Goal: Transaction & Acquisition: Purchase product/service

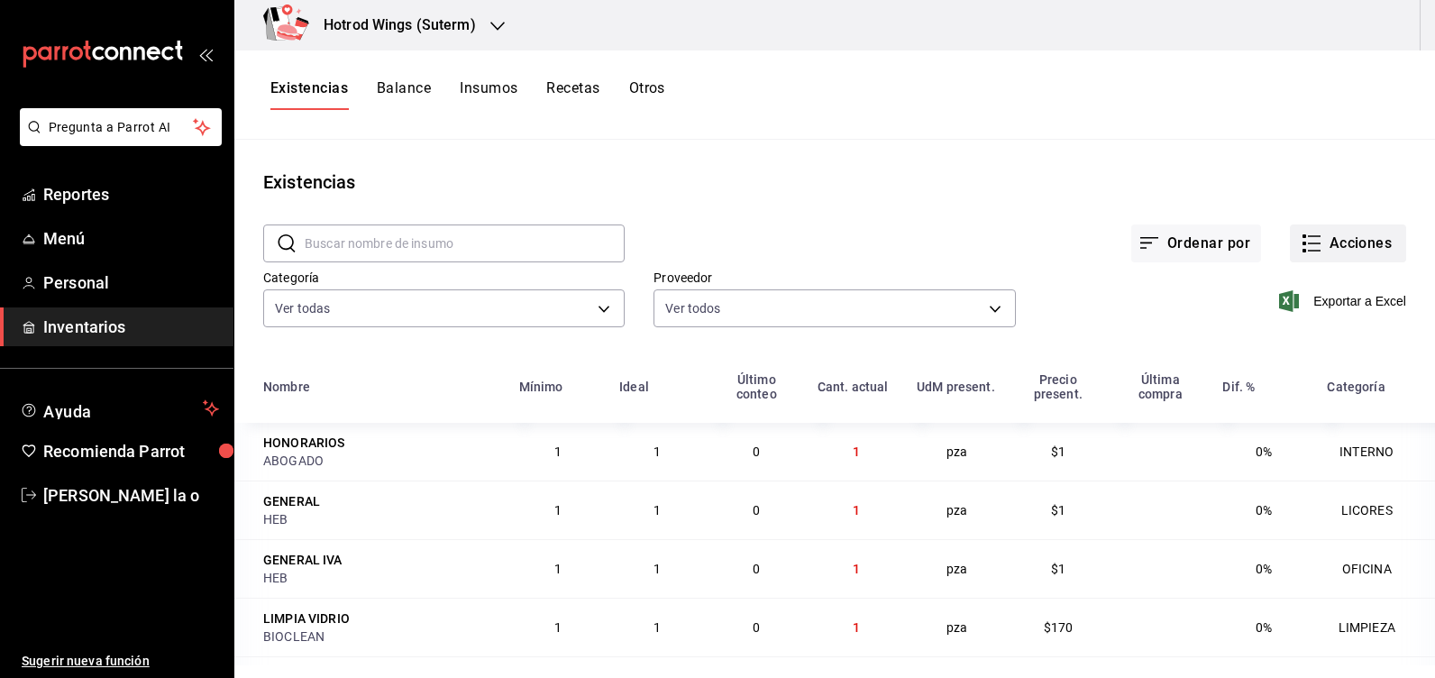
click at [1348, 233] on button "Acciones" at bounding box center [1348, 243] width 116 height 38
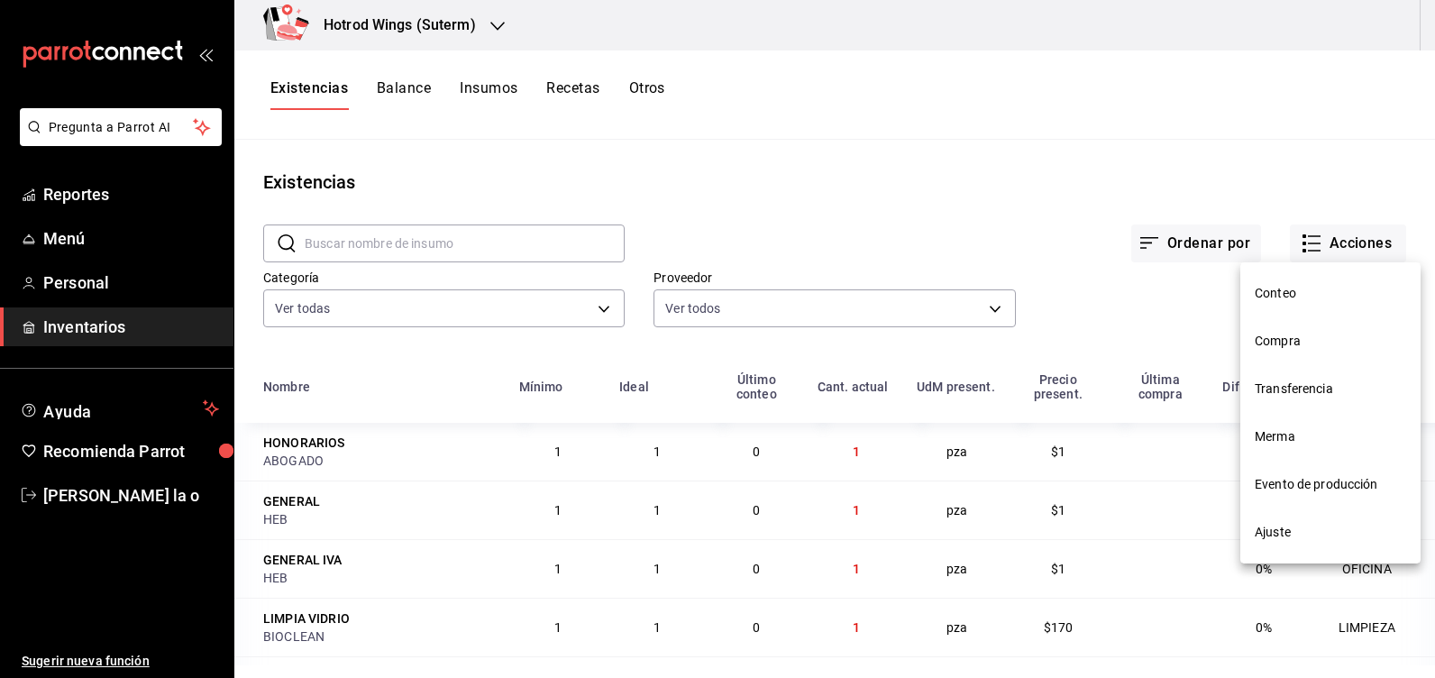
click at [1288, 336] on span "Compra" at bounding box center [1330, 341] width 151 height 19
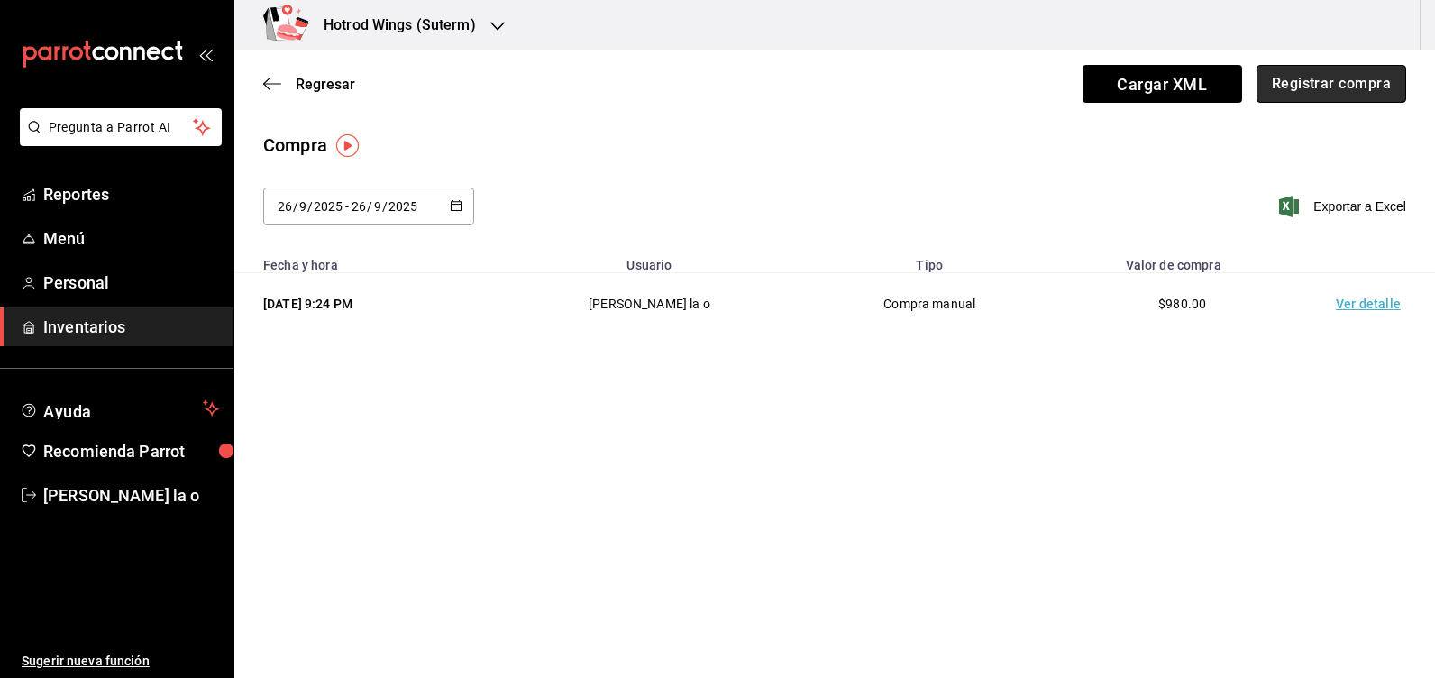
click at [1304, 87] on button "Registrar compra" at bounding box center [1332, 84] width 150 height 38
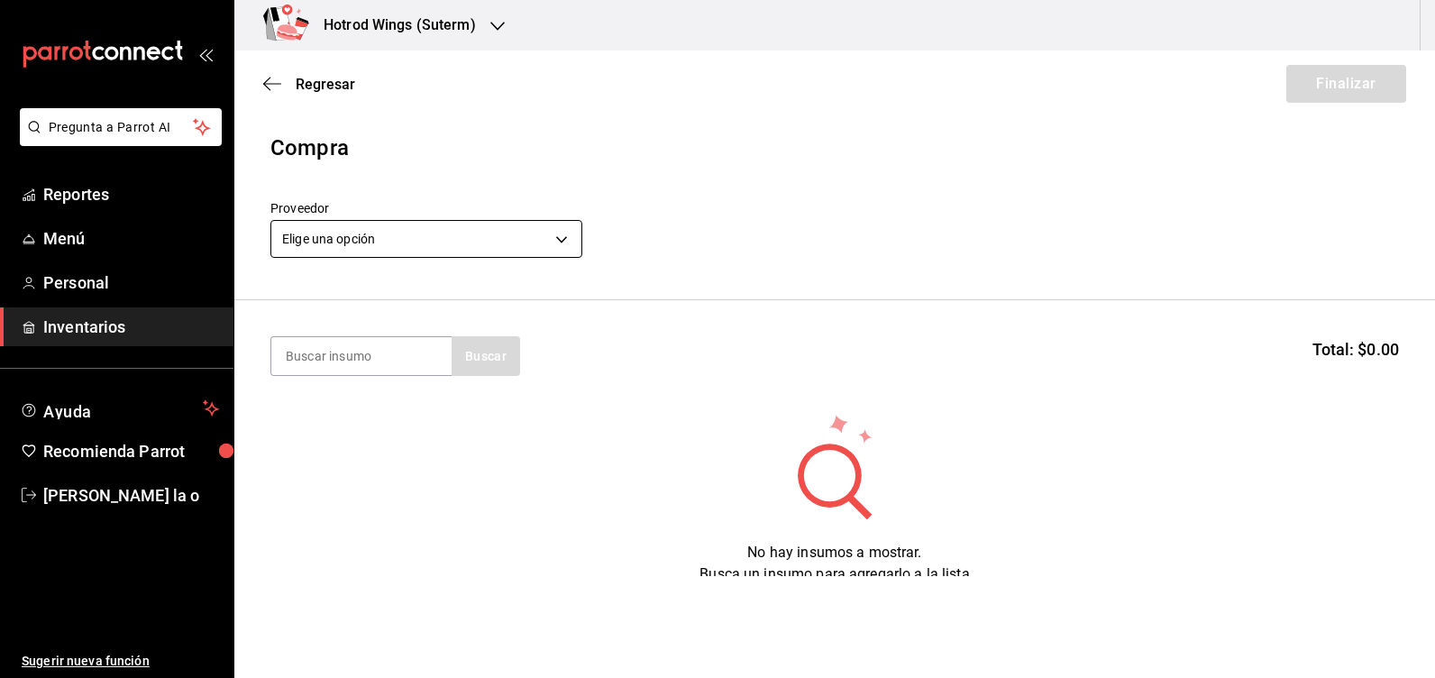
click at [568, 242] on body "Pregunta a Parrot AI Reportes Menú Personal Inventarios Ayuda Recomienda Parrot…" at bounding box center [717, 288] width 1435 height 576
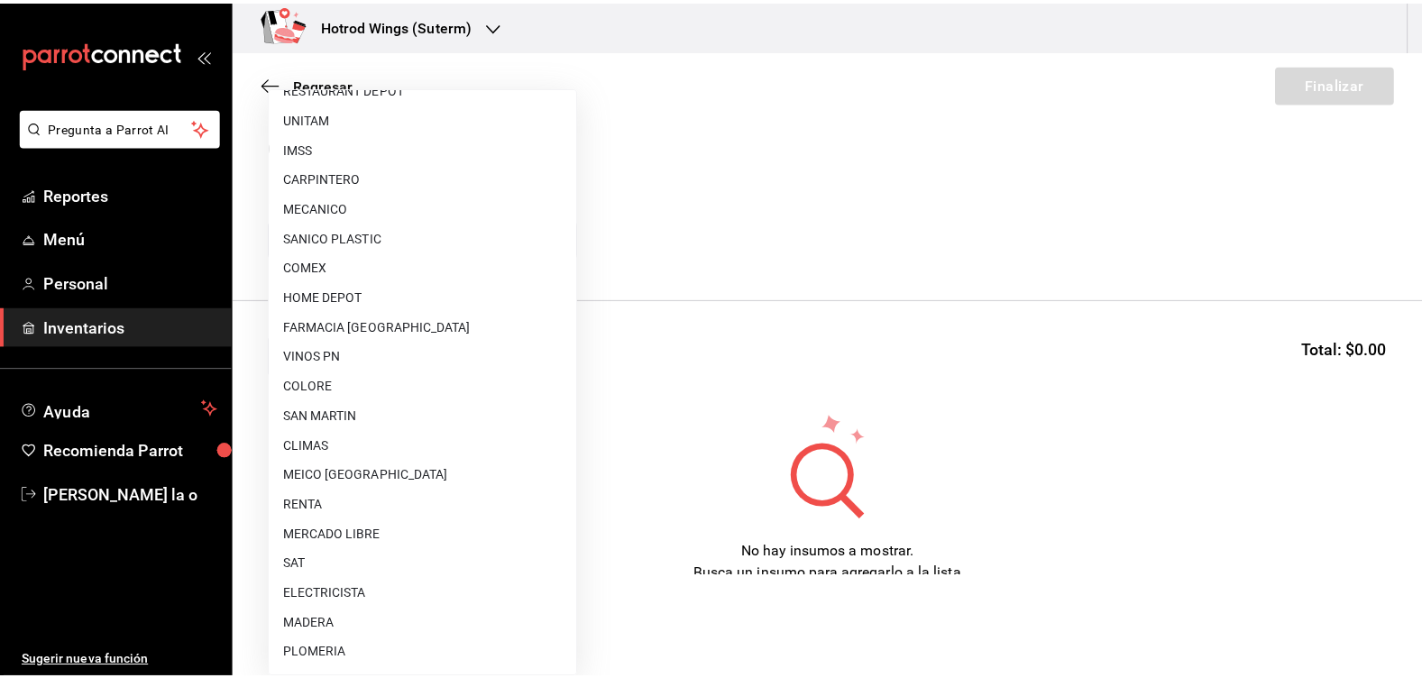
scroll to position [451, 0]
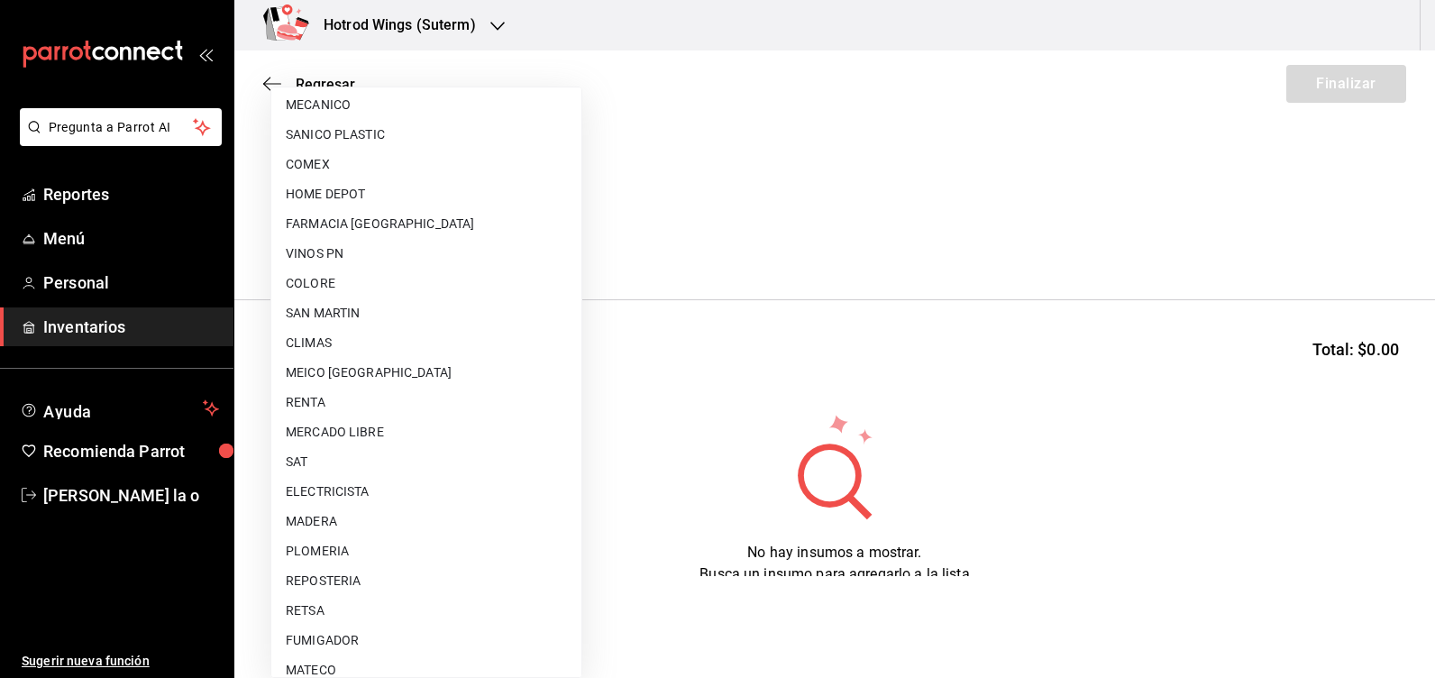
click at [367, 602] on li "RETSA" at bounding box center [426, 611] width 310 height 30
type input "c0be4b20-0c99-4780-8b1b-d7333e38514d"
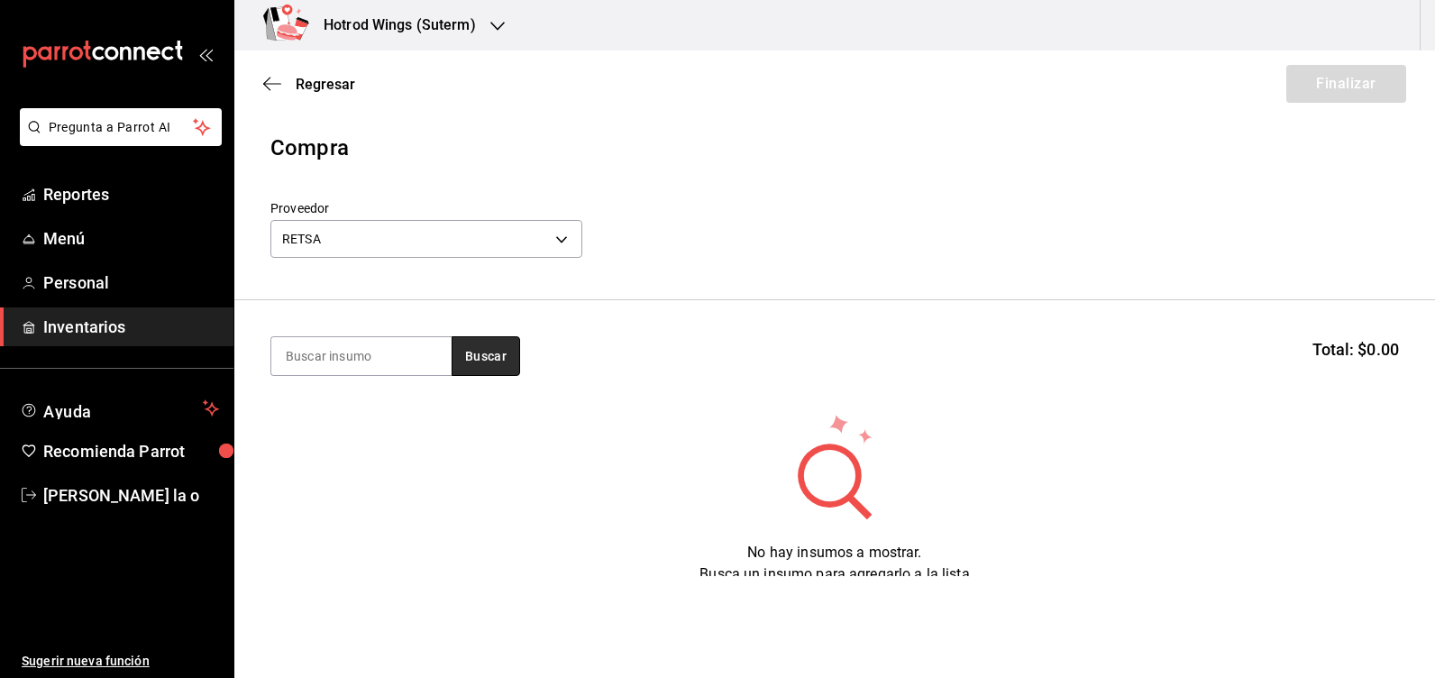
click at [487, 352] on button "Buscar" at bounding box center [486, 356] width 69 height 40
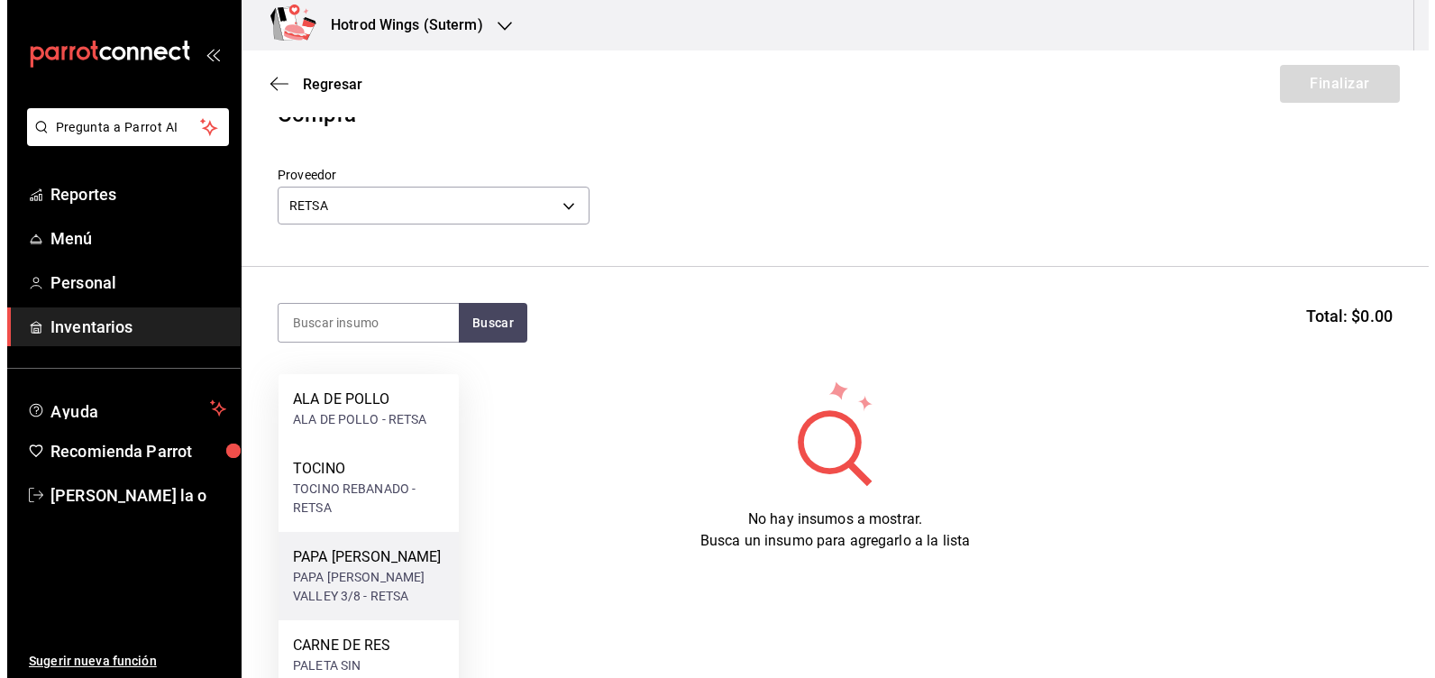
scroll to position [67, 0]
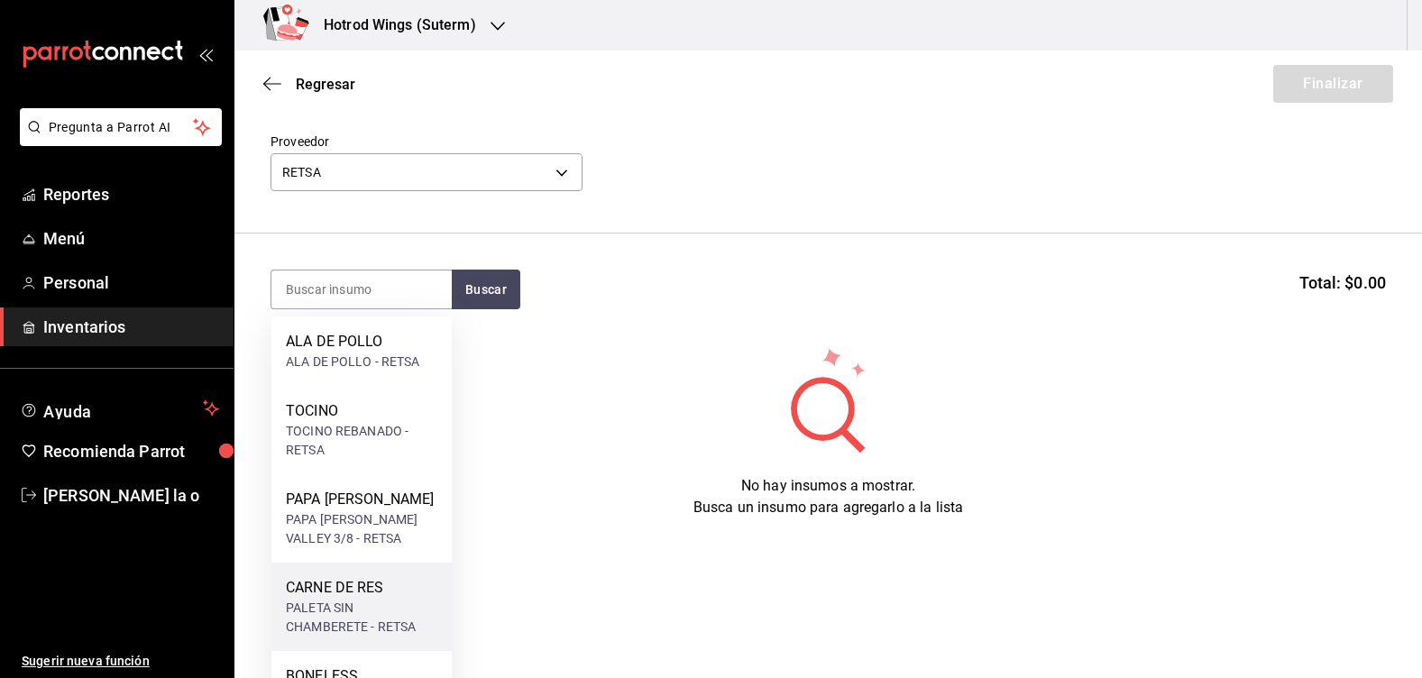
click at [392, 573] on div "CARNE DE RES PALETA SIN CHAMBERETE - RETSA" at bounding box center [361, 606] width 180 height 88
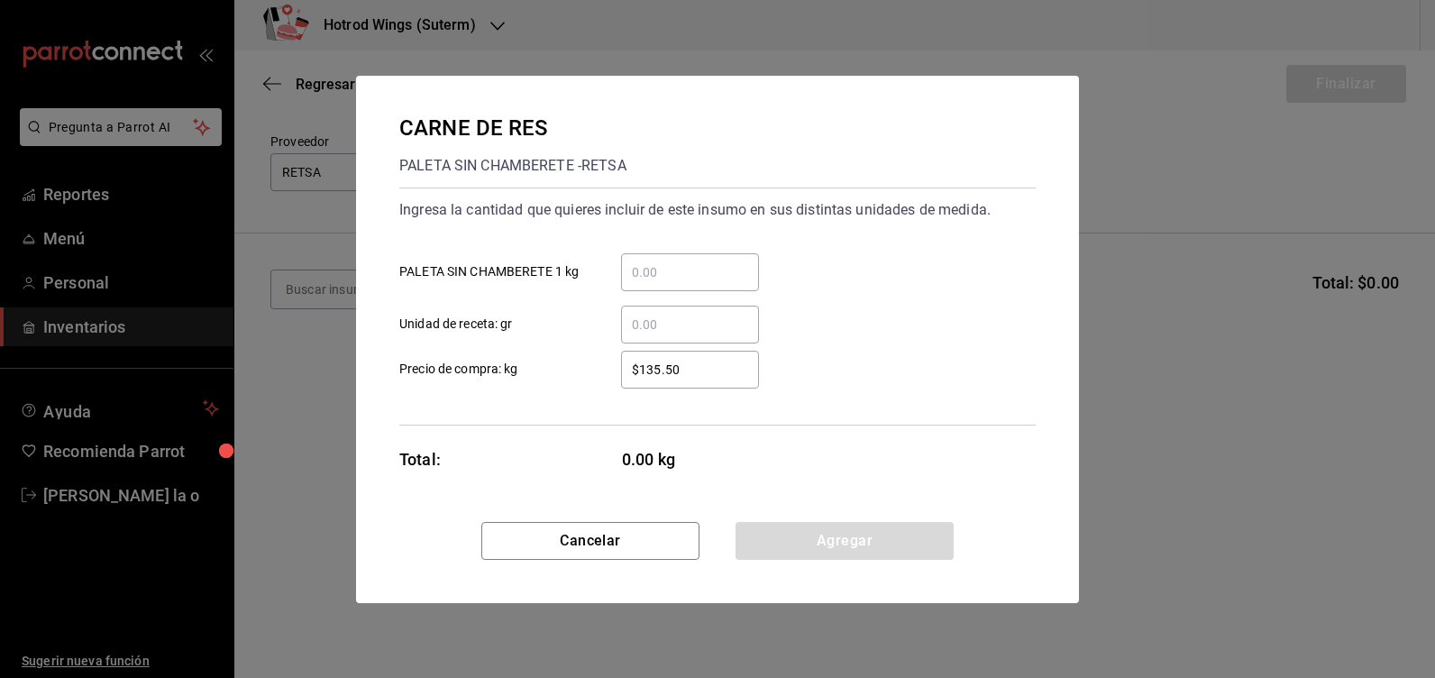
click at [626, 272] on input "​ PALETA SIN CHAMBERETE 1 kg" at bounding box center [690, 272] width 138 height 22
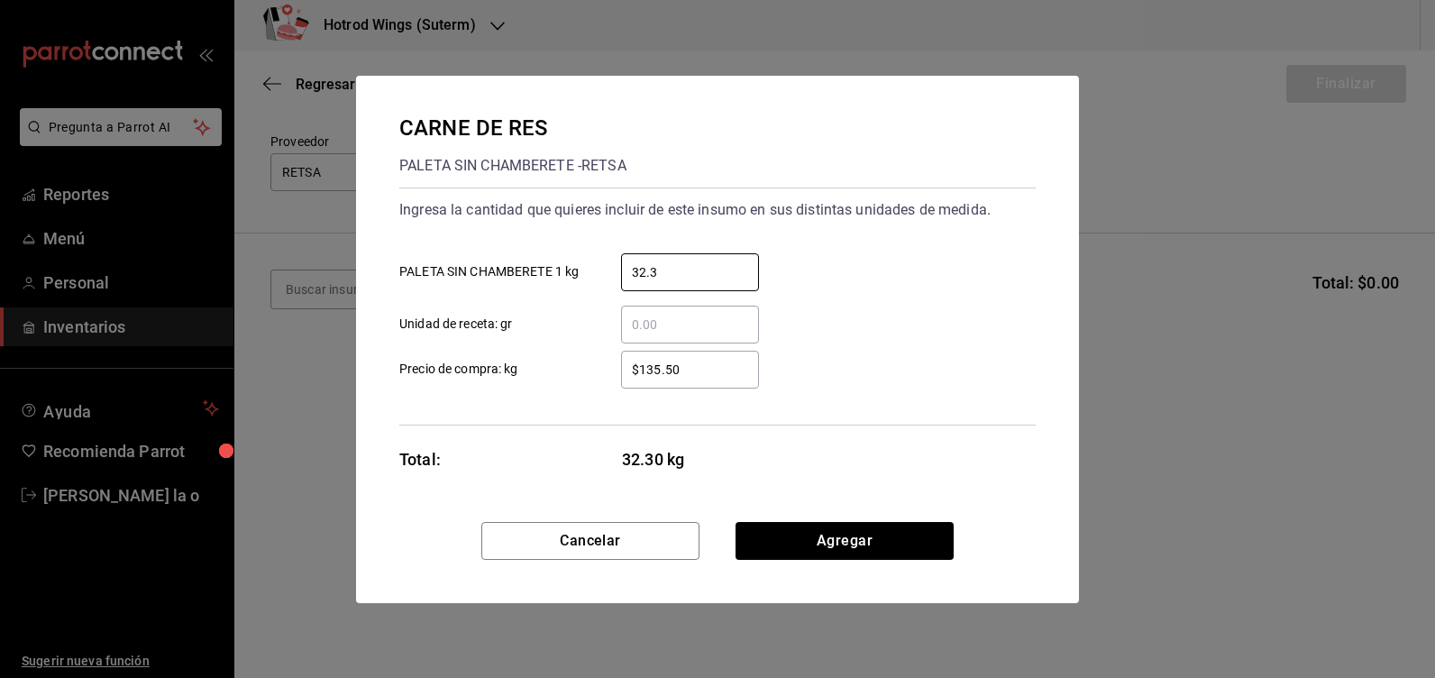
type input "32.3"
click at [703, 373] on input "$135.50" at bounding box center [690, 370] width 138 height 22
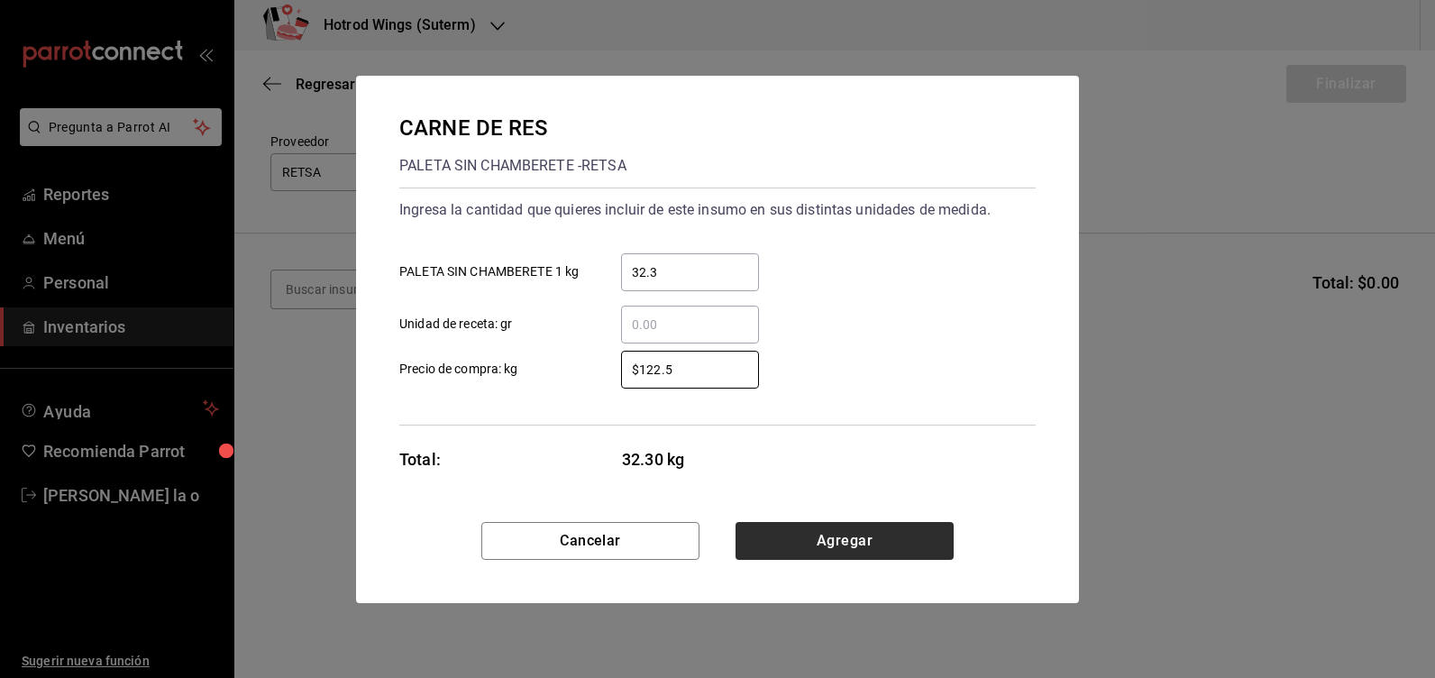
type input "$122.5"
click at [909, 558] on button "Agregar" at bounding box center [845, 541] width 218 height 38
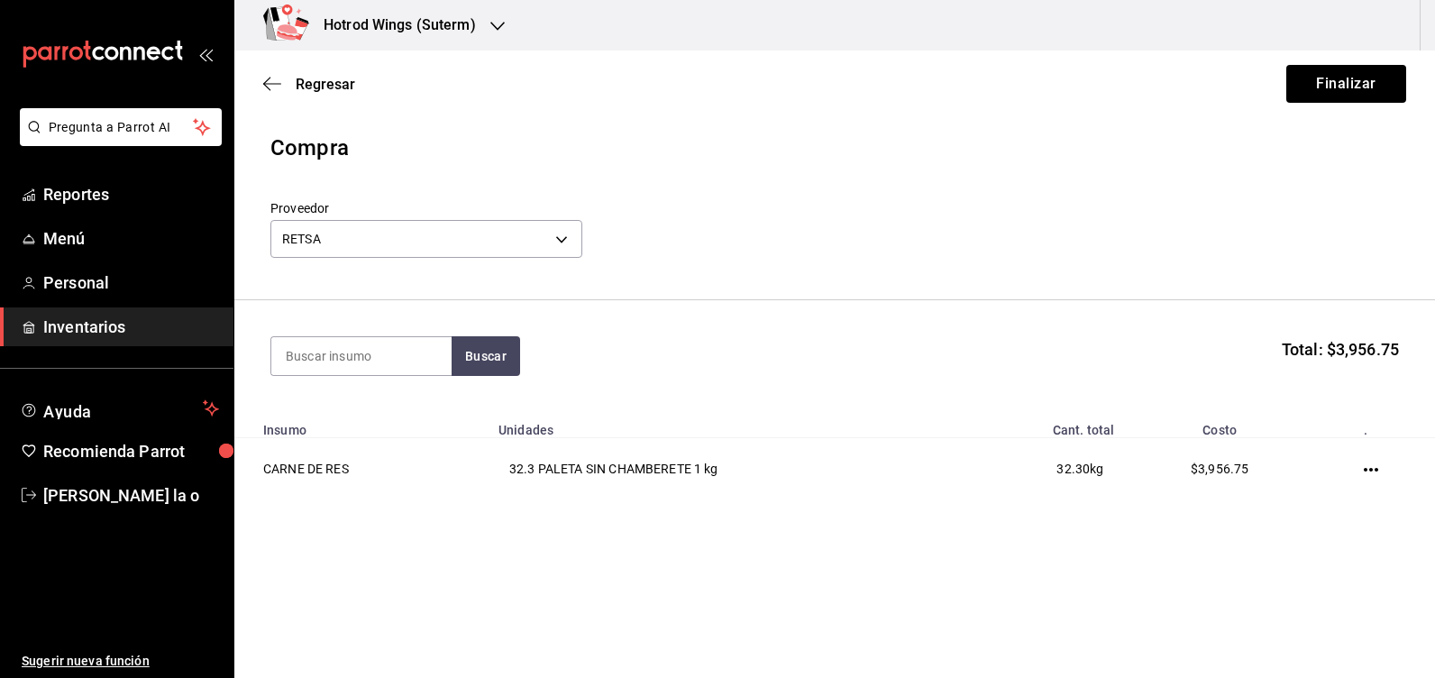
scroll to position [0, 0]
click at [1352, 75] on button "Finalizar" at bounding box center [1346, 84] width 120 height 38
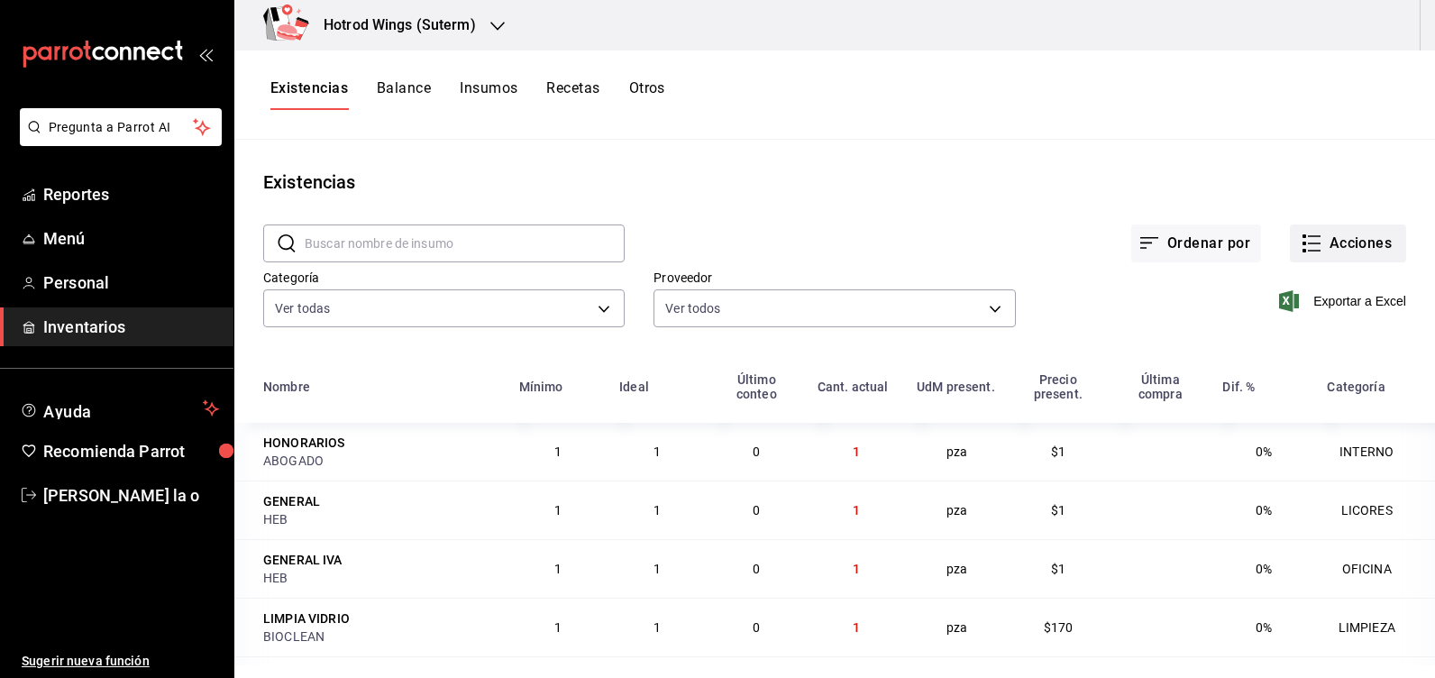
click at [1312, 240] on button "Acciones" at bounding box center [1348, 243] width 116 height 38
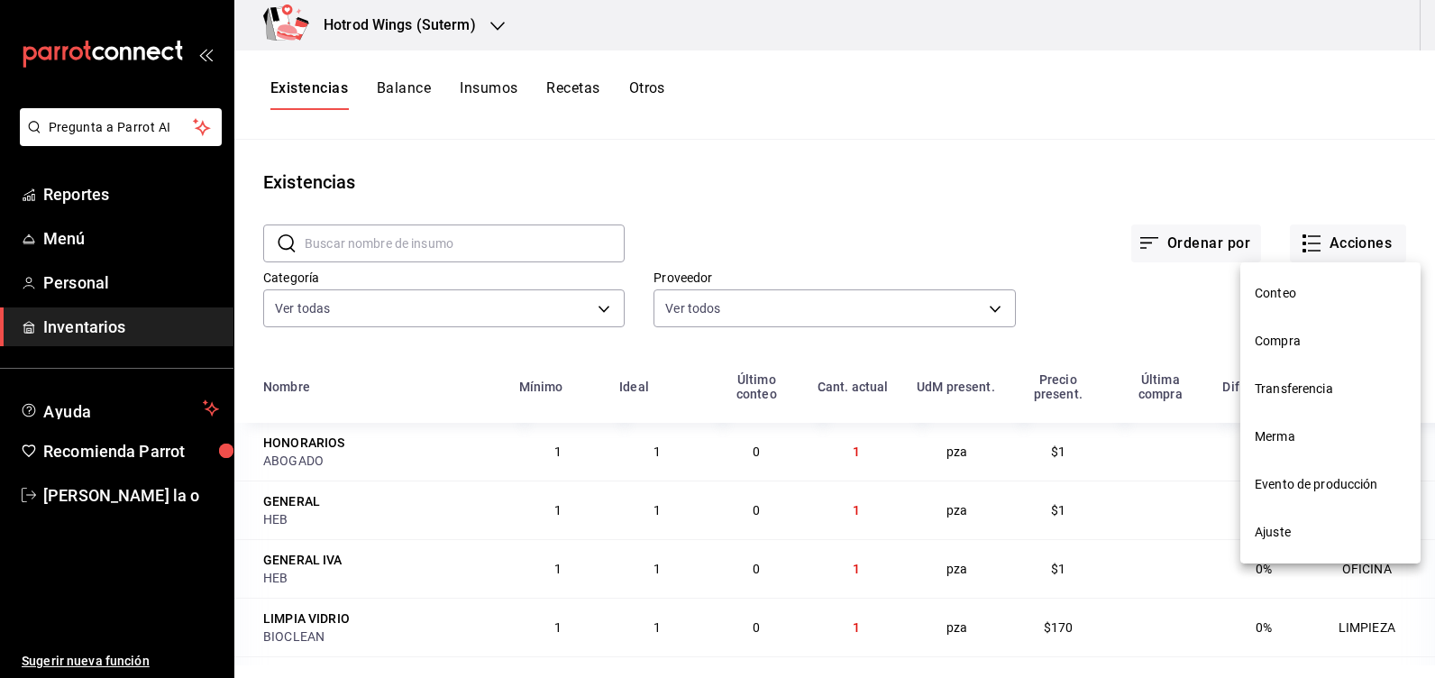
click at [1294, 334] on span "Compra" at bounding box center [1330, 341] width 151 height 19
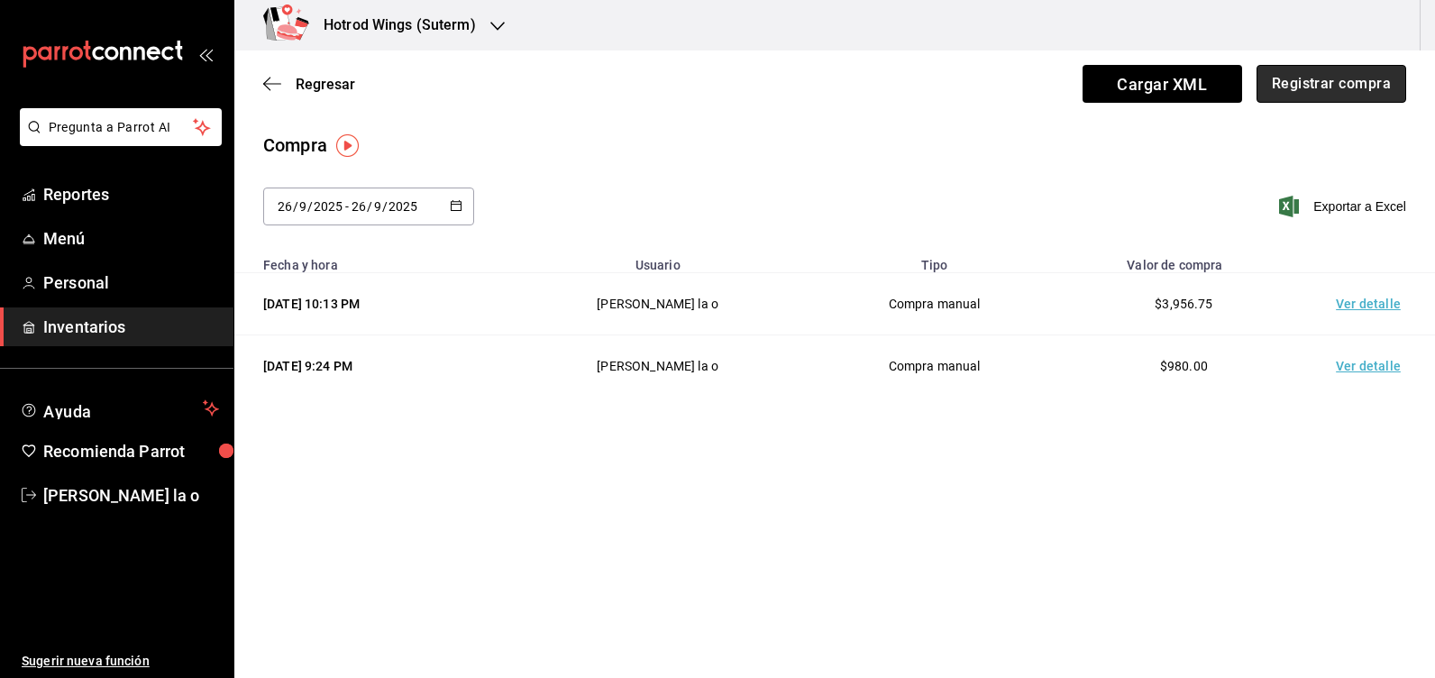
click at [1286, 82] on button "Registrar compra" at bounding box center [1332, 84] width 150 height 38
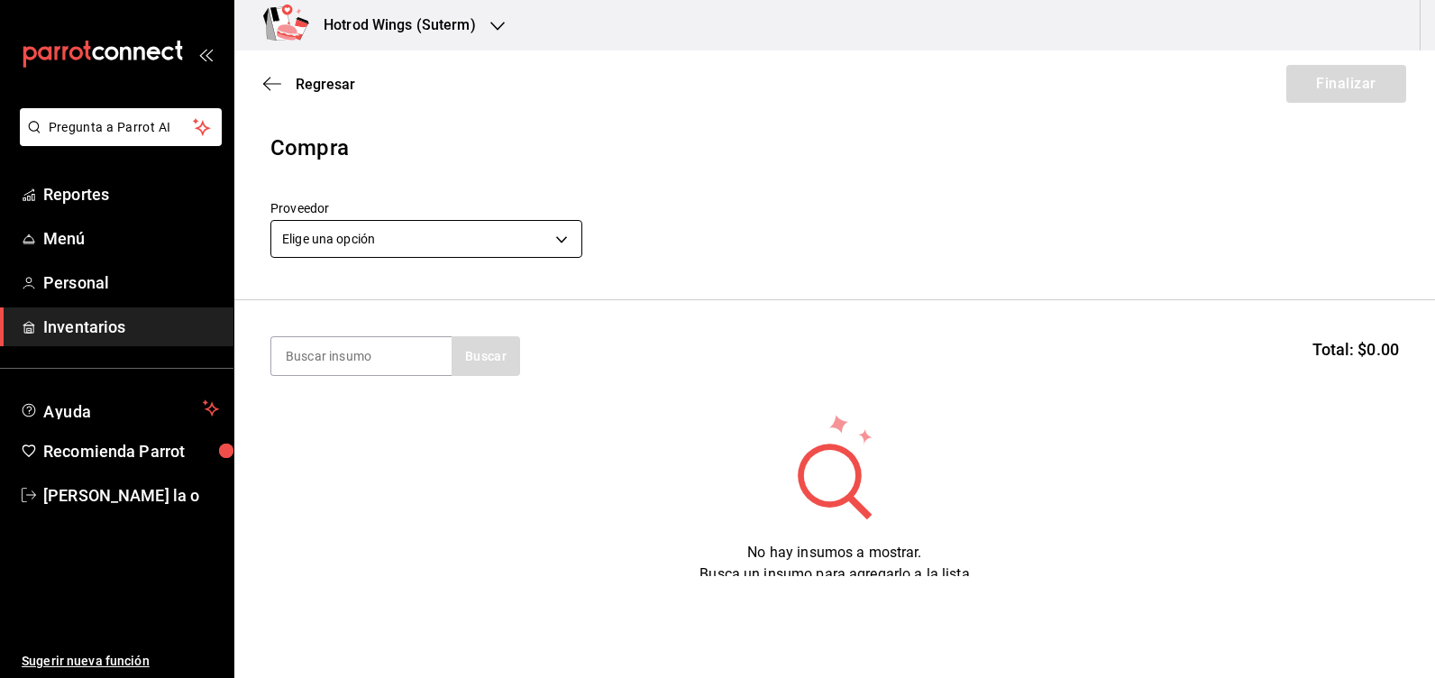
click at [555, 236] on body "Pregunta a Parrot AI Reportes Menú Personal Inventarios Ayuda Recomienda Parrot…" at bounding box center [717, 288] width 1435 height 576
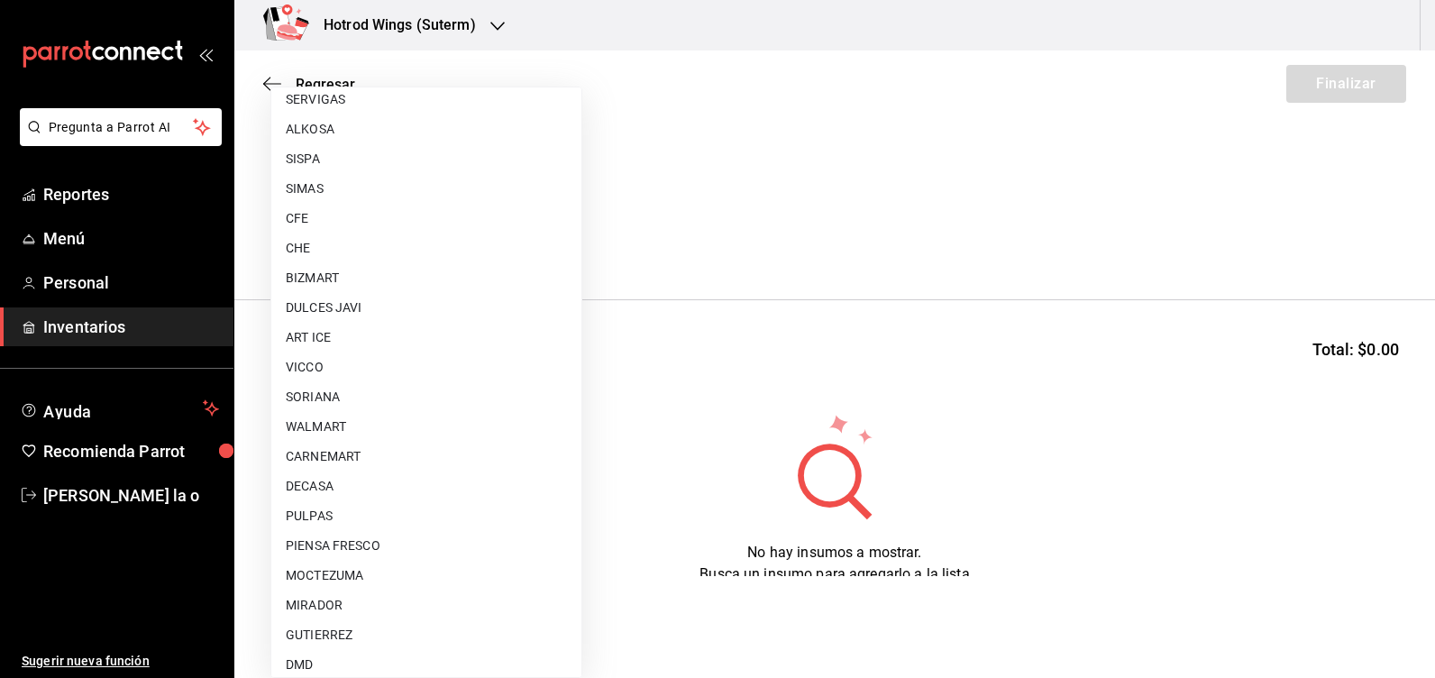
scroll to position [1358, 0]
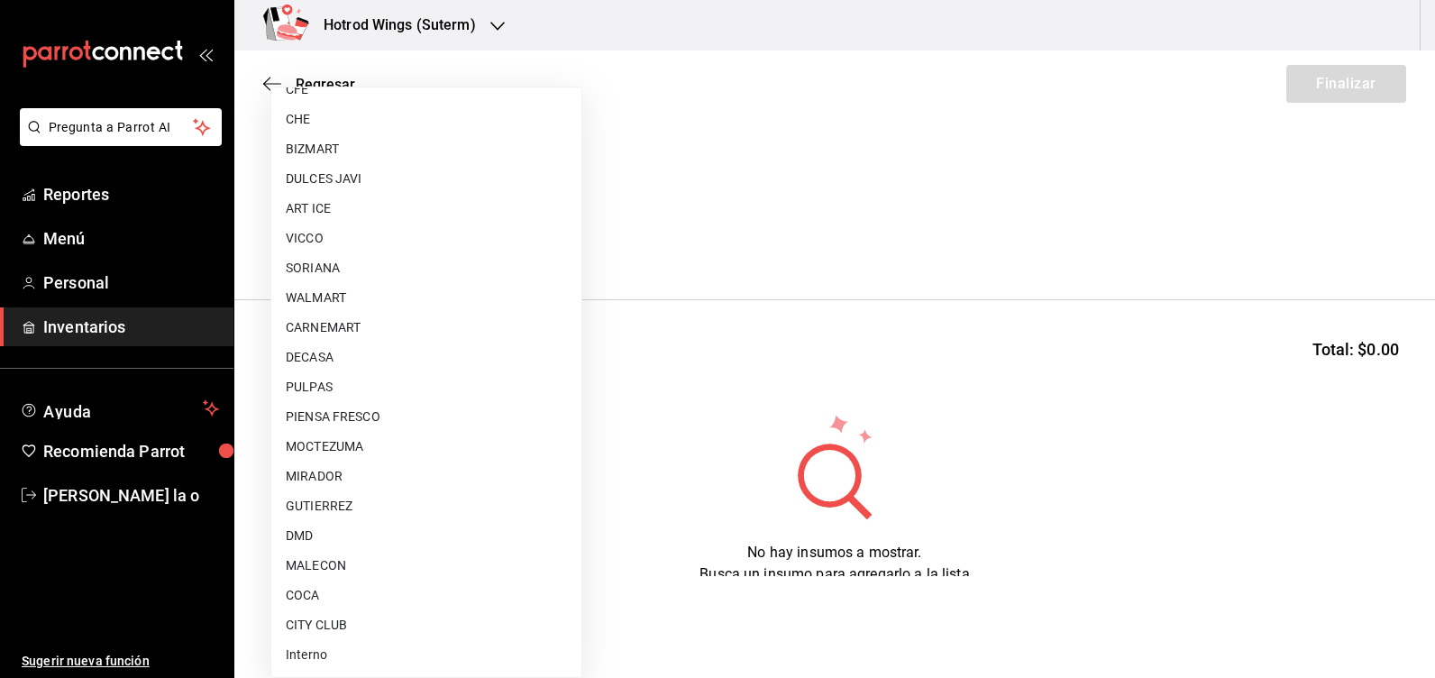
click at [353, 326] on li "CARNEMART" at bounding box center [426, 328] width 310 height 30
type input "eca350a2-9016-411f-85b5-03c45e2cf8f6"
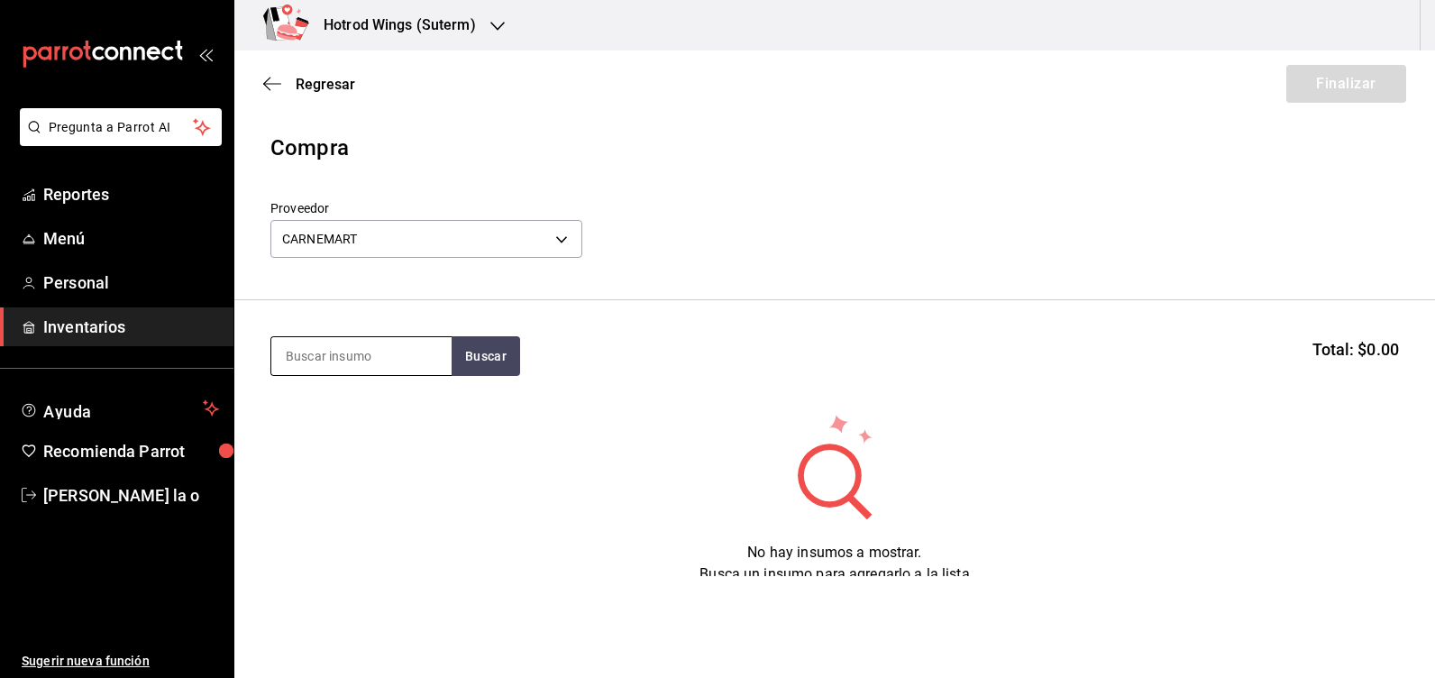
click at [354, 355] on input at bounding box center [361, 356] width 180 height 38
click at [480, 361] on button "Buscar" at bounding box center [486, 356] width 69 height 40
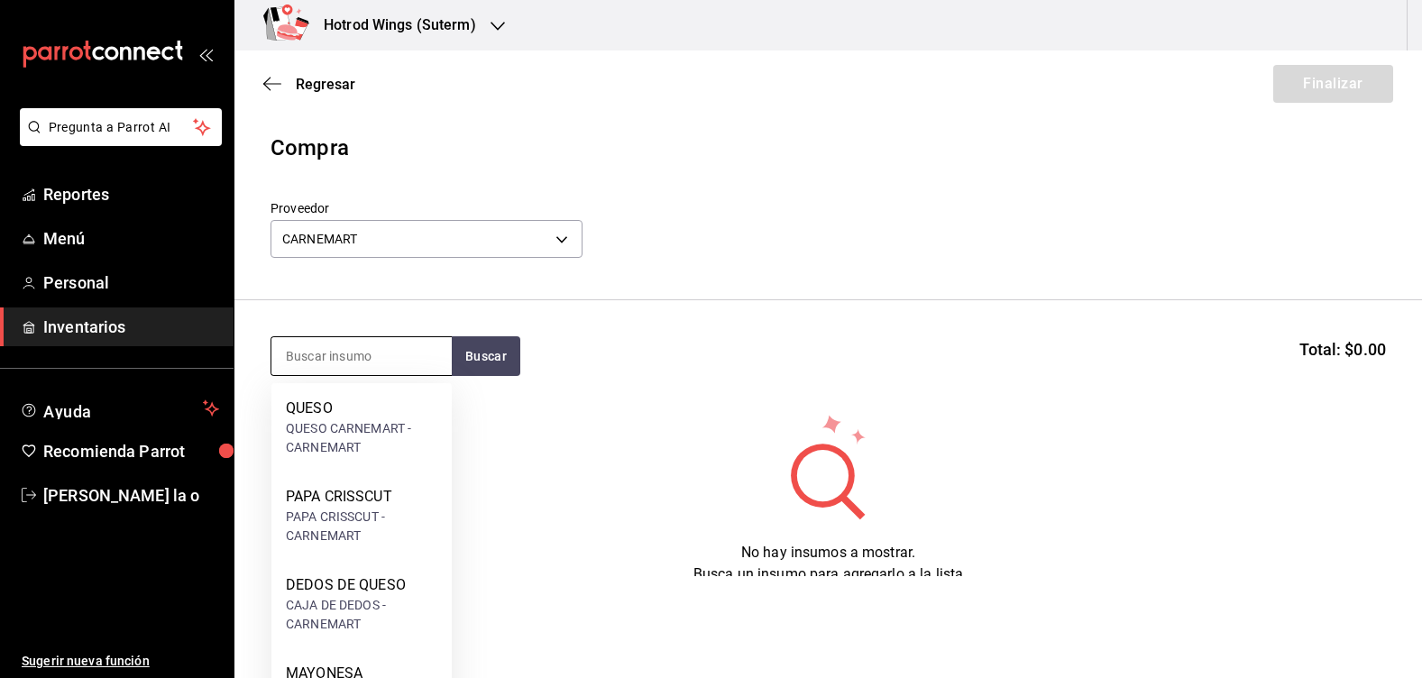
click at [314, 362] on input at bounding box center [361, 356] width 180 height 38
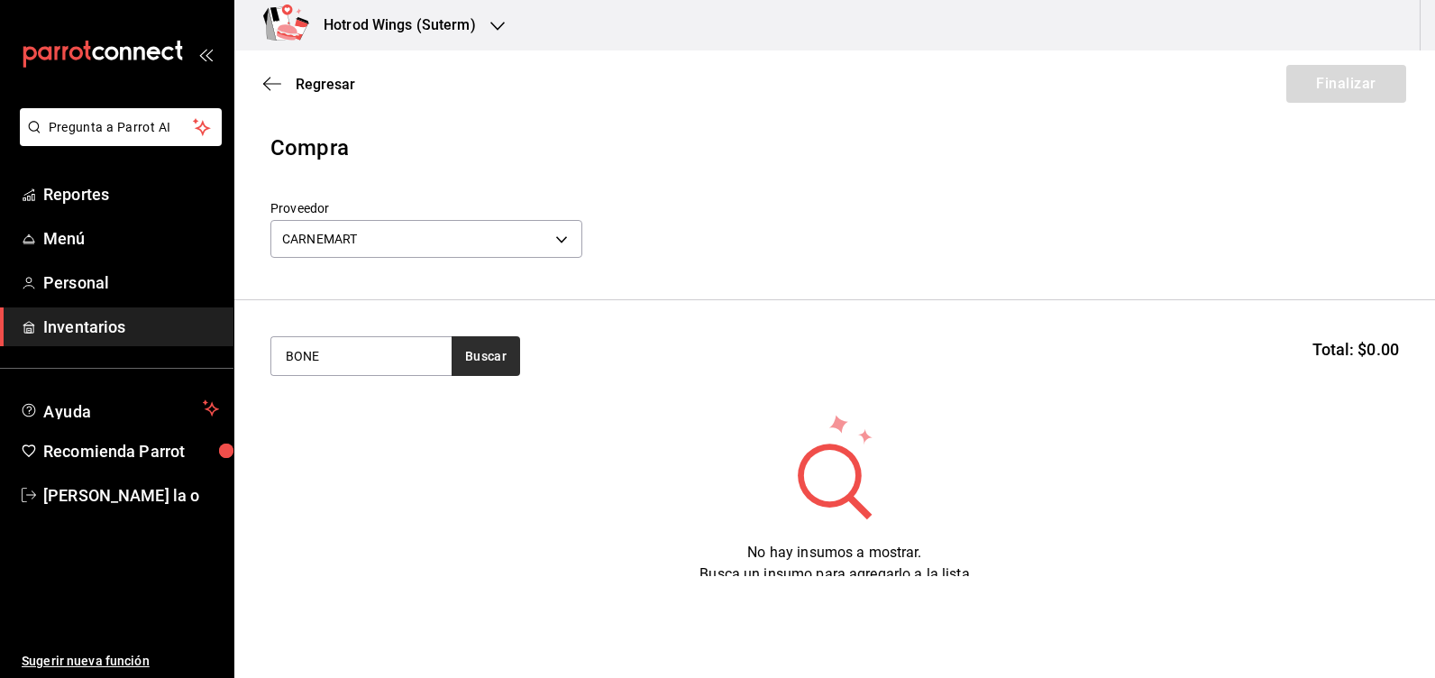
type input "BONE"
click at [495, 352] on button "Buscar" at bounding box center [486, 356] width 69 height 40
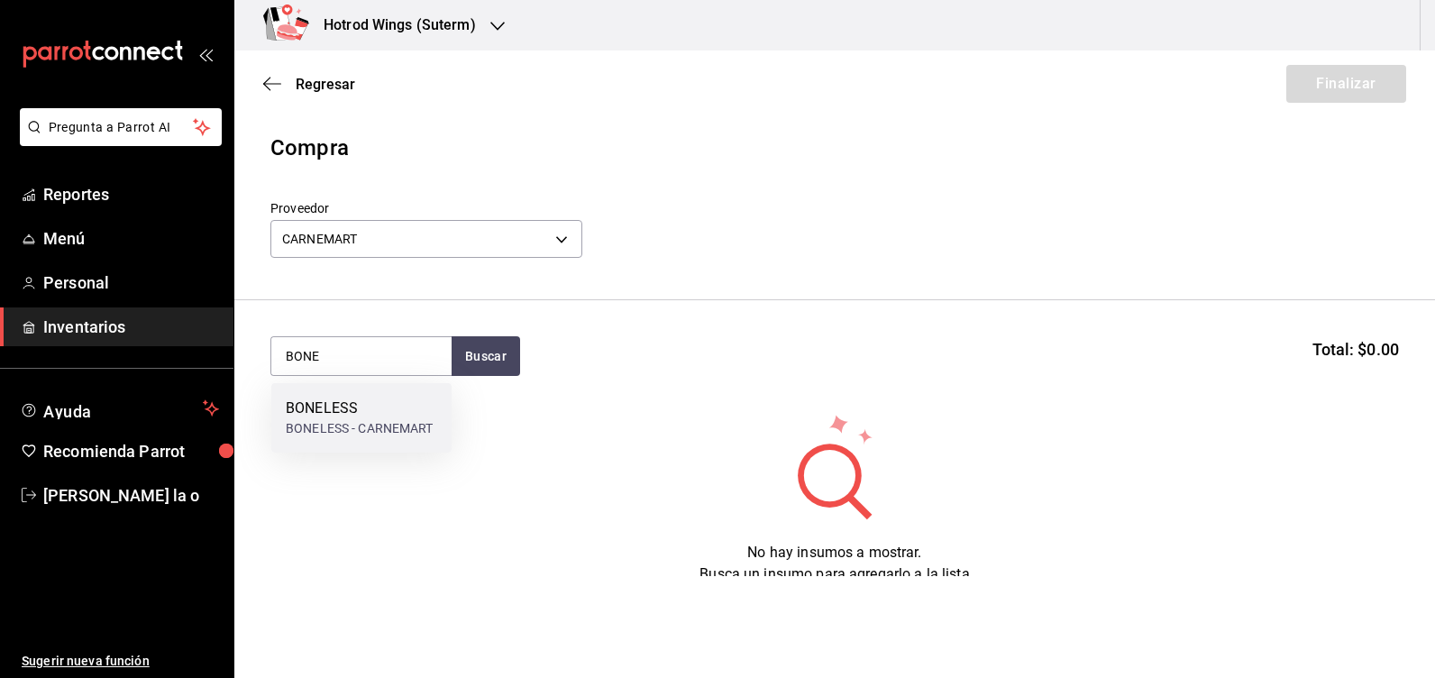
drag, startPoint x: 377, startPoint y: 377, endPoint x: 312, endPoint y: 411, distance: 73.4
click at [312, 411] on div "BONELESS" at bounding box center [360, 409] width 148 height 22
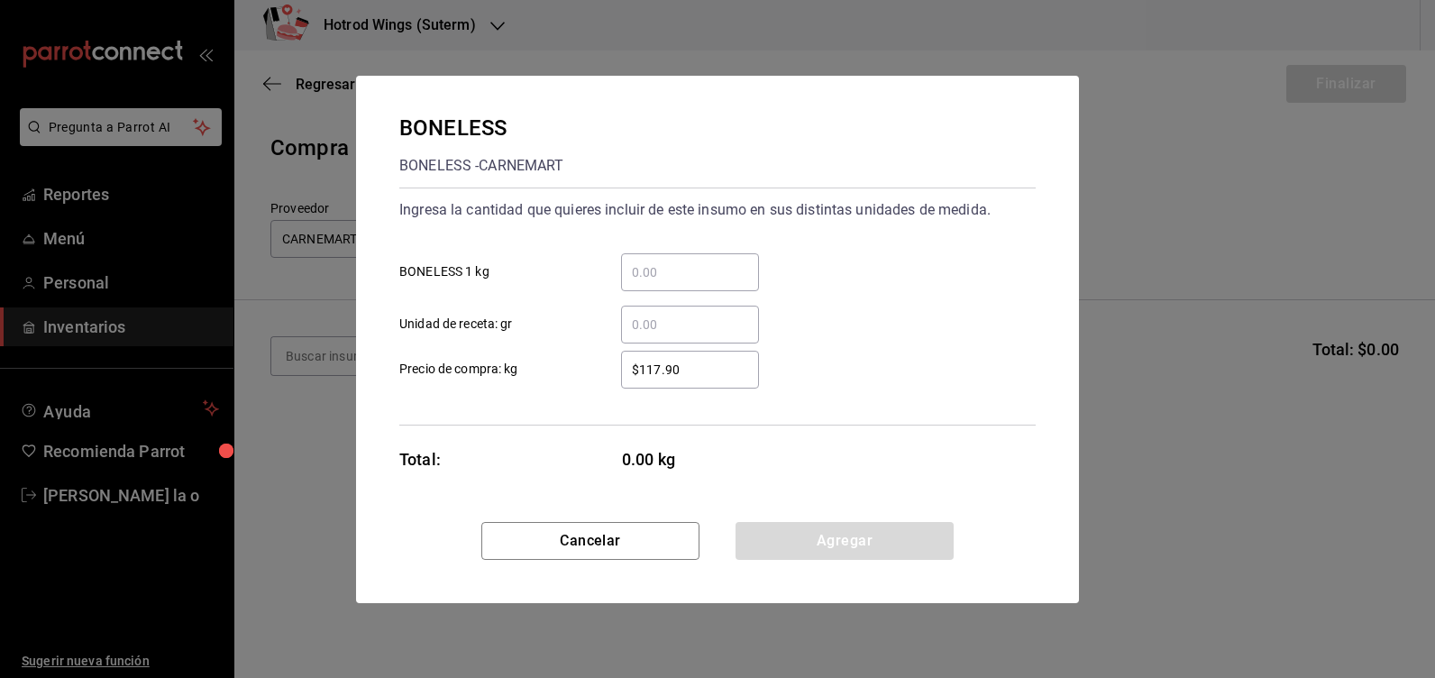
drag, startPoint x: 654, startPoint y: 266, endPoint x: 704, endPoint y: 266, distance: 49.6
click at [657, 265] on input "​ BONELESS 1 kg" at bounding box center [690, 272] width 138 height 22
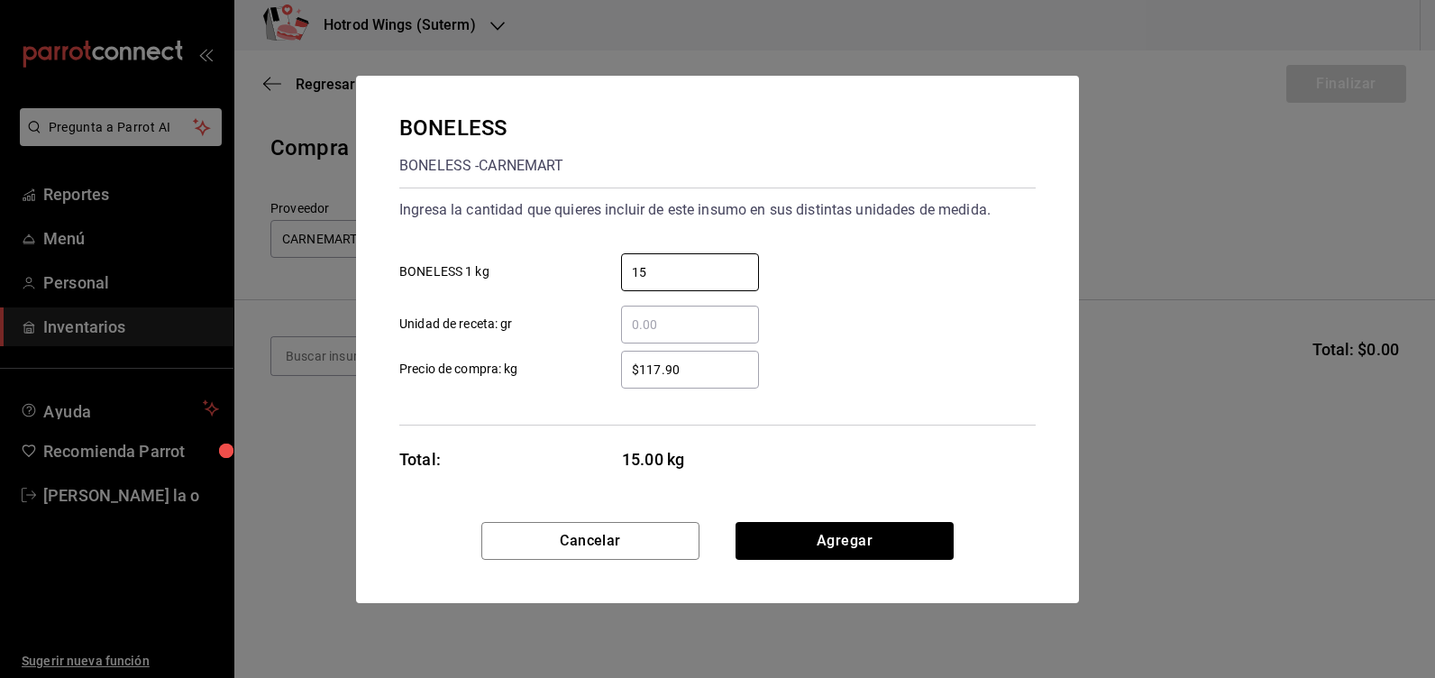
type input "1"
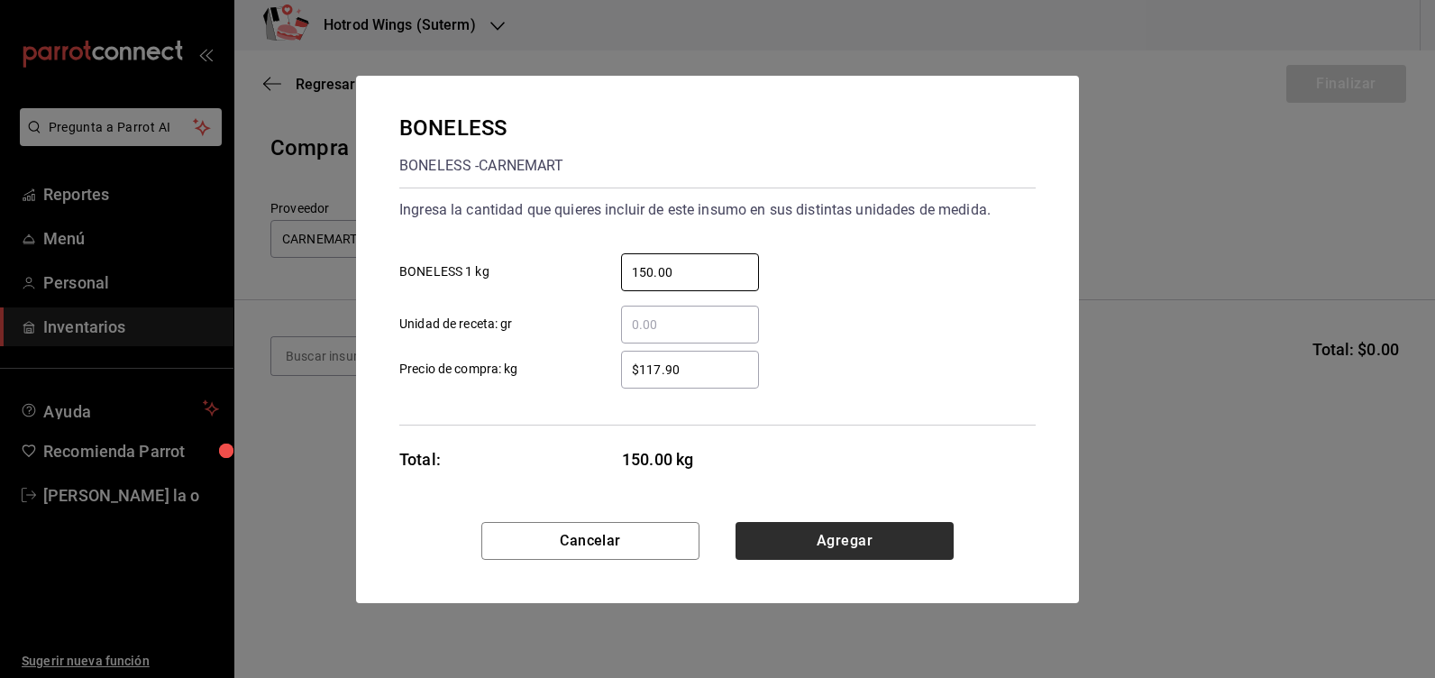
type input "150.00"
click at [901, 538] on button "Agregar" at bounding box center [845, 541] width 218 height 38
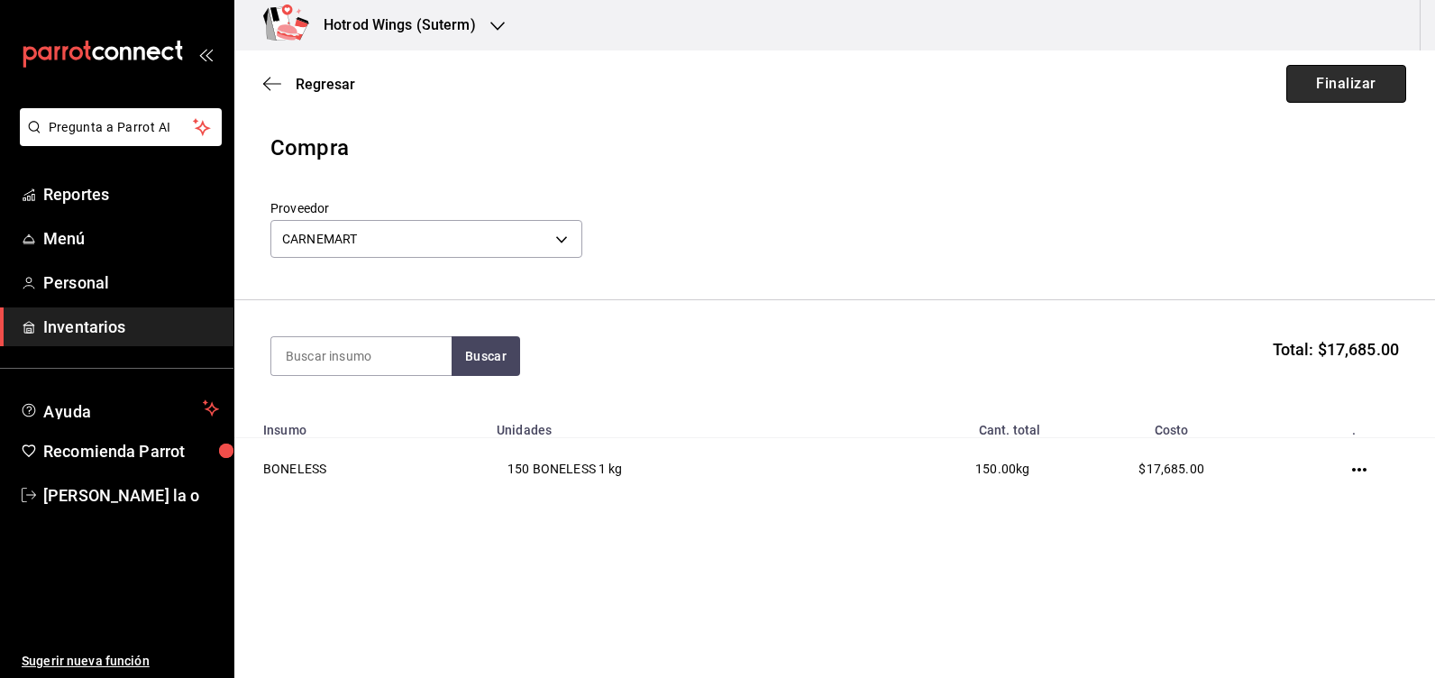
click at [1345, 96] on button "Finalizar" at bounding box center [1346, 84] width 120 height 38
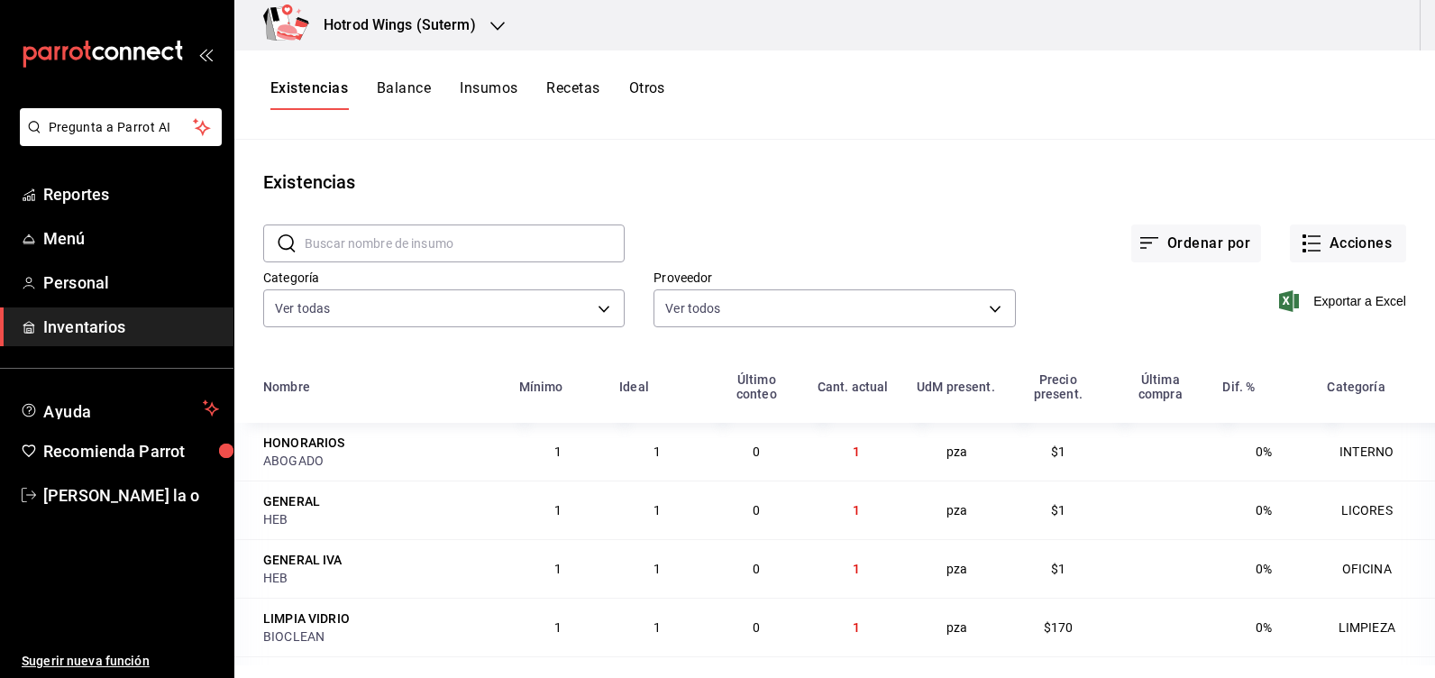
click at [499, 21] on icon "button" at bounding box center [497, 26] width 14 height 14
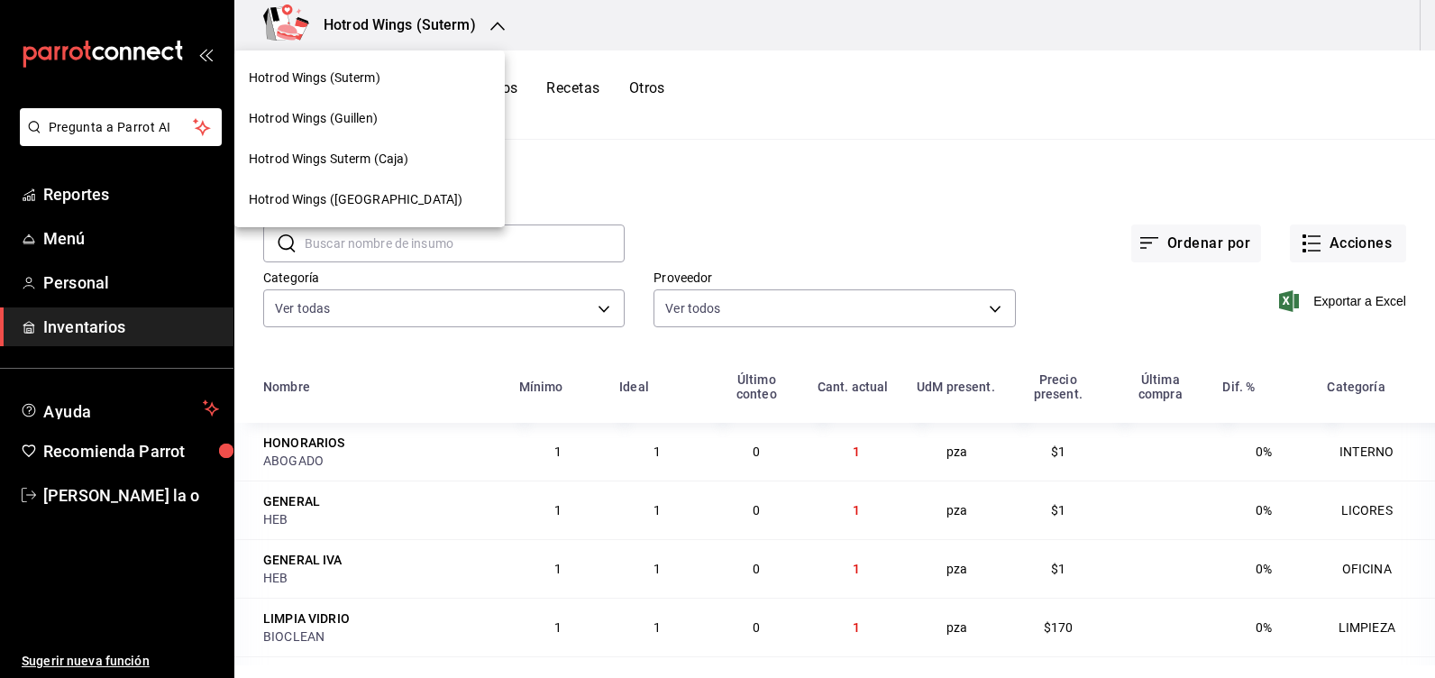
click at [375, 119] on span "Hotrod Wings (Guillen)" at bounding box center [313, 118] width 129 height 19
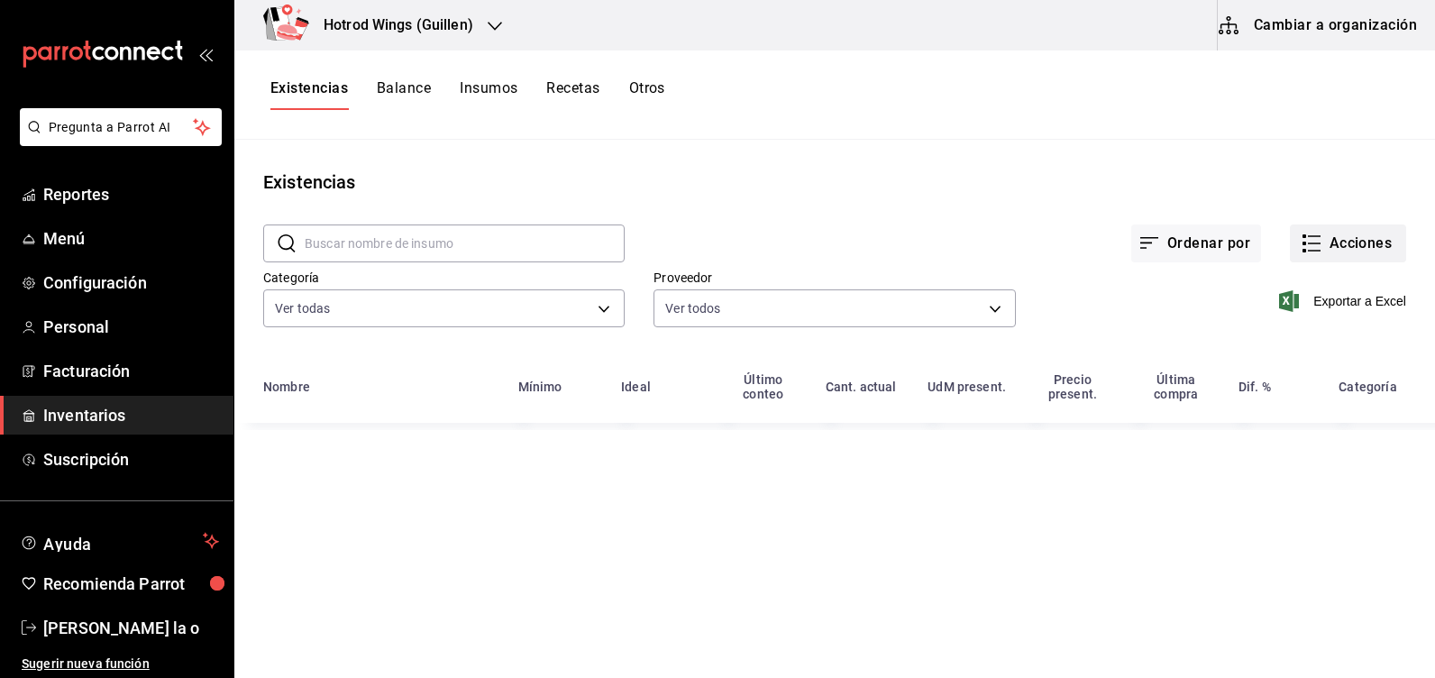
click at [1338, 238] on button "Acciones" at bounding box center [1348, 243] width 116 height 38
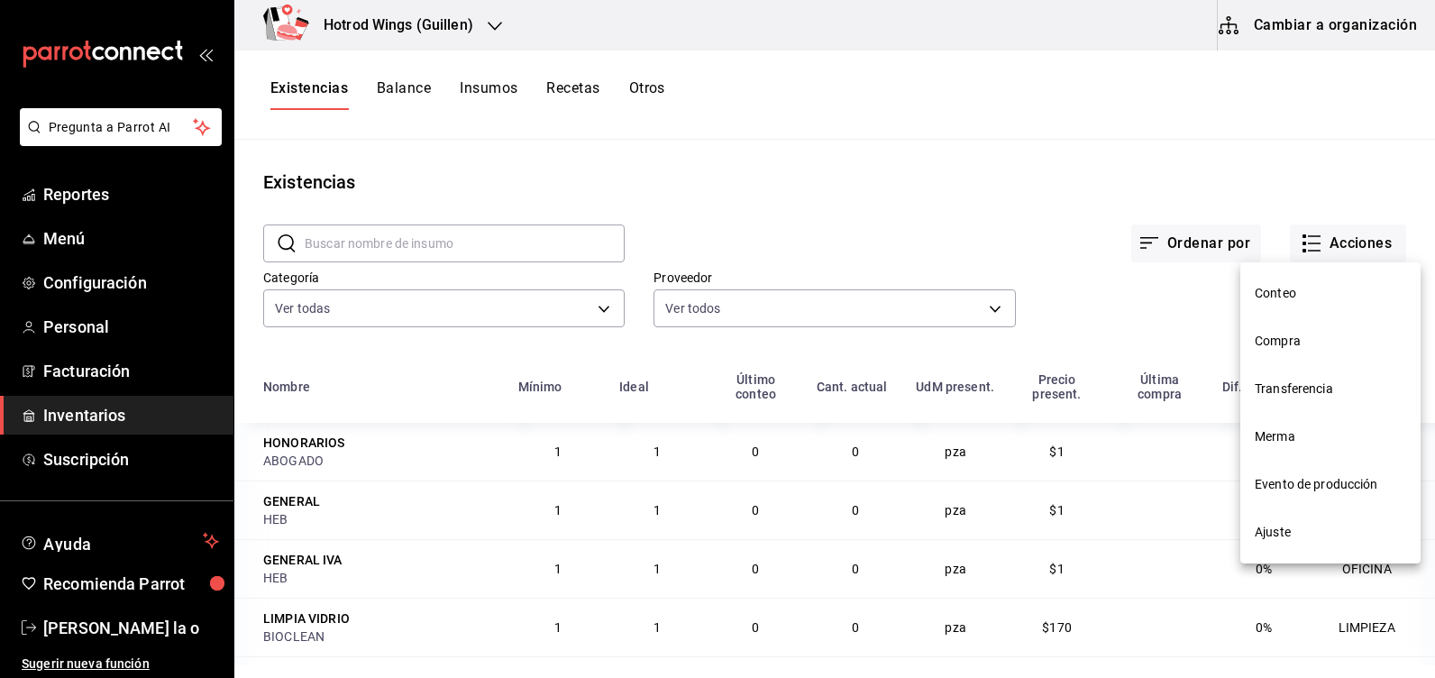
click at [1295, 342] on span "Compra" at bounding box center [1330, 341] width 151 height 19
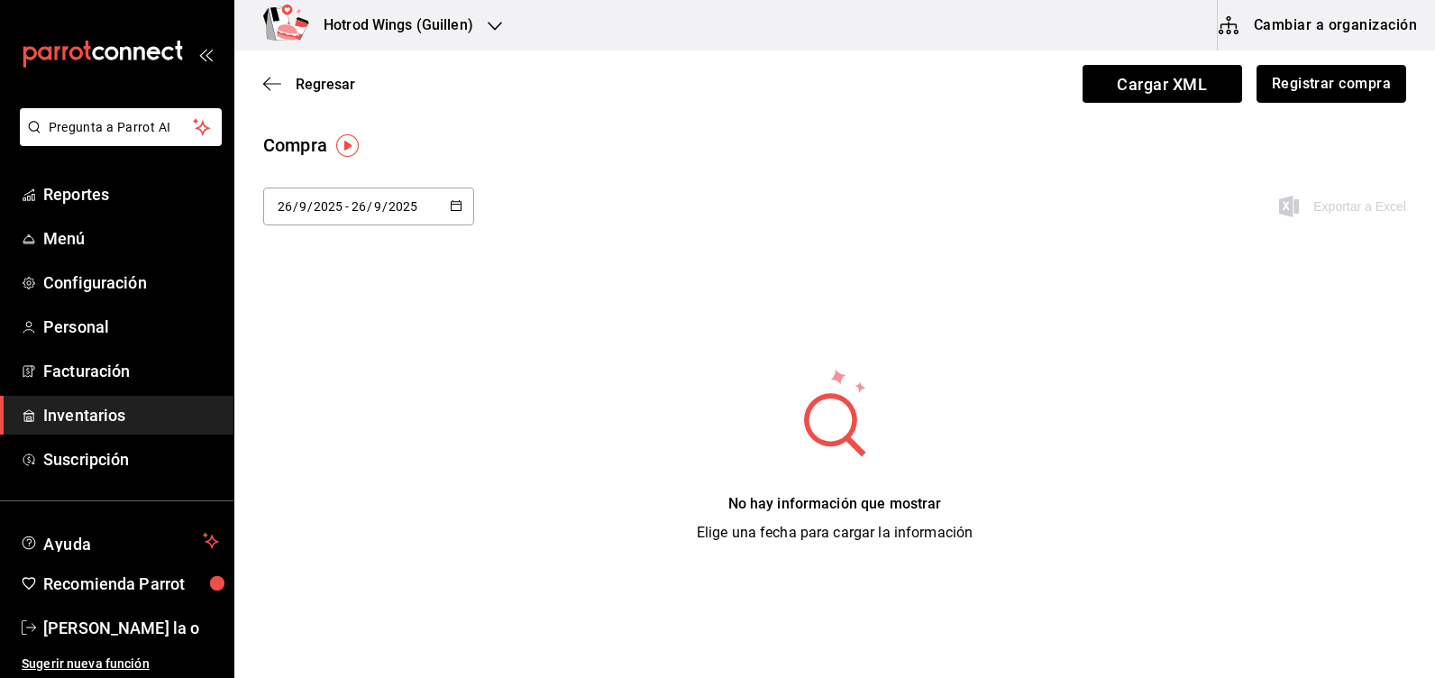
click at [1365, 87] on button "Registrar compra" at bounding box center [1332, 84] width 150 height 38
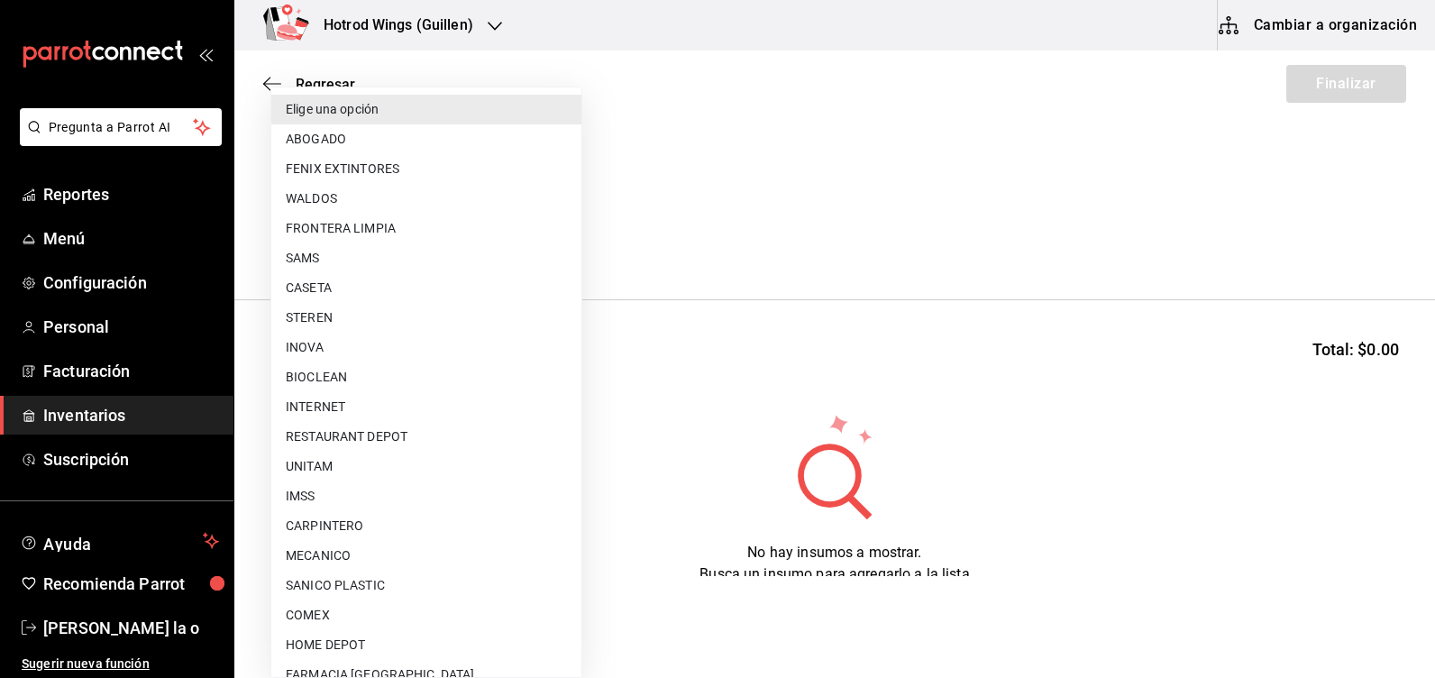
click at [549, 227] on body "Pregunta a Parrot AI Reportes Menú Configuración Personal Facturación Inventari…" at bounding box center [717, 288] width 1435 height 576
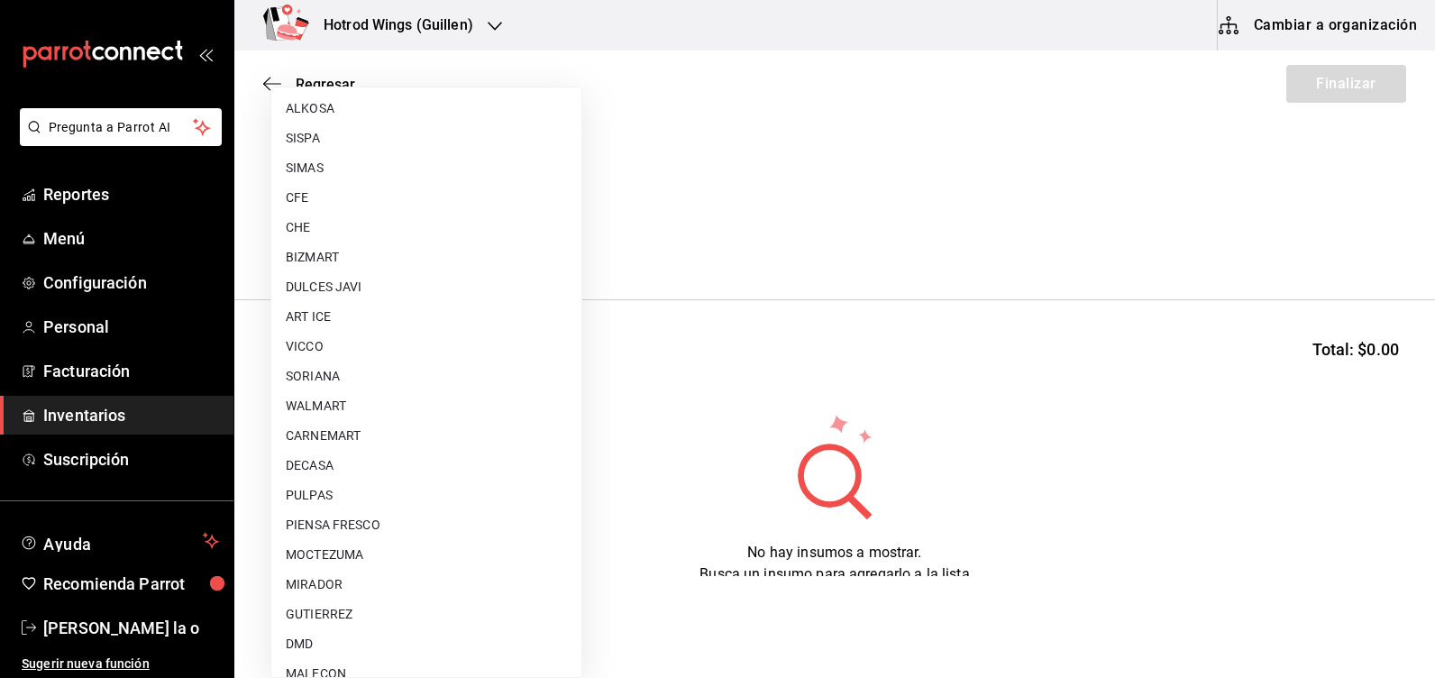
scroll to position [1358, 0]
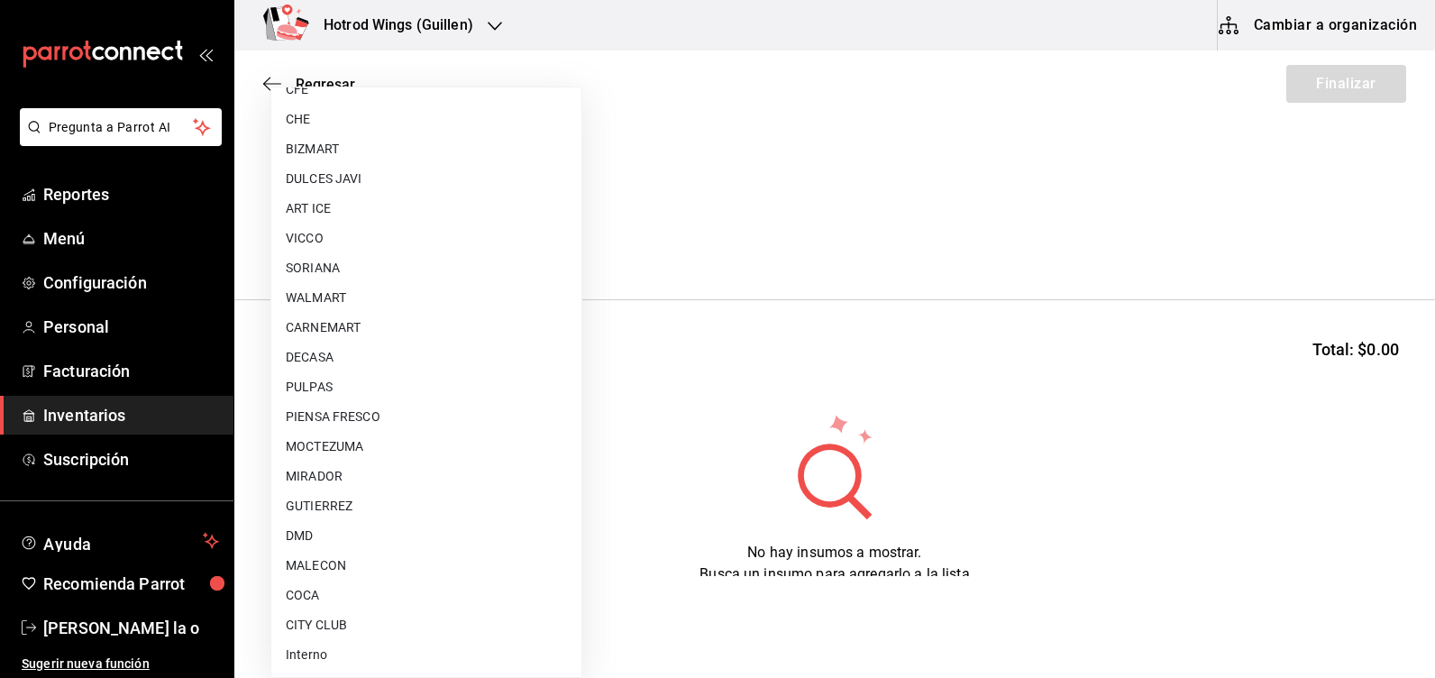
click at [352, 328] on li "CARNEMART" at bounding box center [426, 328] width 310 height 30
type input "eca350a2-9016-411f-85b5-03c45e2cf8f6"
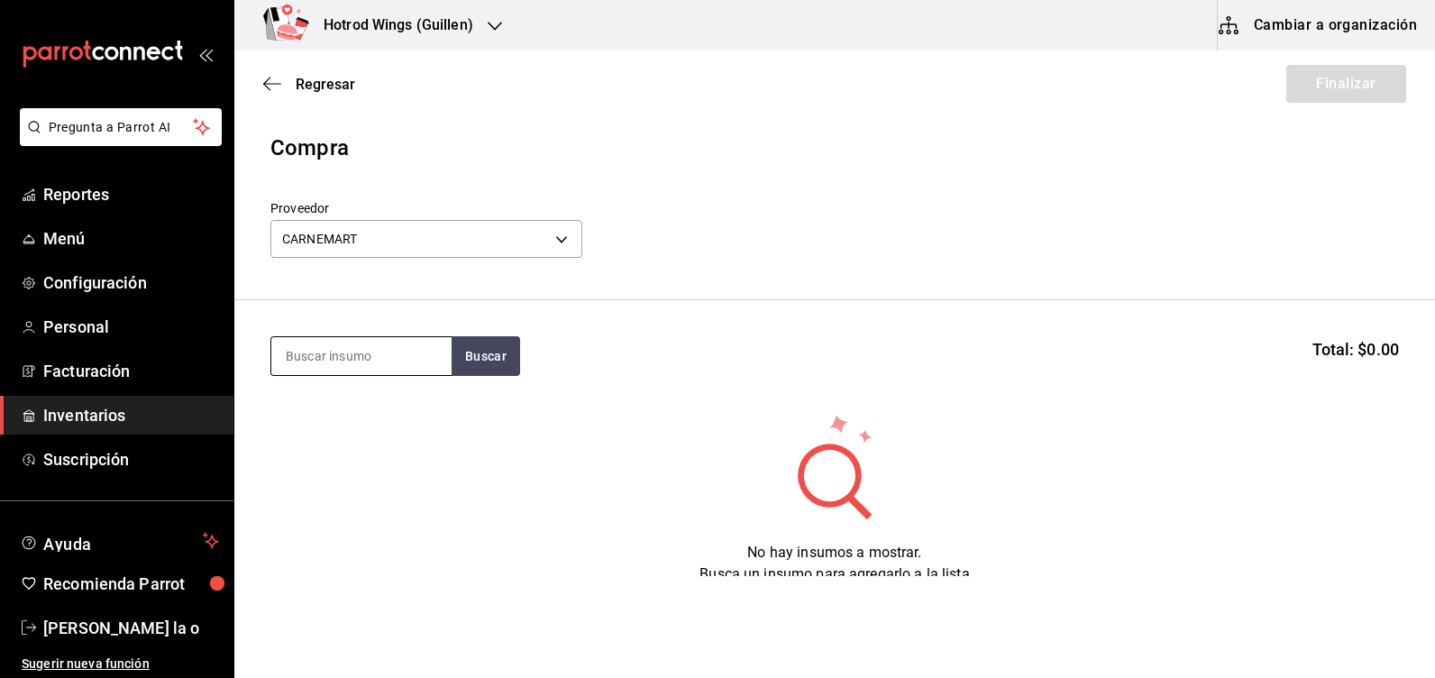
click at [306, 360] on input at bounding box center [361, 356] width 180 height 38
type input "BON"
click at [479, 343] on button "Buscar" at bounding box center [486, 356] width 69 height 40
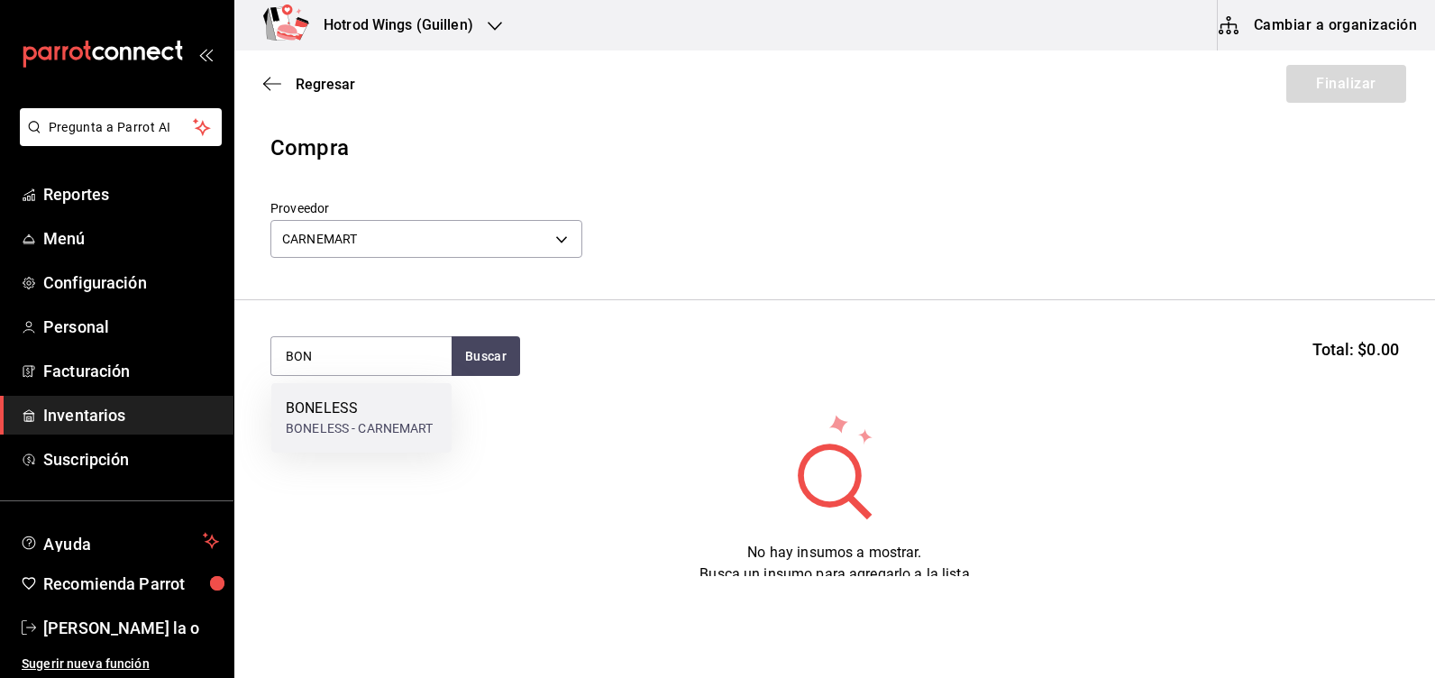
click at [405, 433] on div "BONELESS - CARNEMART" at bounding box center [360, 428] width 148 height 19
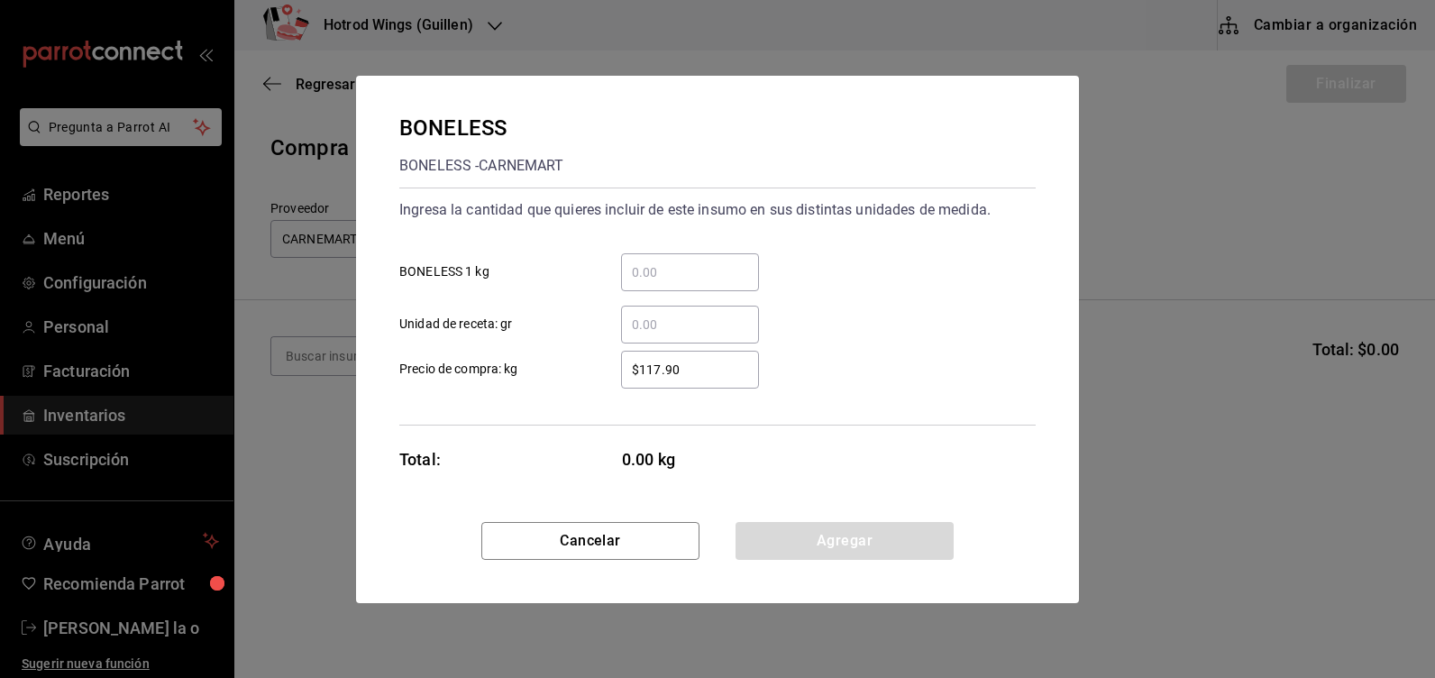
click at [646, 267] on input "​ BONELESS 1 kg" at bounding box center [690, 272] width 138 height 22
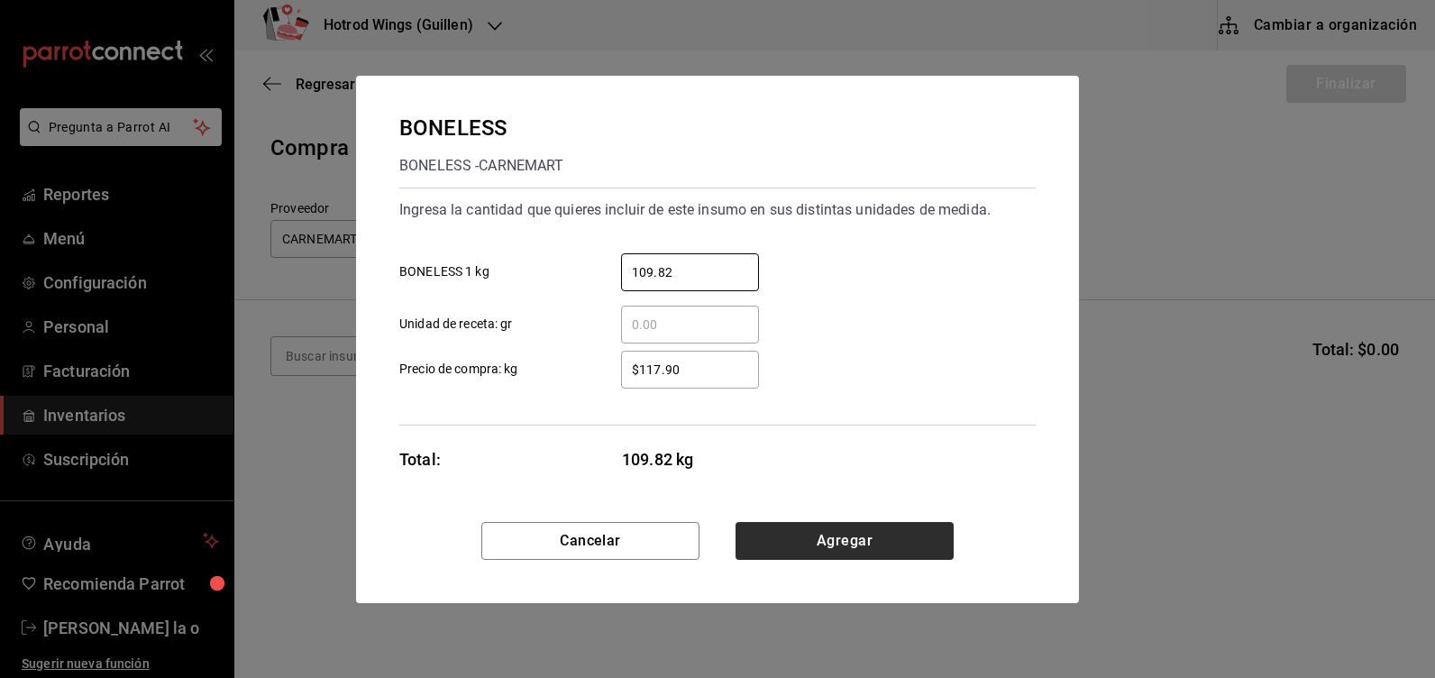
type input "109.82"
click at [831, 529] on button "Agregar" at bounding box center [845, 541] width 218 height 38
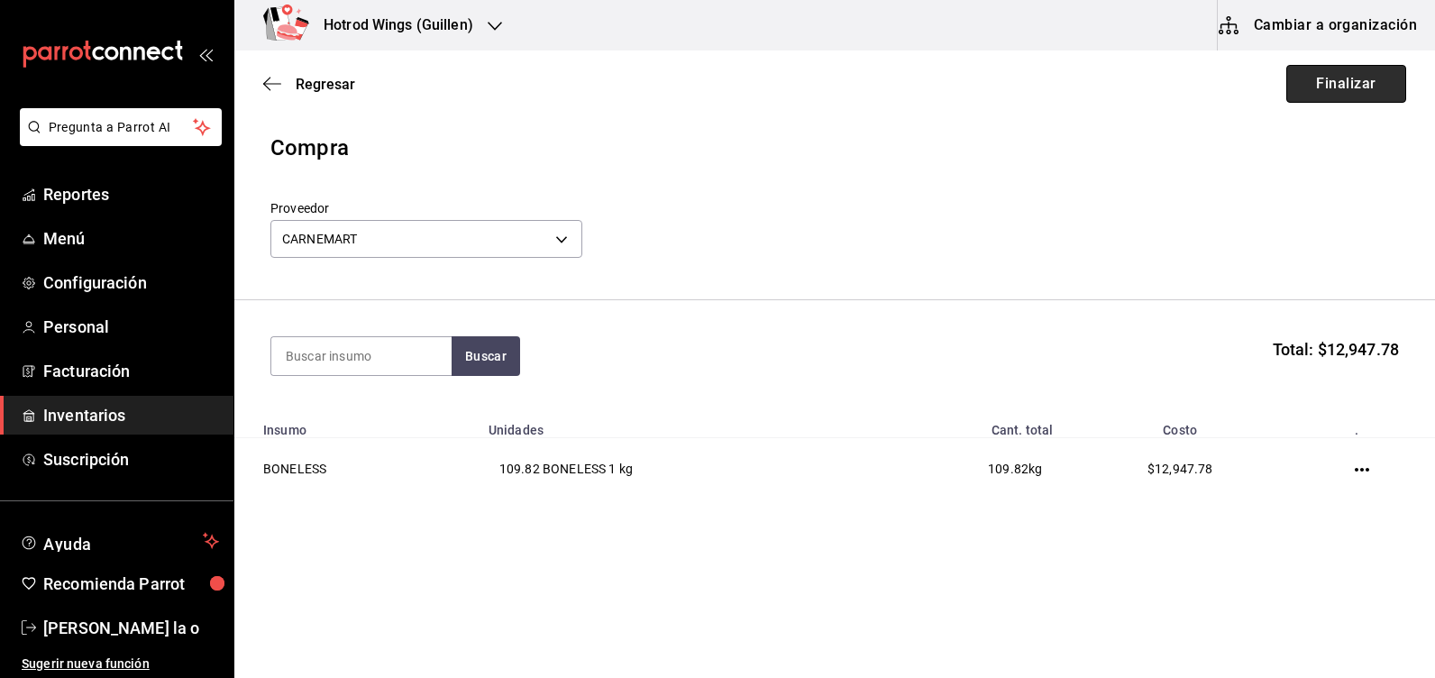
click at [1334, 85] on button "Finalizar" at bounding box center [1346, 84] width 120 height 38
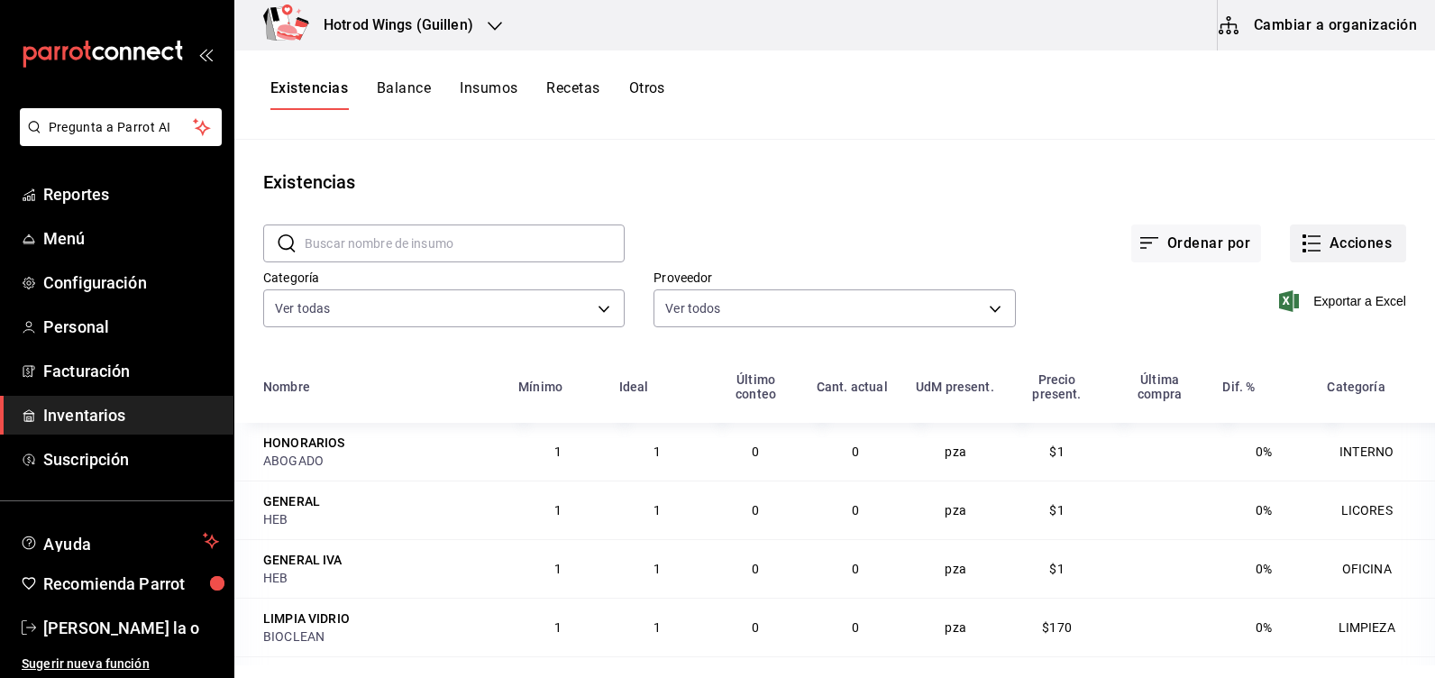
click at [1324, 241] on button "Acciones" at bounding box center [1348, 243] width 116 height 38
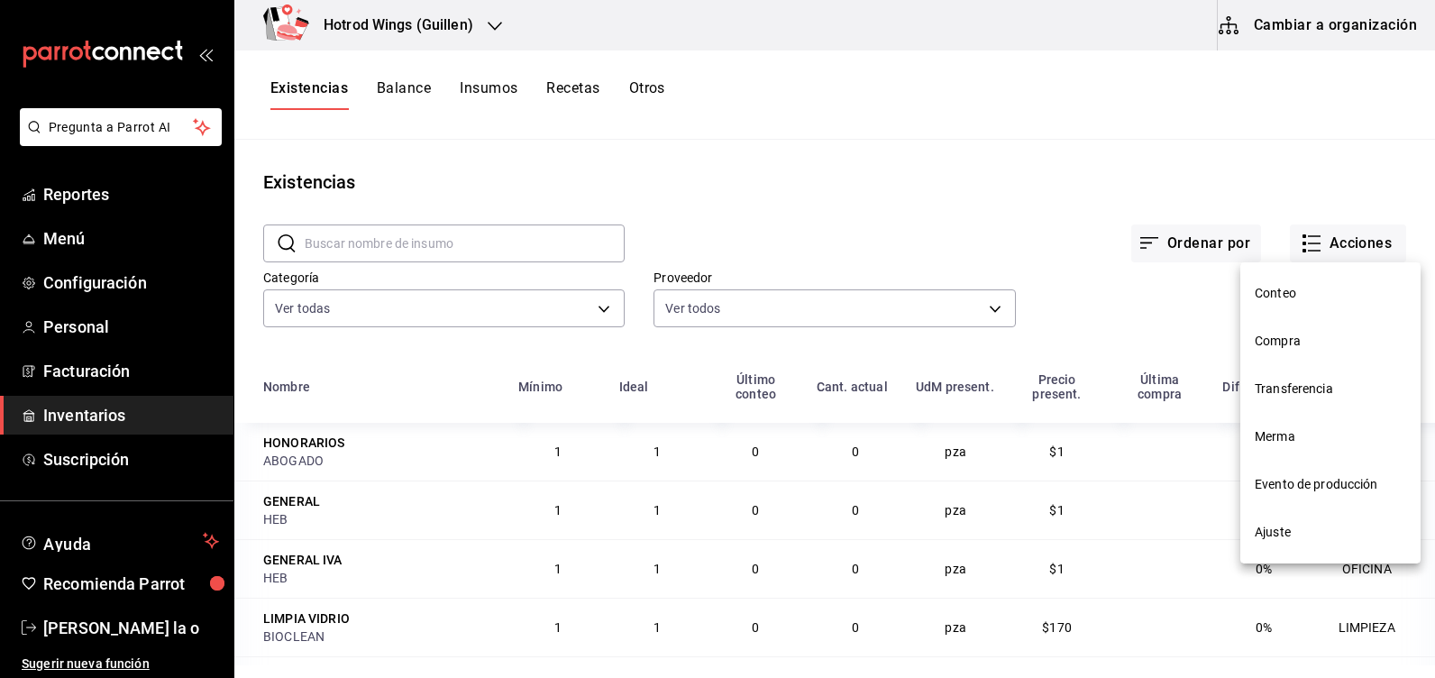
click at [1277, 340] on span "Compra" at bounding box center [1330, 341] width 151 height 19
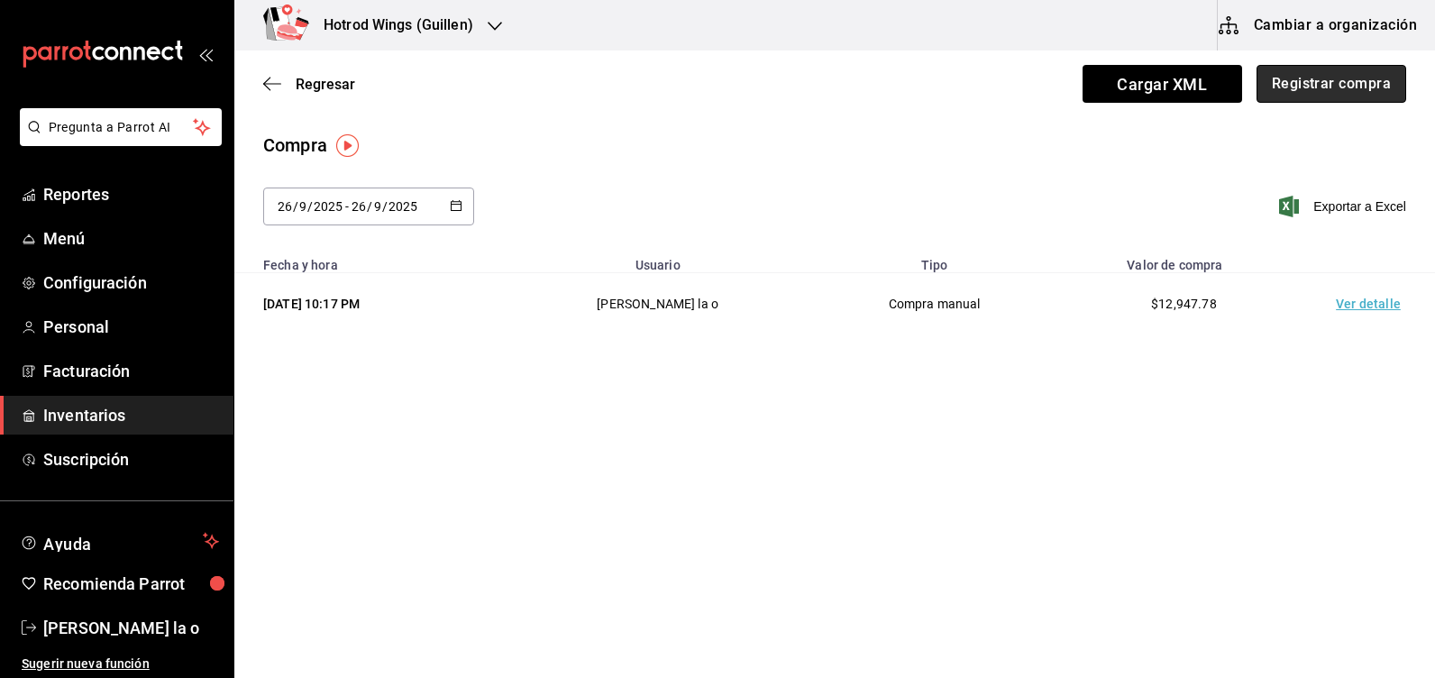
click at [1330, 75] on button "Registrar compra" at bounding box center [1332, 84] width 150 height 38
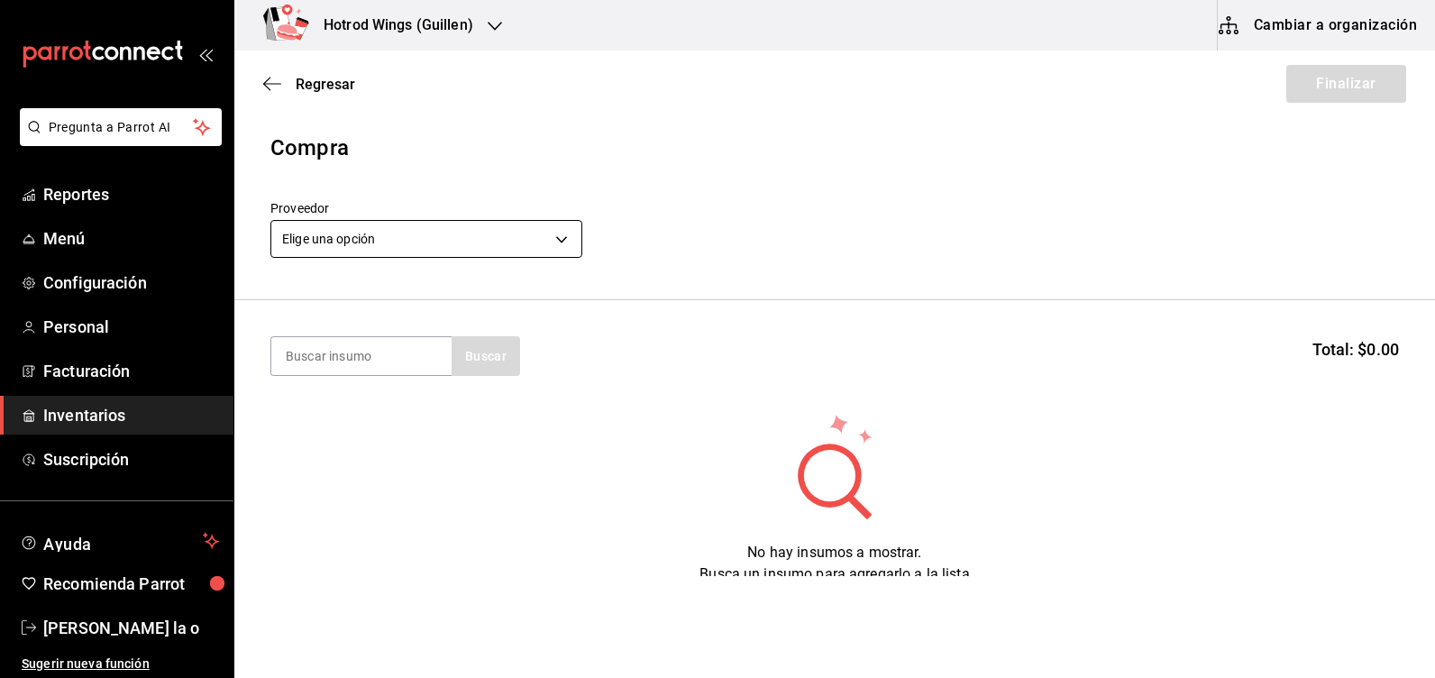
click at [561, 233] on body "Pregunta a Parrot AI Reportes Menú Configuración Personal Facturación Inventari…" at bounding box center [717, 288] width 1435 height 576
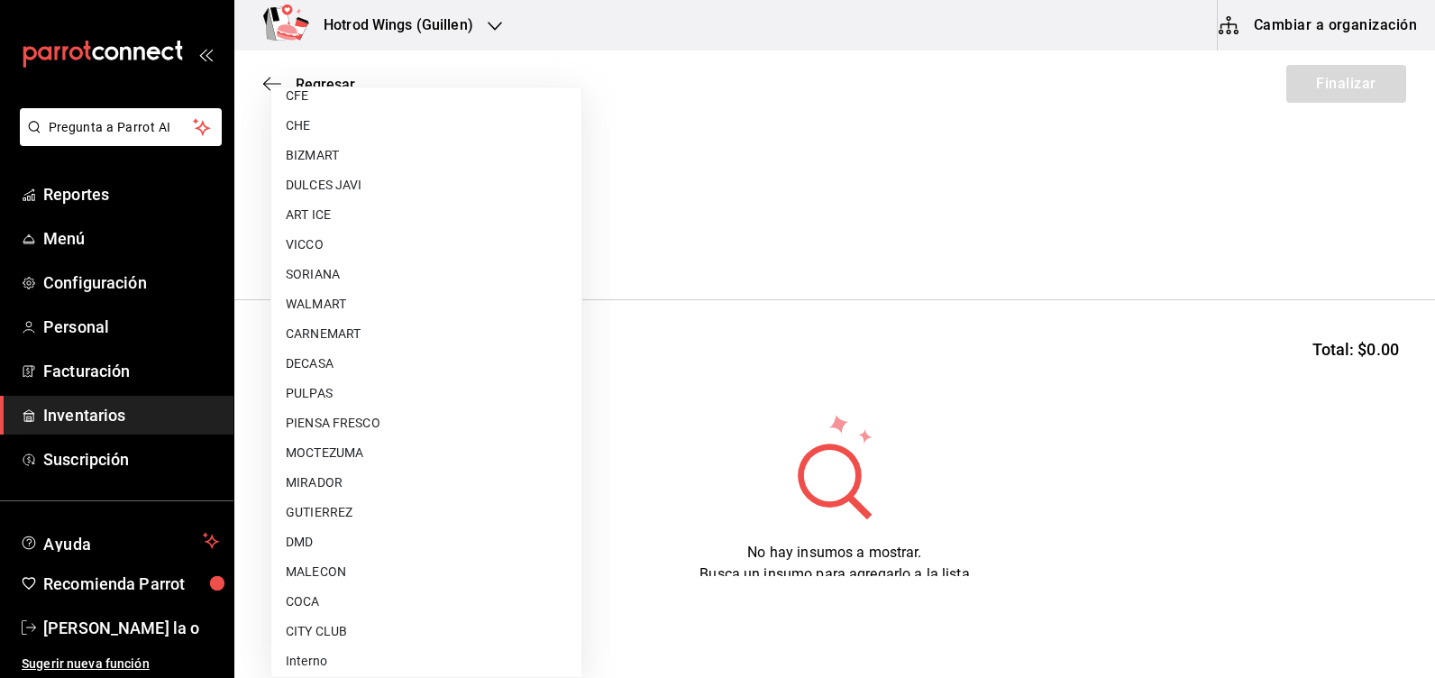
scroll to position [1358, 0]
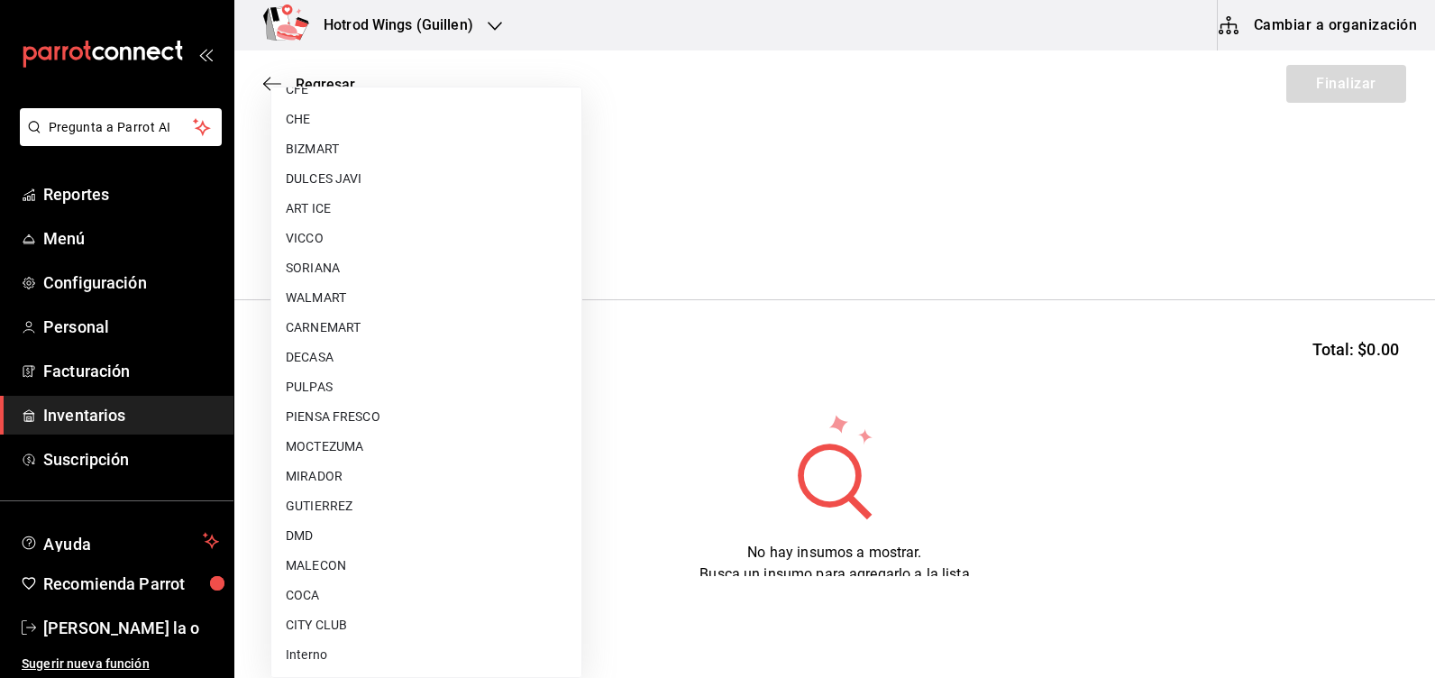
click at [339, 324] on li "CARNEMART" at bounding box center [426, 328] width 310 height 30
type input "eca350a2-9016-411f-85b5-03c45e2cf8f6"
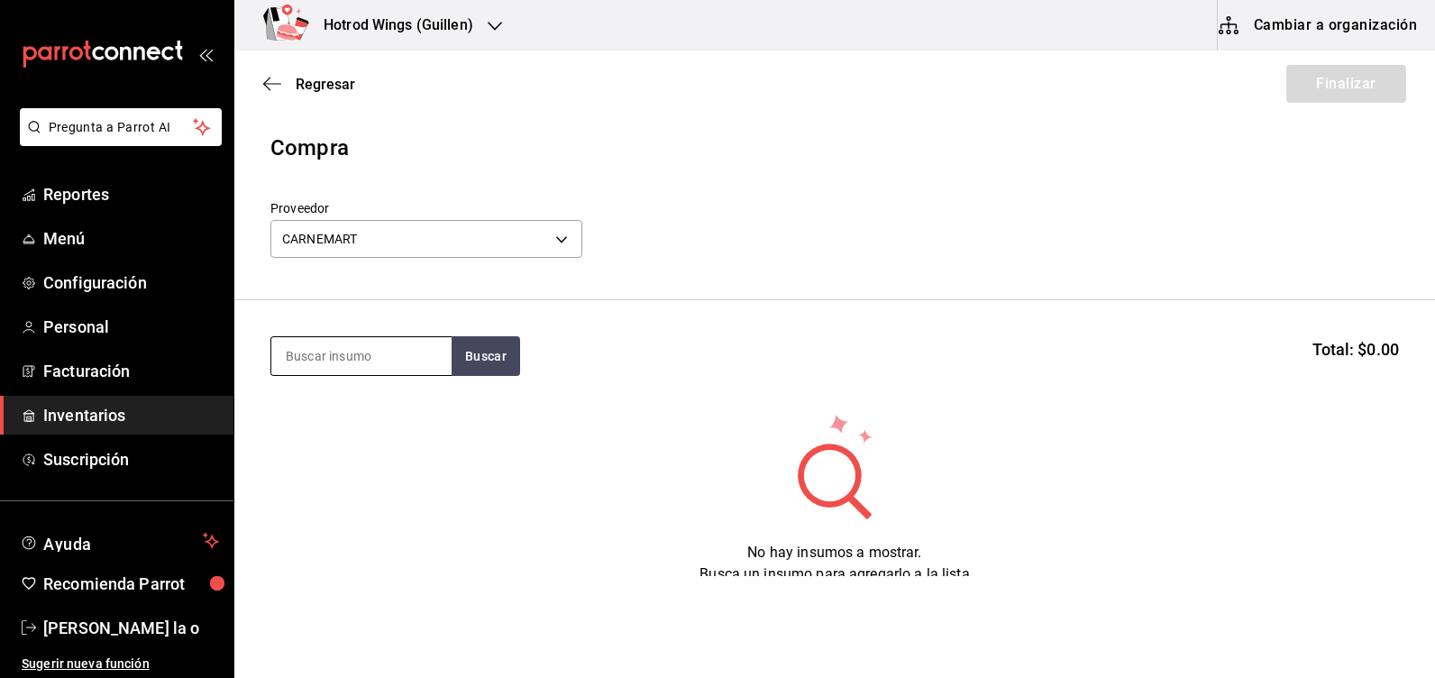
click at [332, 355] on input at bounding box center [361, 356] width 180 height 38
type input "PAPA [PERSON_NAME]"
click at [489, 348] on button "Buscar" at bounding box center [486, 356] width 69 height 40
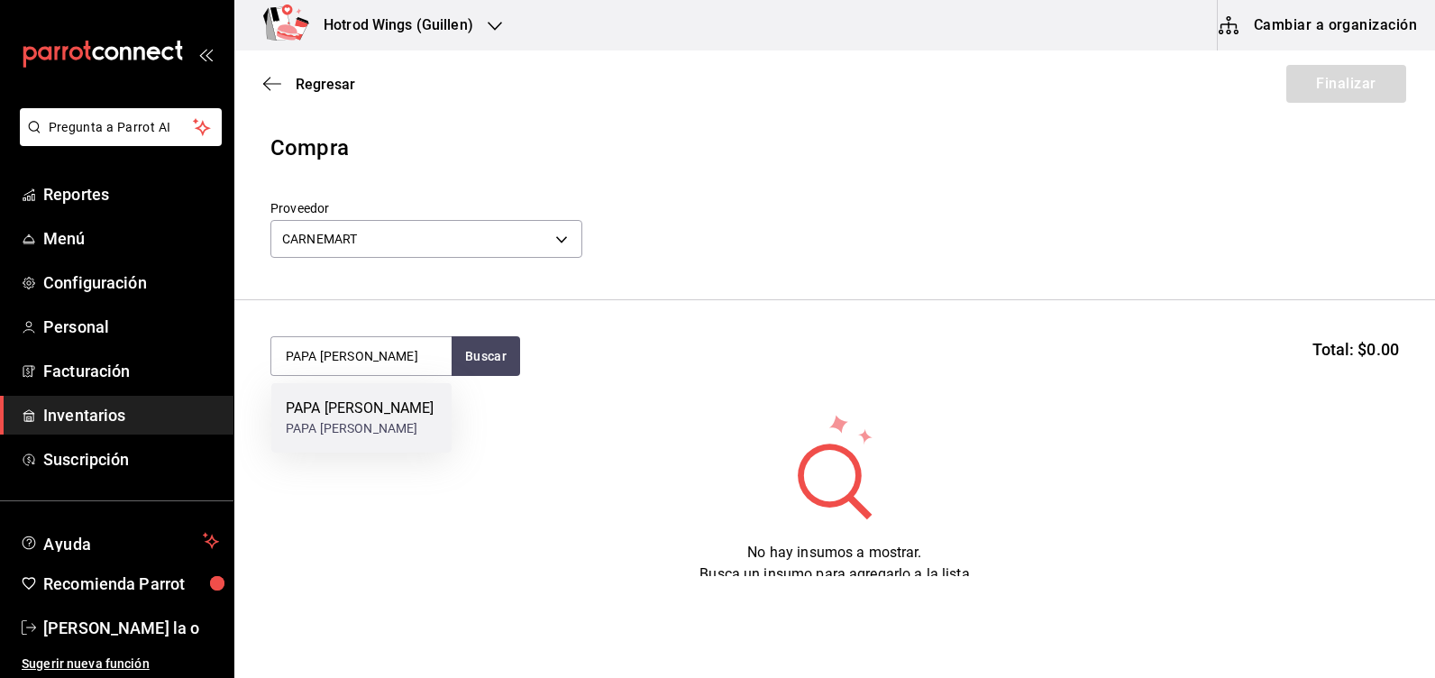
click at [361, 424] on div "PAPA [PERSON_NAME]" at bounding box center [360, 428] width 148 height 19
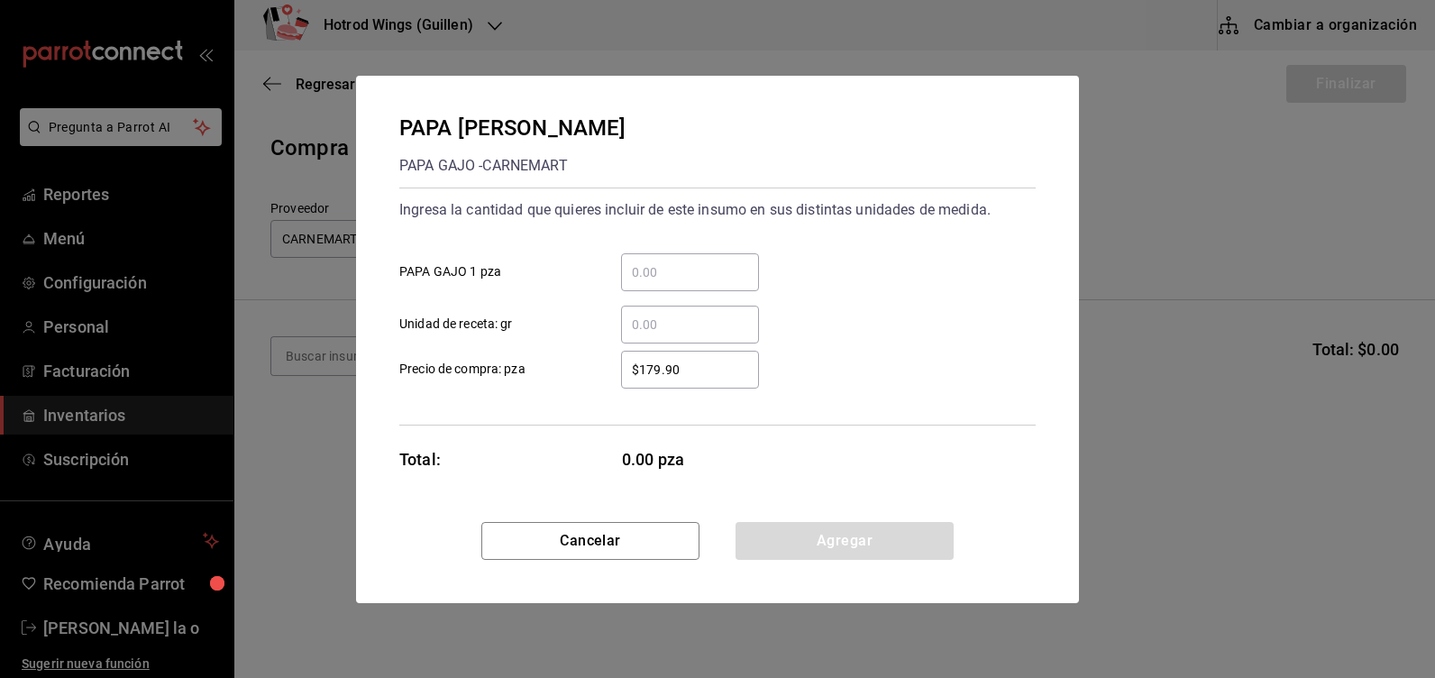
click at [660, 268] on input "​ PAPA GAJO 1 pza" at bounding box center [690, 272] width 138 height 22
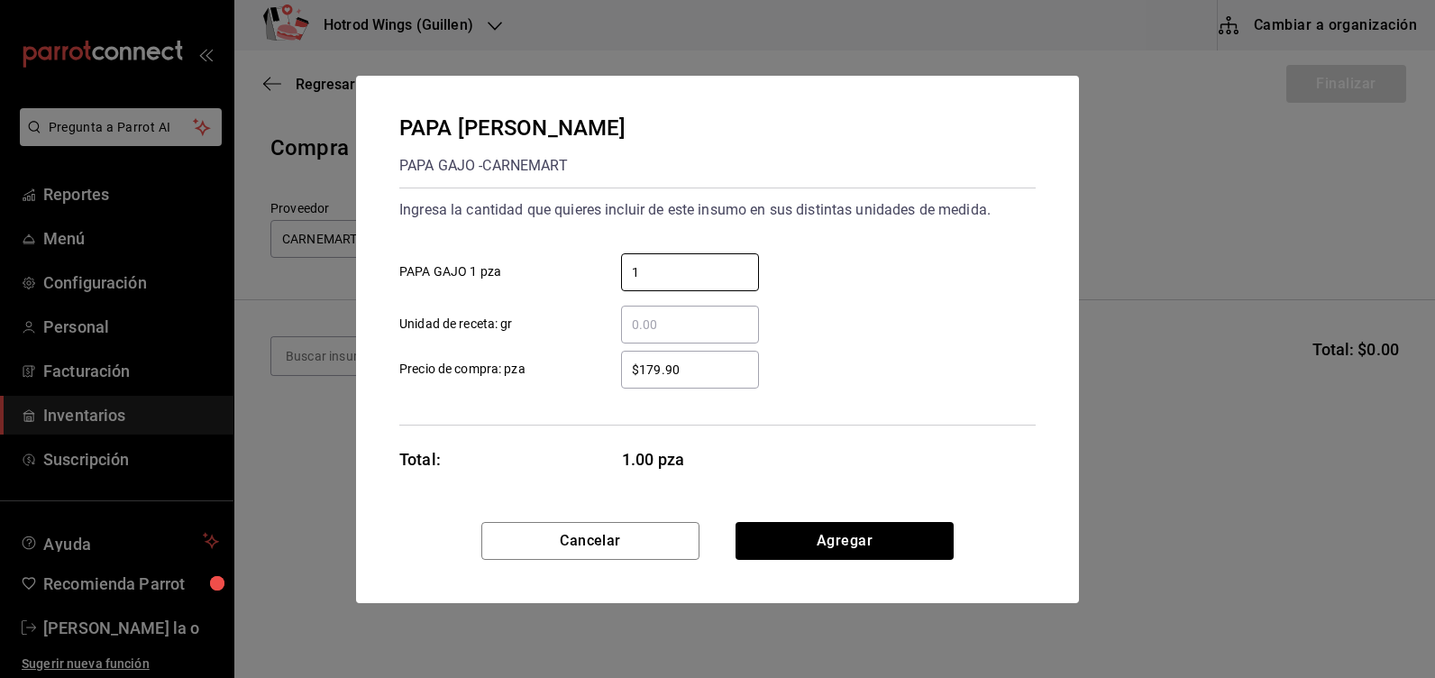
type input "1"
click at [810, 519] on div "PAPA GAJO PAPA GAJO - CARNEMART Ingresa la cantidad que quieres incluir de este…" at bounding box center [717, 299] width 723 height 446
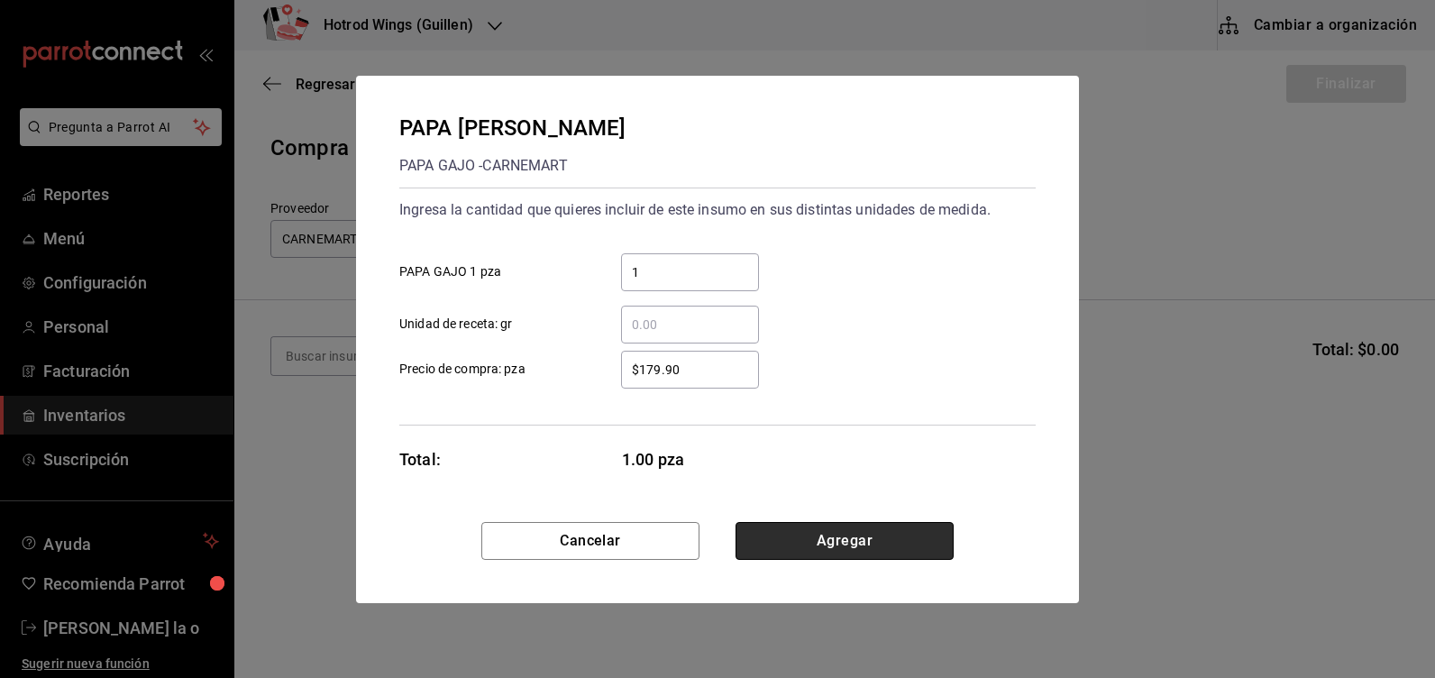
click at [816, 538] on button "Agregar" at bounding box center [845, 541] width 218 height 38
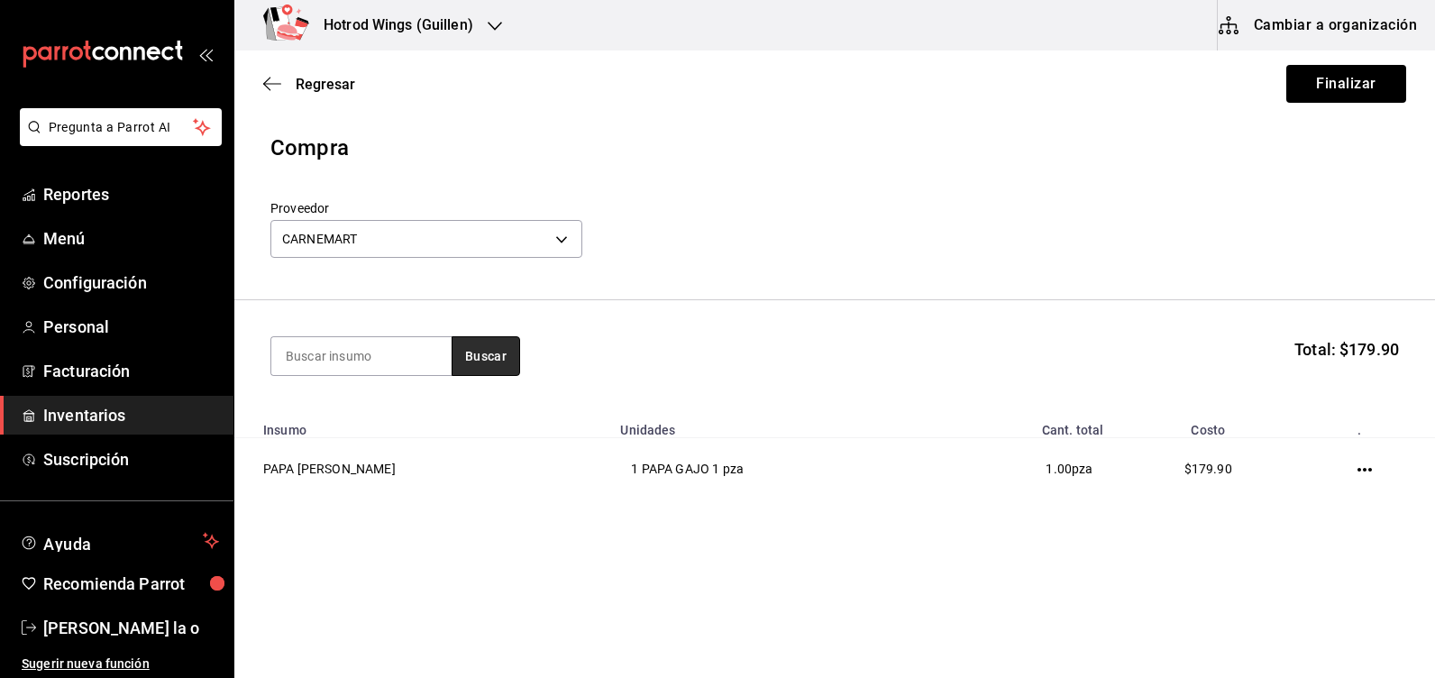
click at [471, 353] on button "Buscar" at bounding box center [486, 356] width 69 height 40
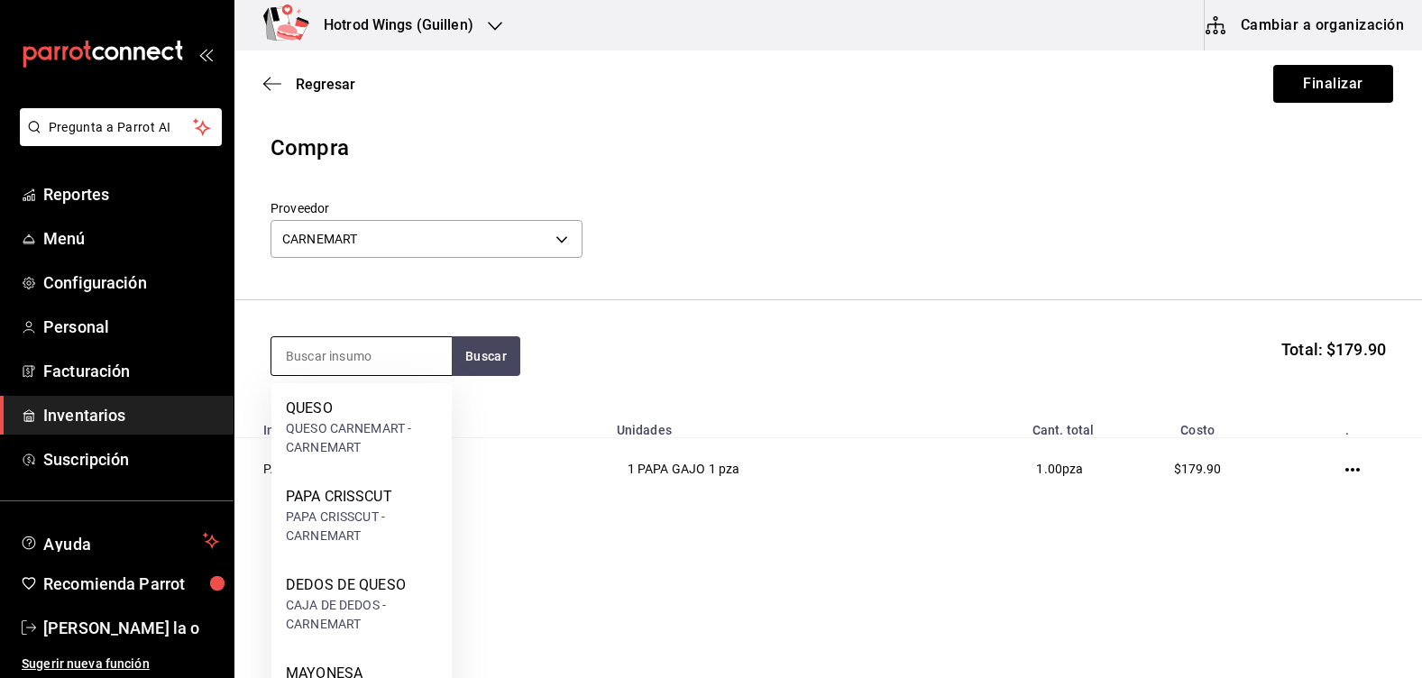
click at [304, 360] on input at bounding box center [361, 356] width 180 height 38
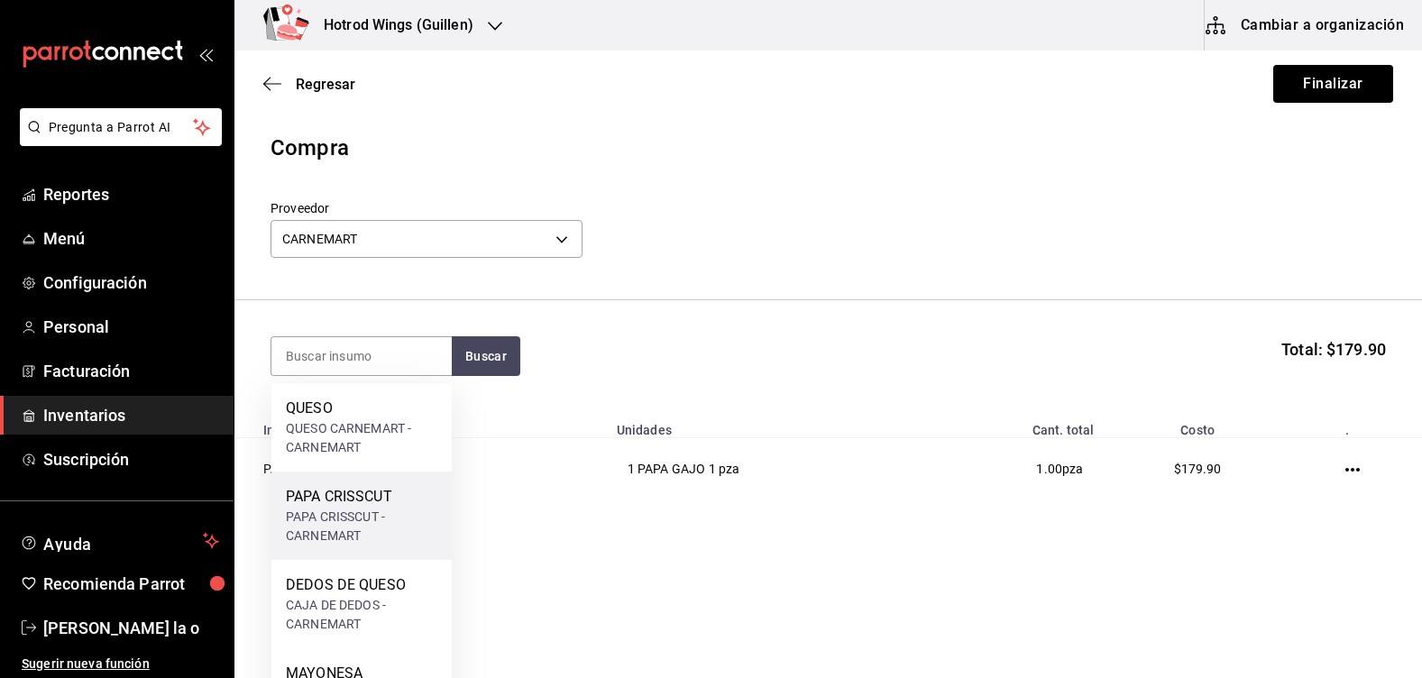
click at [352, 511] on div "PAPA CRISSCUT - CARNEMART" at bounding box center [361, 527] width 151 height 38
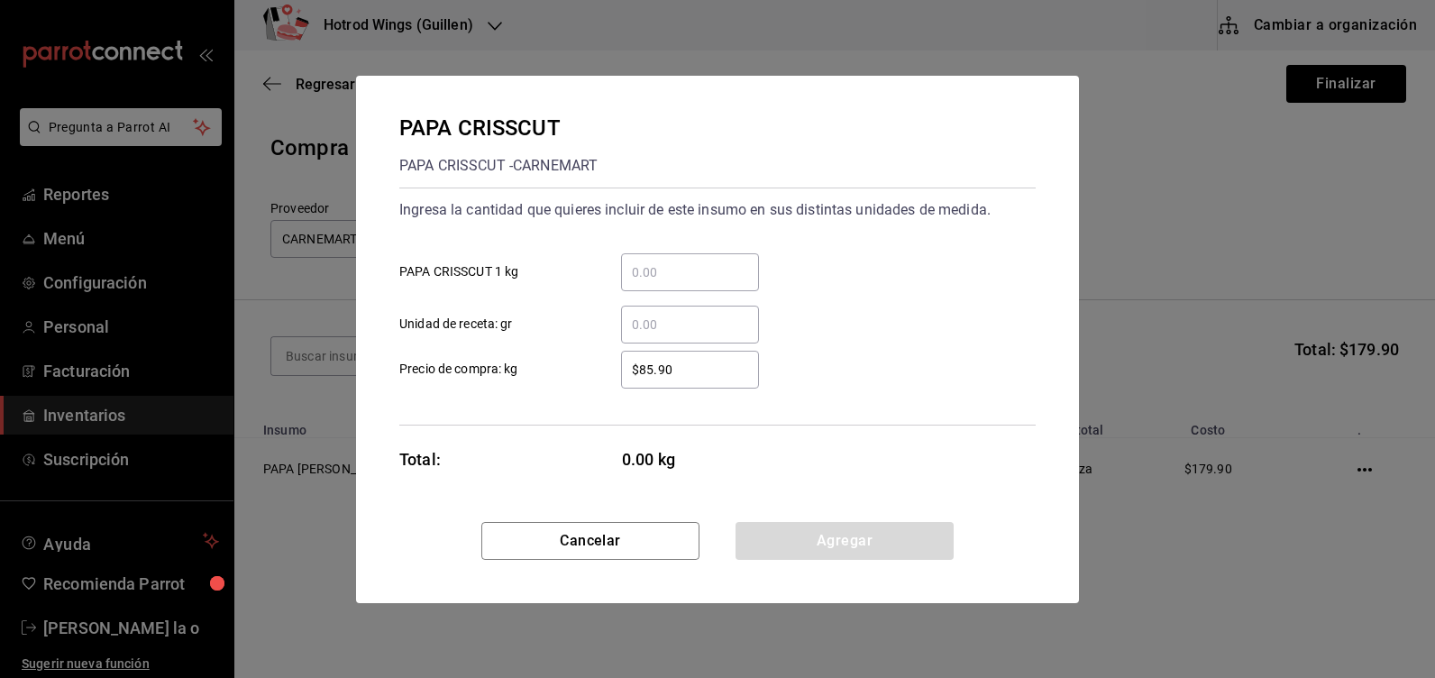
drag, startPoint x: 621, startPoint y: 280, endPoint x: 650, endPoint y: 276, distance: 29.2
click at [624, 279] on input "​ PAPA CRISSCUT 1 kg" at bounding box center [690, 272] width 138 height 22
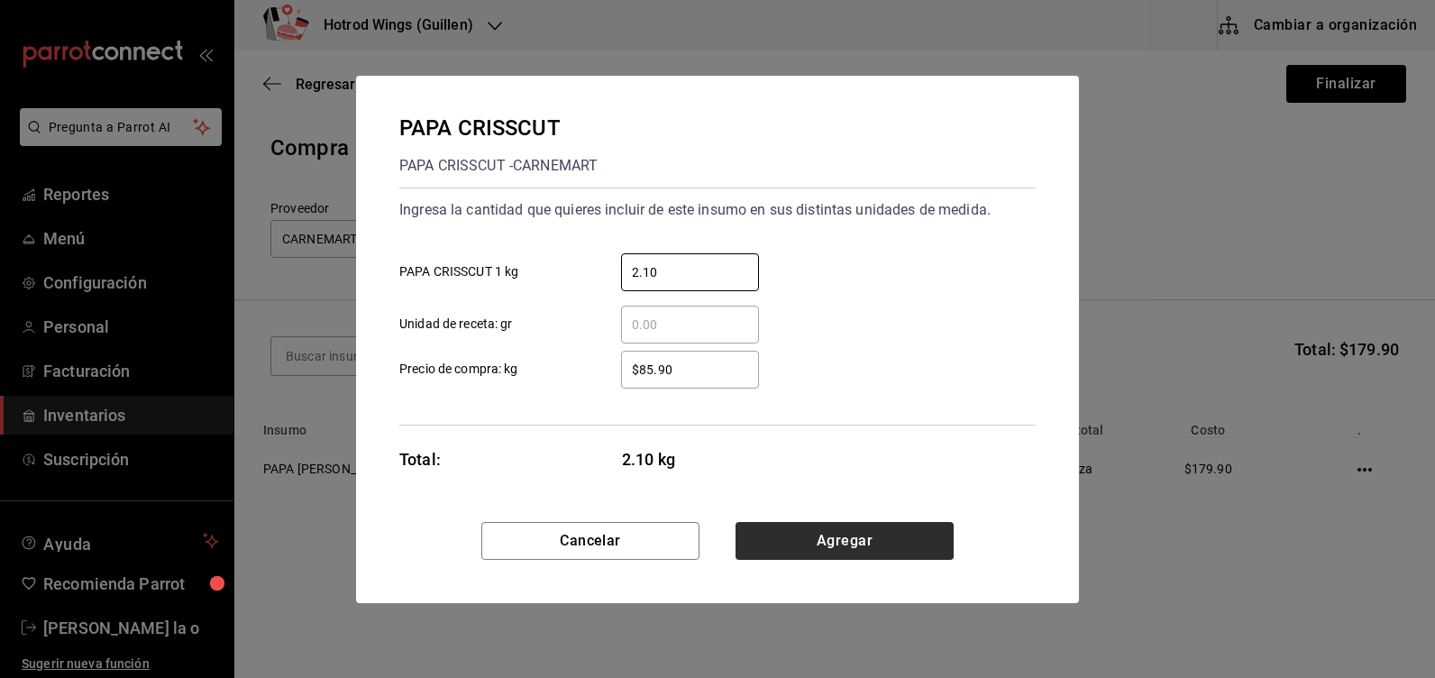
type input "2.10"
click at [866, 535] on button "Agregar" at bounding box center [845, 541] width 218 height 38
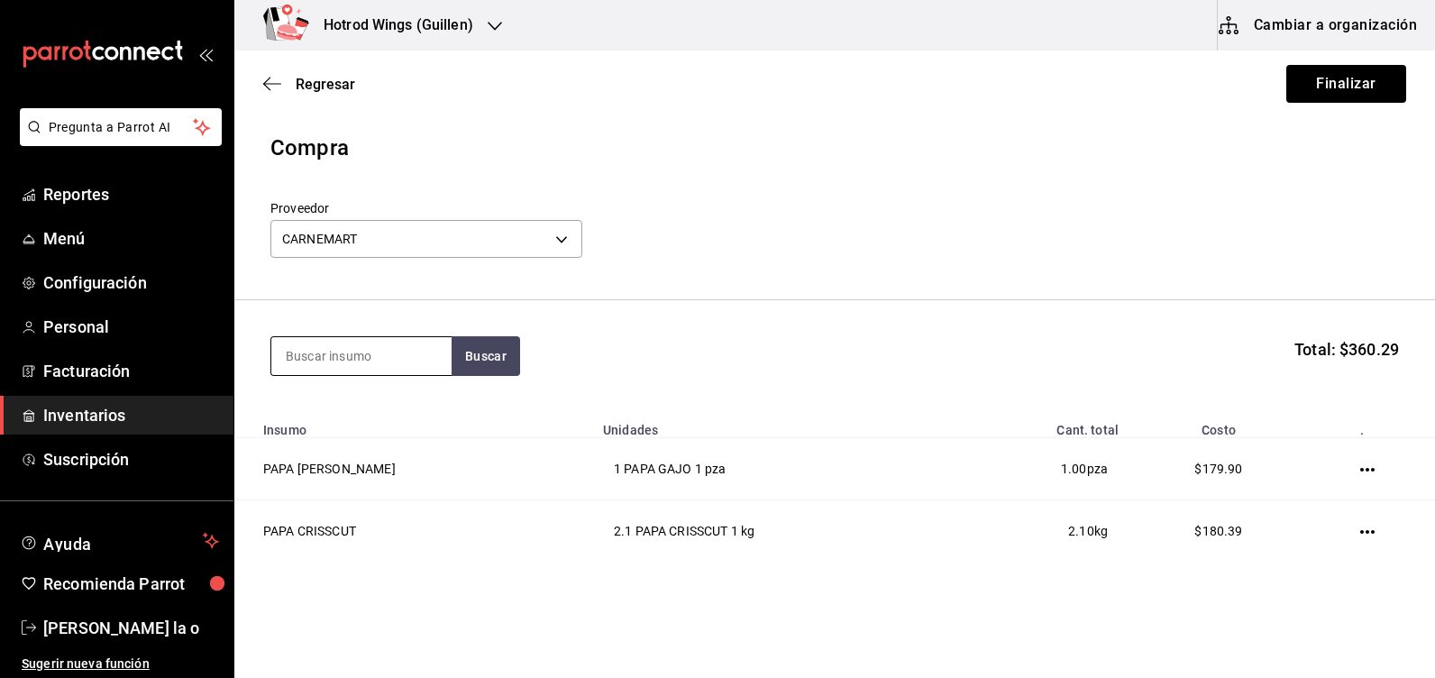
click at [329, 366] on input at bounding box center [361, 356] width 180 height 38
type input "MAYO"
click at [502, 361] on button "Buscar" at bounding box center [486, 356] width 69 height 40
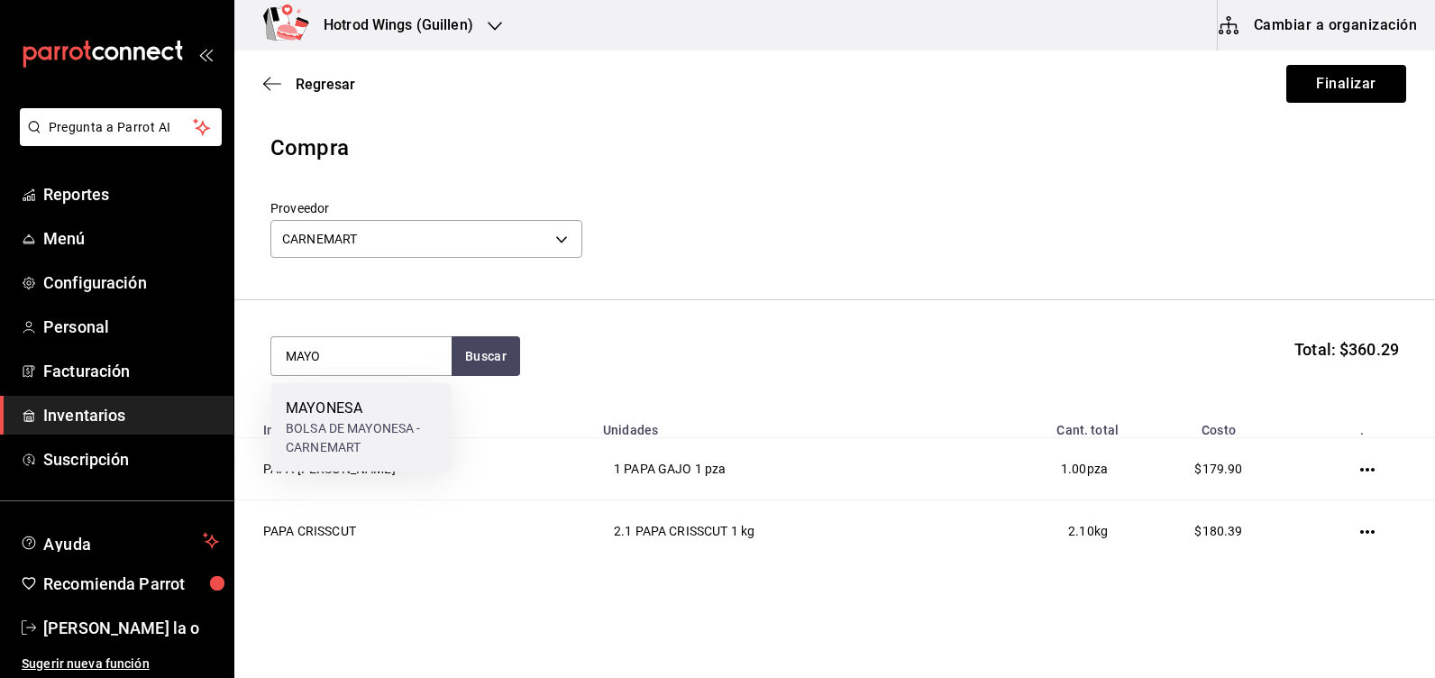
click at [362, 419] on div "BOLSA DE MAYONESA - CARNEMART" at bounding box center [361, 438] width 151 height 38
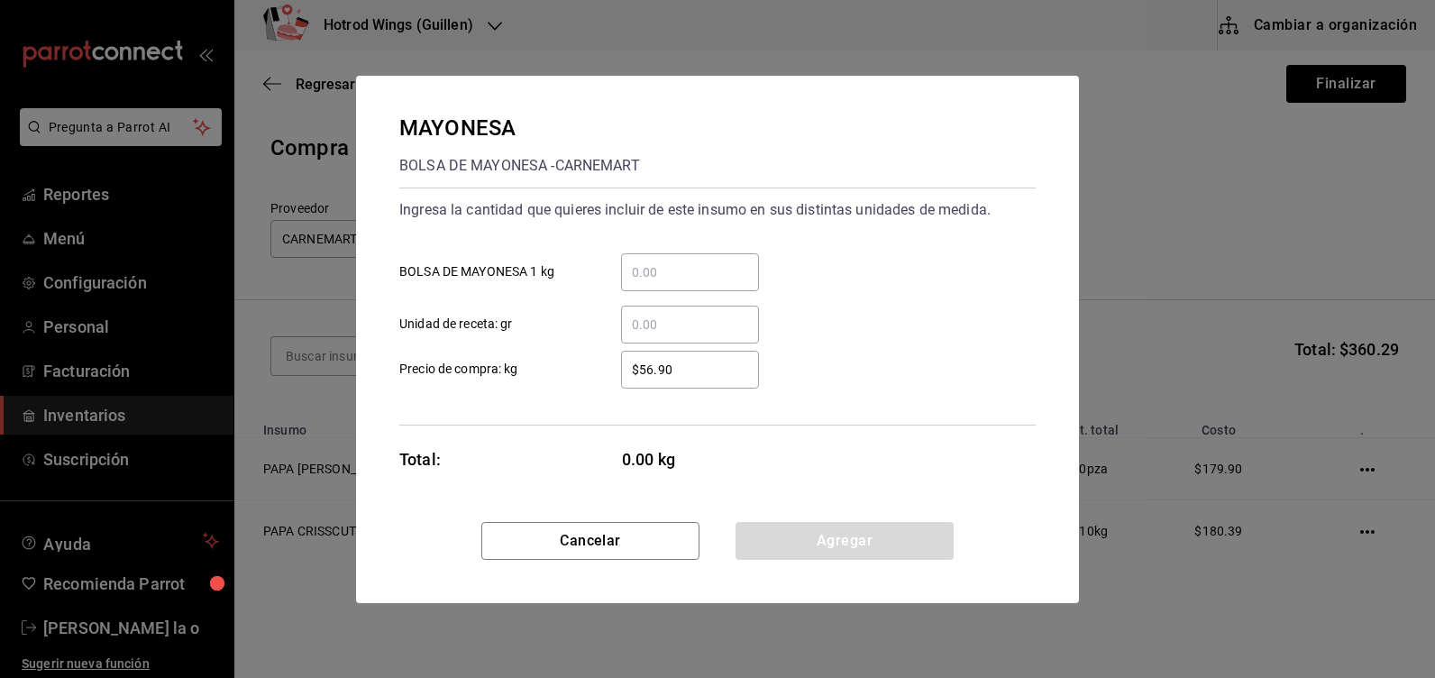
click at [654, 275] on input "​ BOLSA DE MAYONESA 1 kg" at bounding box center [690, 272] width 138 height 22
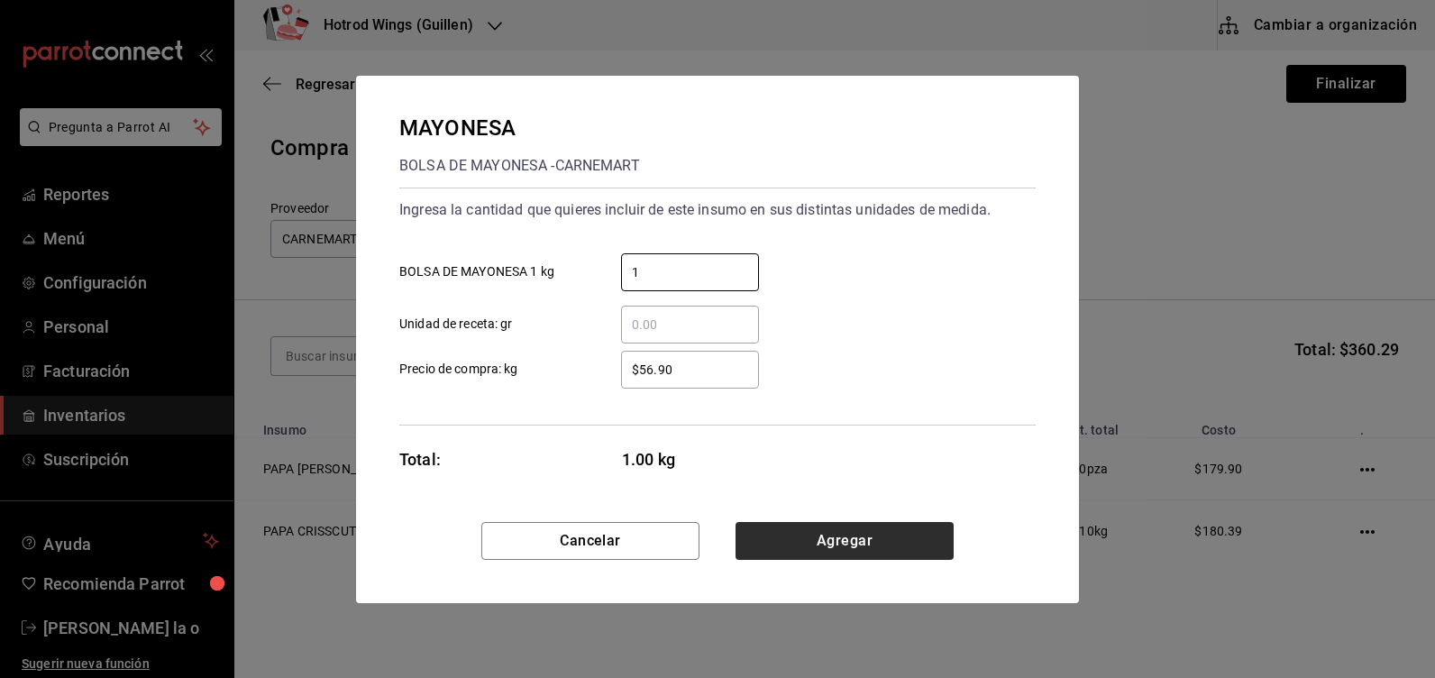
type input "1"
click at [807, 536] on button "Agregar" at bounding box center [845, 541] width 218 height 38
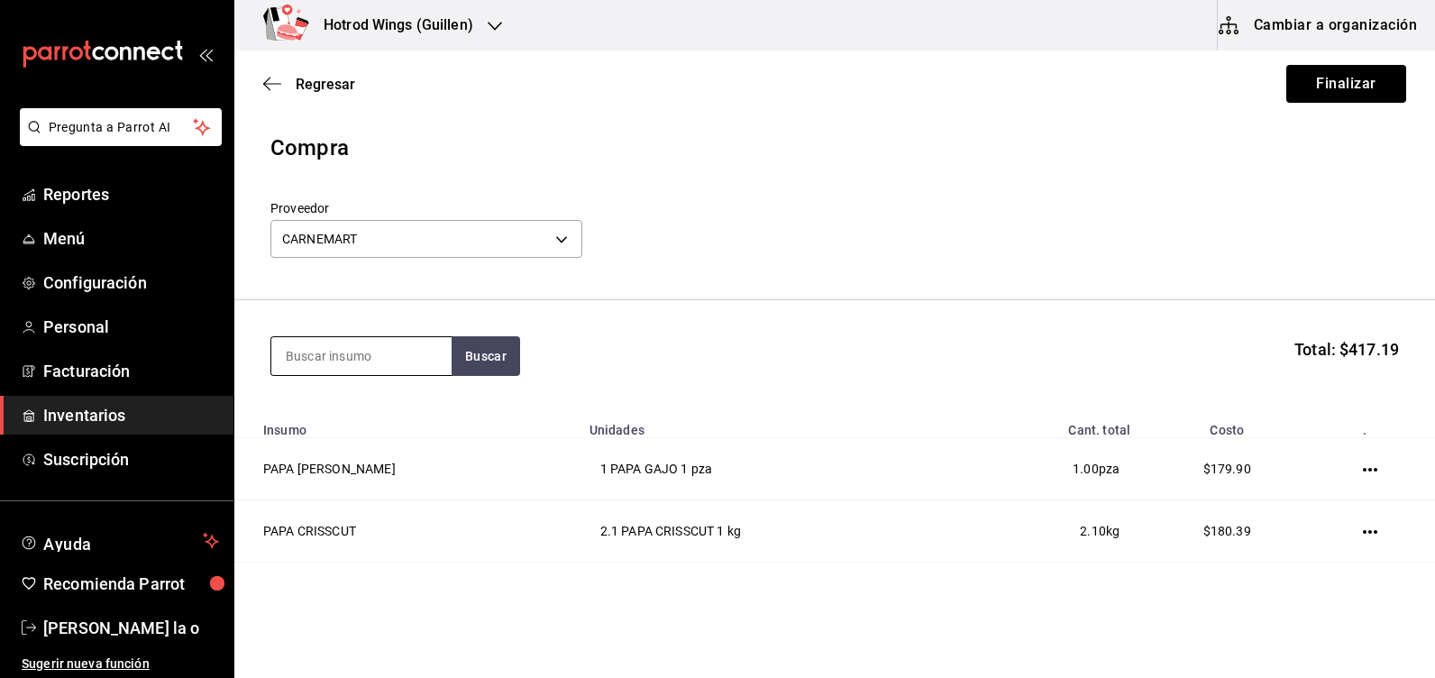
drag, startPoint x: 331, startPoint y: 358, endPoint x: 335, endPoint y: 346, distance: 12.6
click at [334, 349] on input at bounding box center [361, 356] width 180 height 38
type input "QUESO"
click at [466, 351] on button "Buscar" at bounding box center [486, 356] width 69 height 40
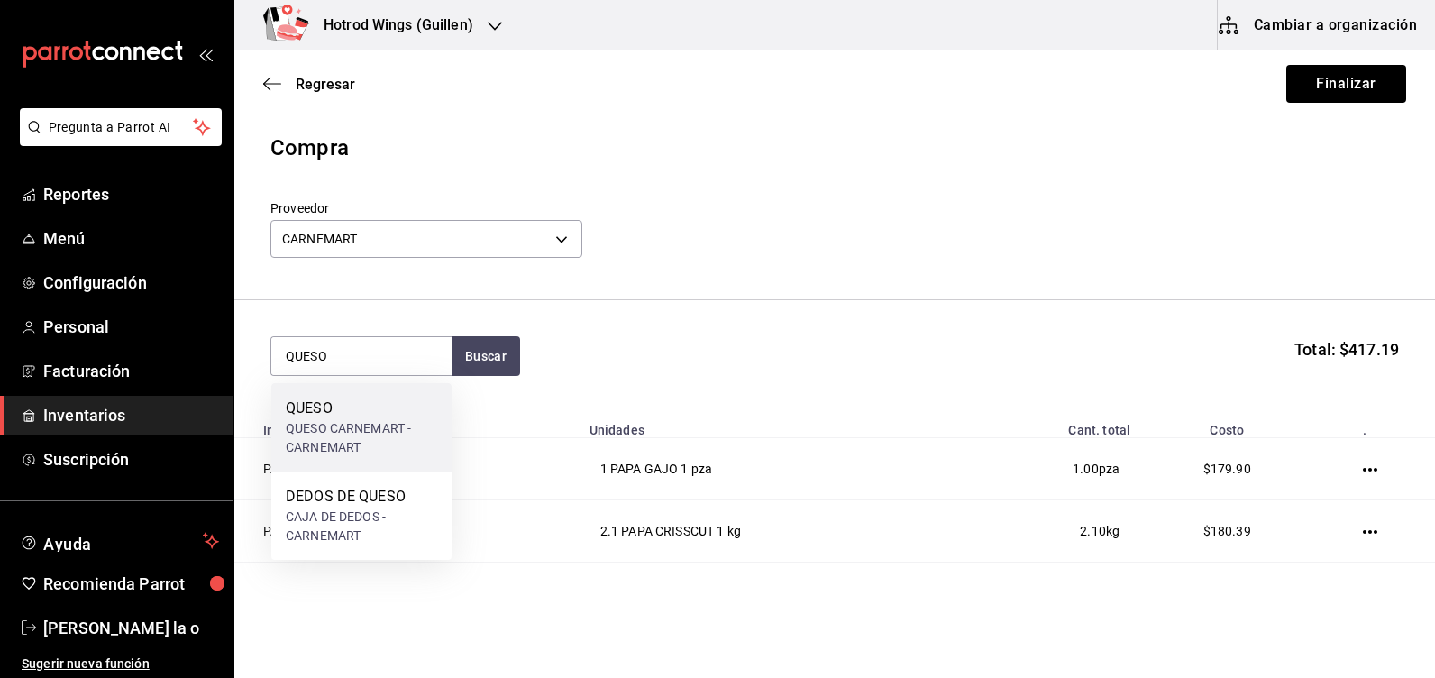
click at [392, 440] on div "QUESO CARNEMART - CARNEMART" at bounding box center [361, 438] width 151 height 38
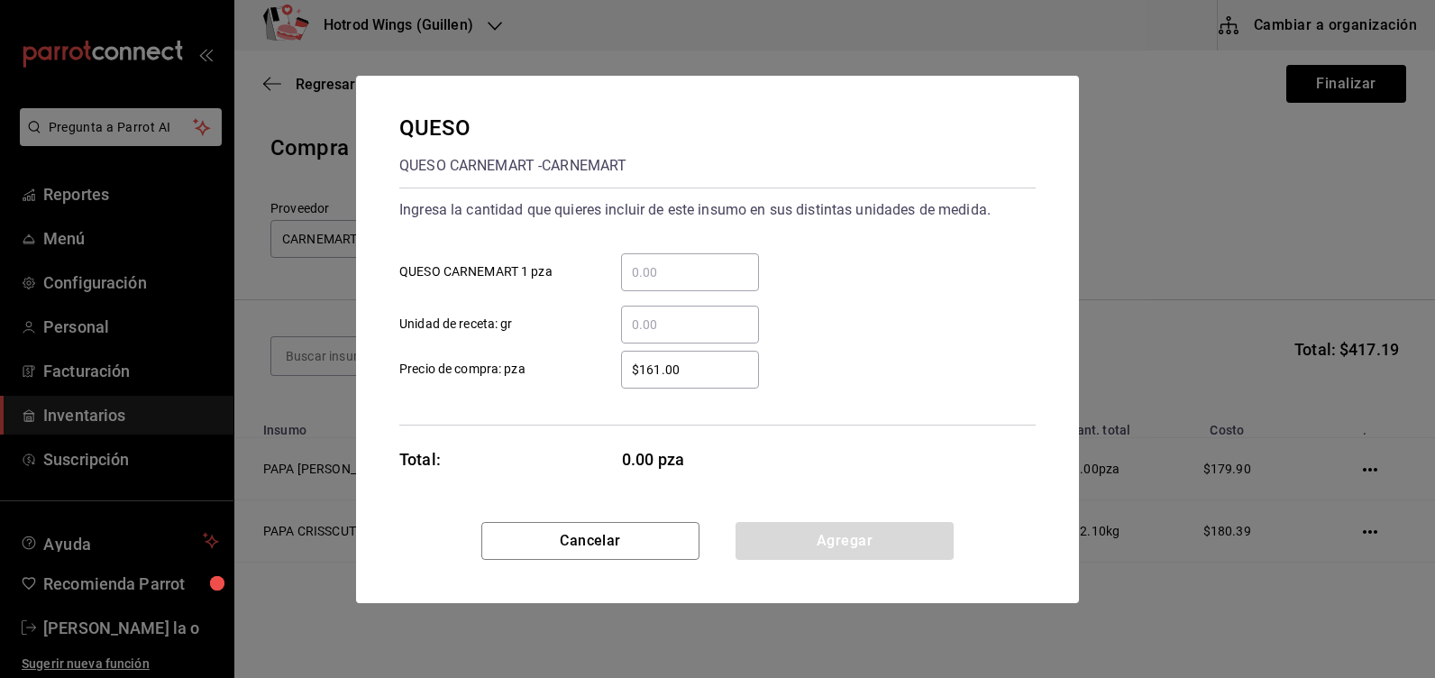
click at [656, 288] on div "​" at bounding box center [690, 272] width 138 height 38
click at [656, 283] on input "​ QUESO CARNEMART 1 pza" at bounding box center [690, 272] width 138 height 22
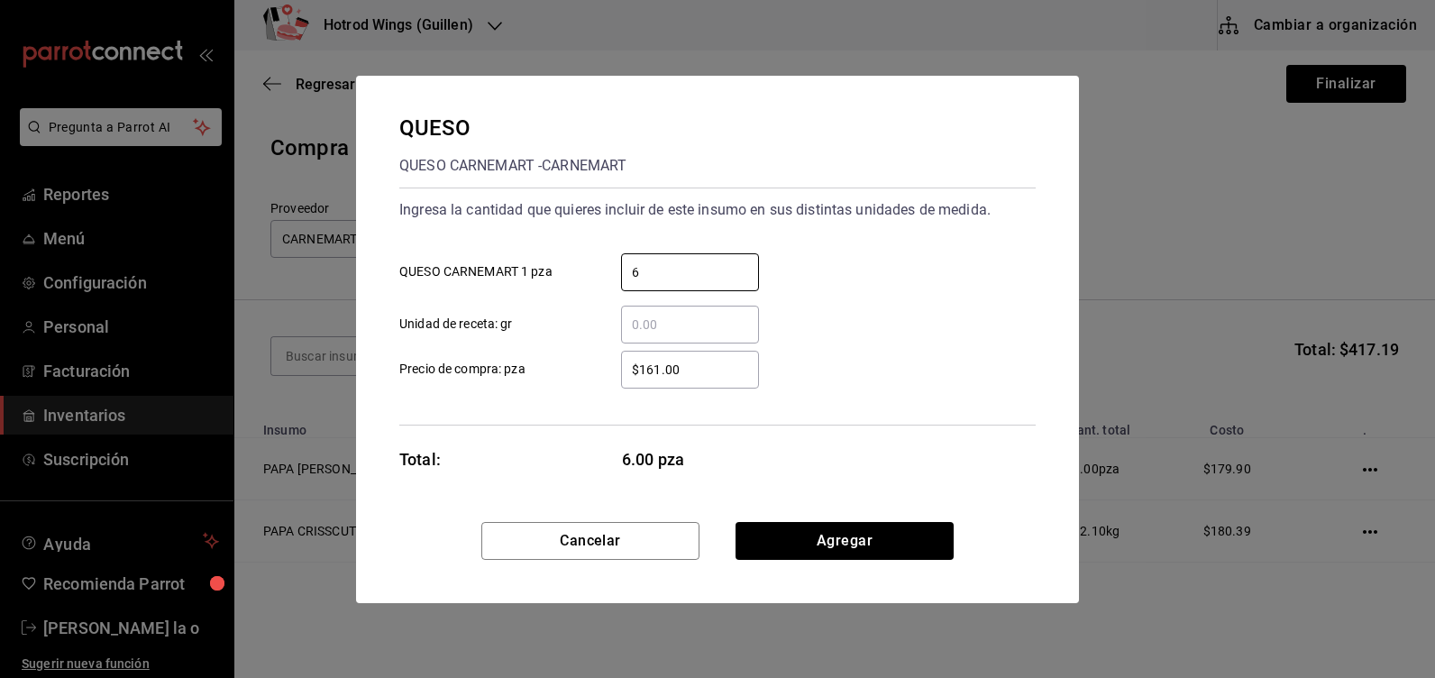
type input "6"
click at [685, 369] on input "$161.00" at bounding box center [690, 370] width 138 height 22
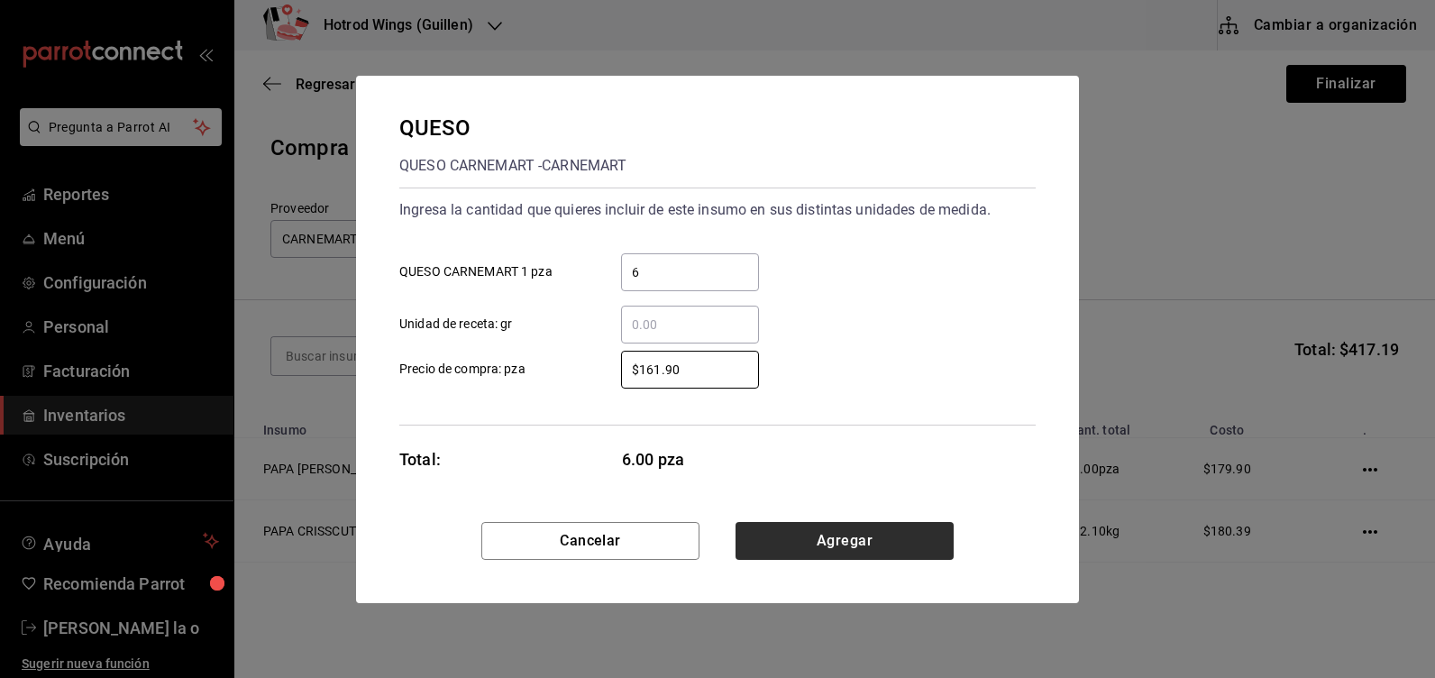
type input "$161.90"
click at [827, 535] on button "Agregar" at bounding box center [845, 541] width 218 height 38
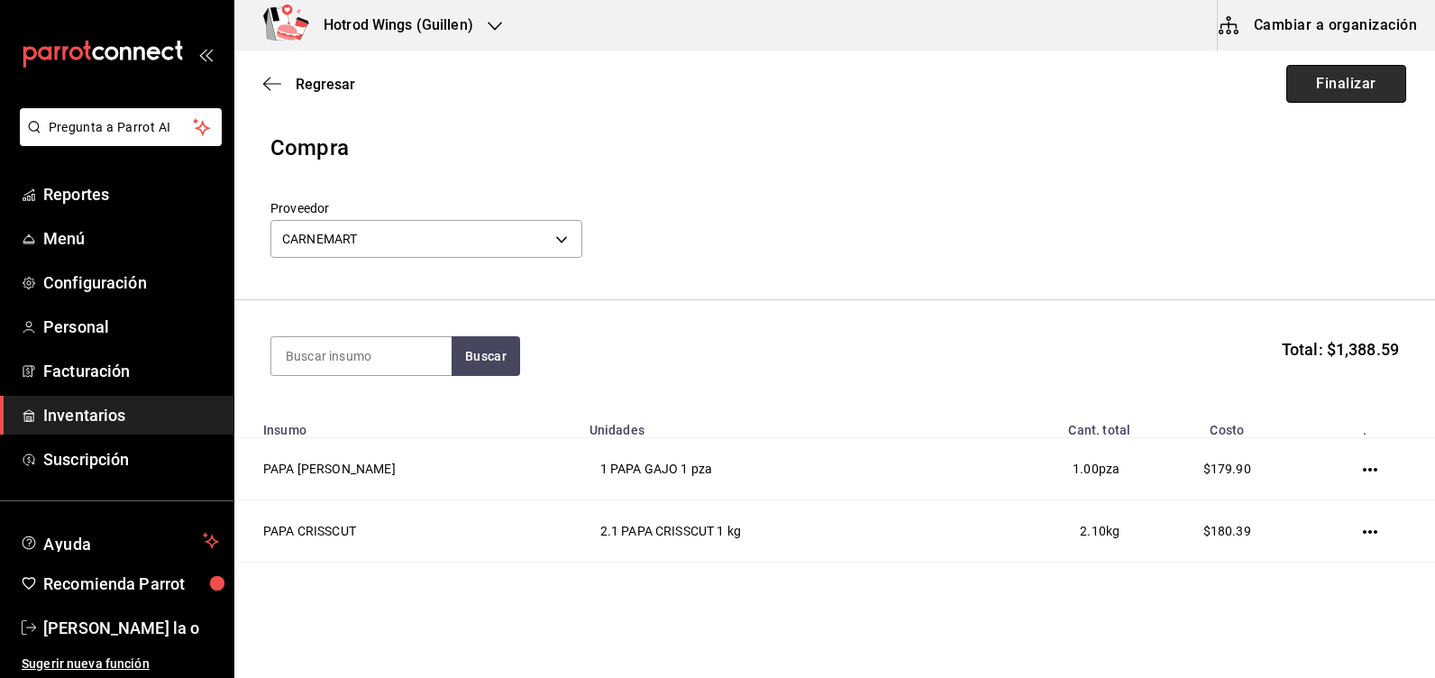
click at [1352, 95] on button "Finalizar" at bounding box center [1346, 84] width 120 height 38
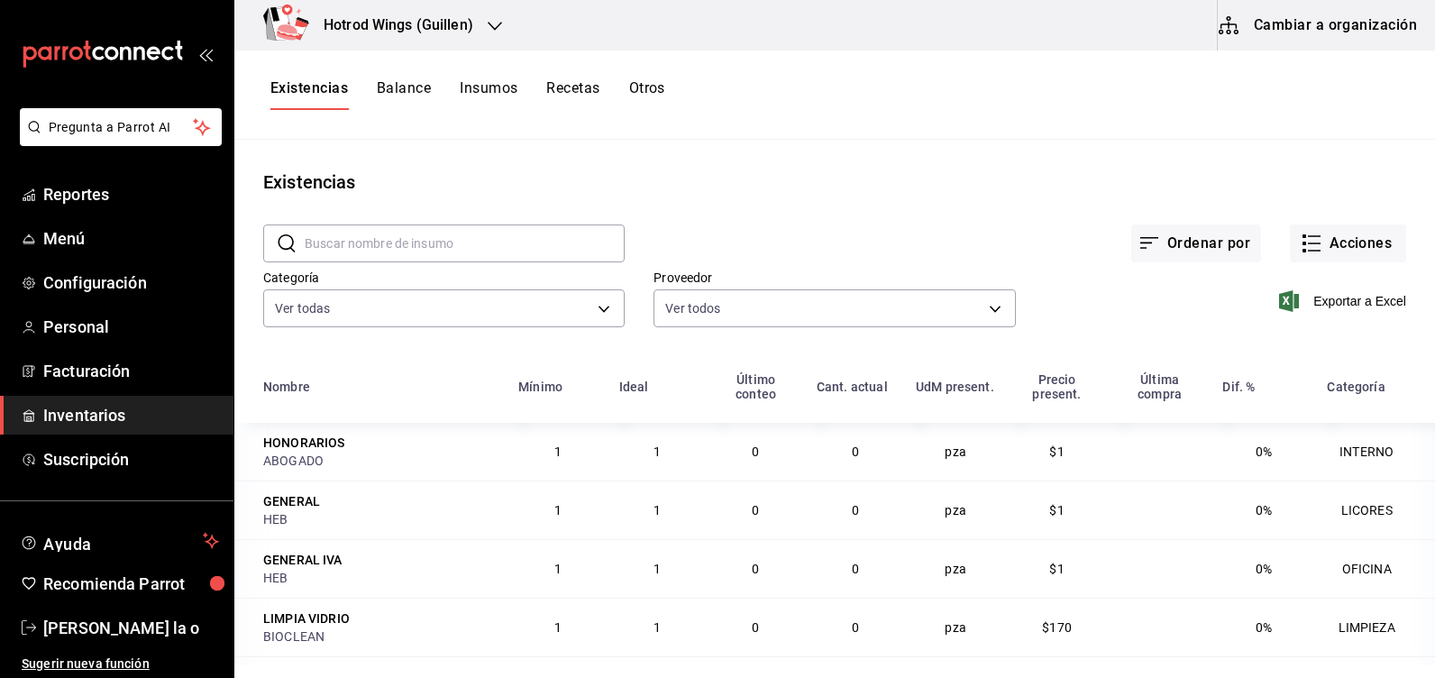
click at [494, 23] on icon "button" at bounding box center [495, 26] width 14 height 14
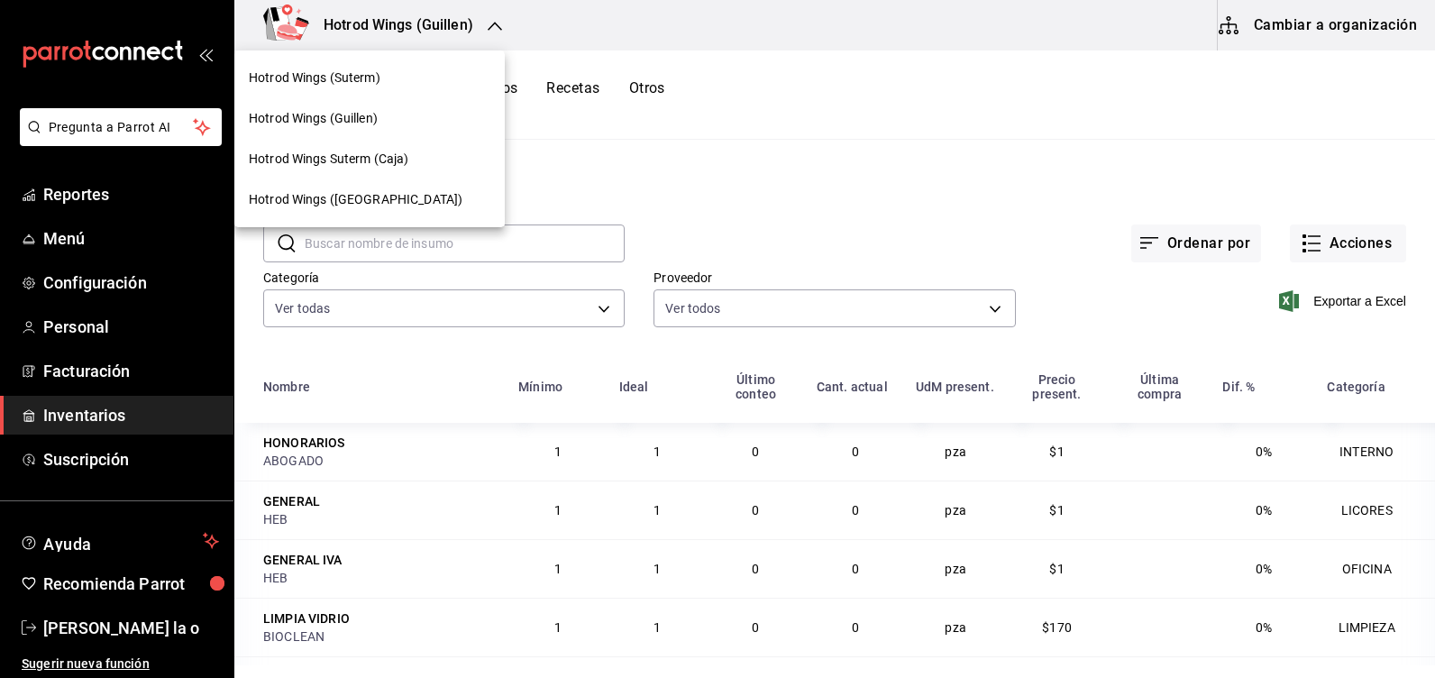
click at [402, 79] on div "Hotrod Wings (Suterm)" at bounding box center [370, 78] width 242 height 19
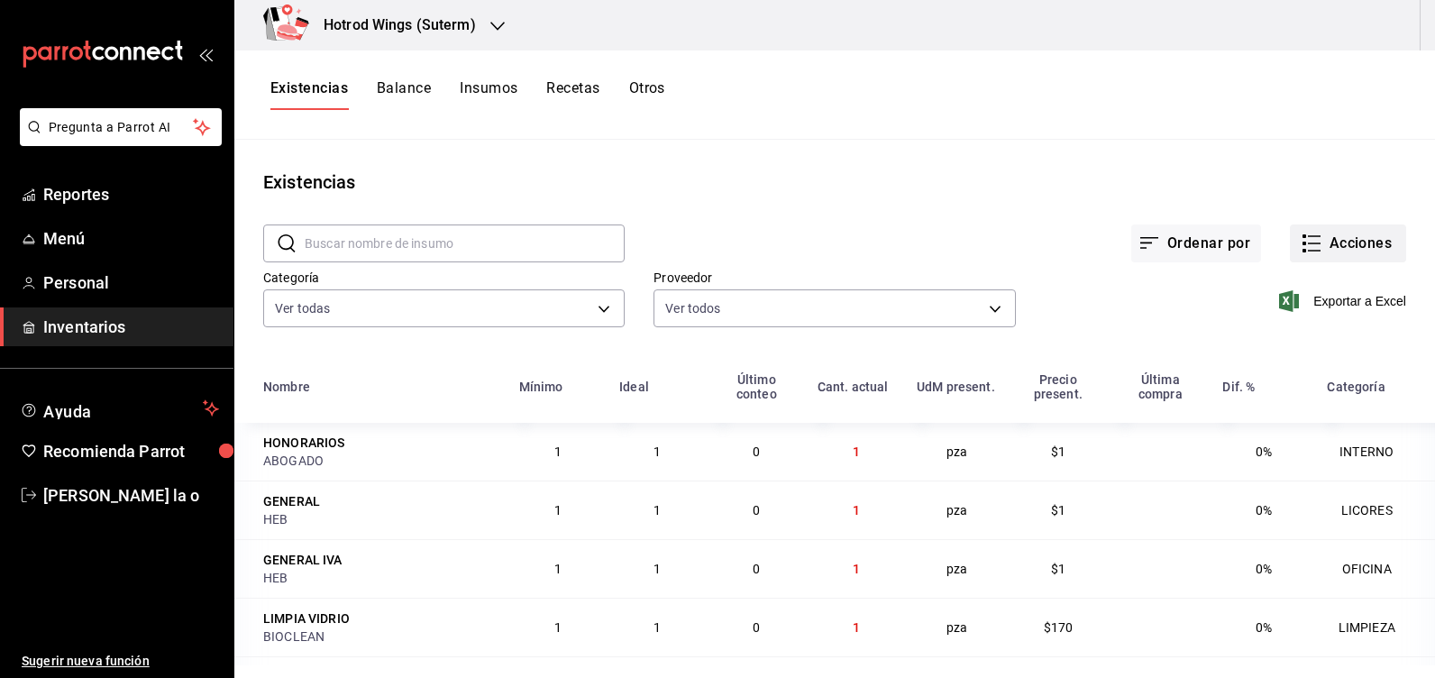
click at [1352, 244] on button "Acciones" at bounding box center [1348, 243] width 116 height 38
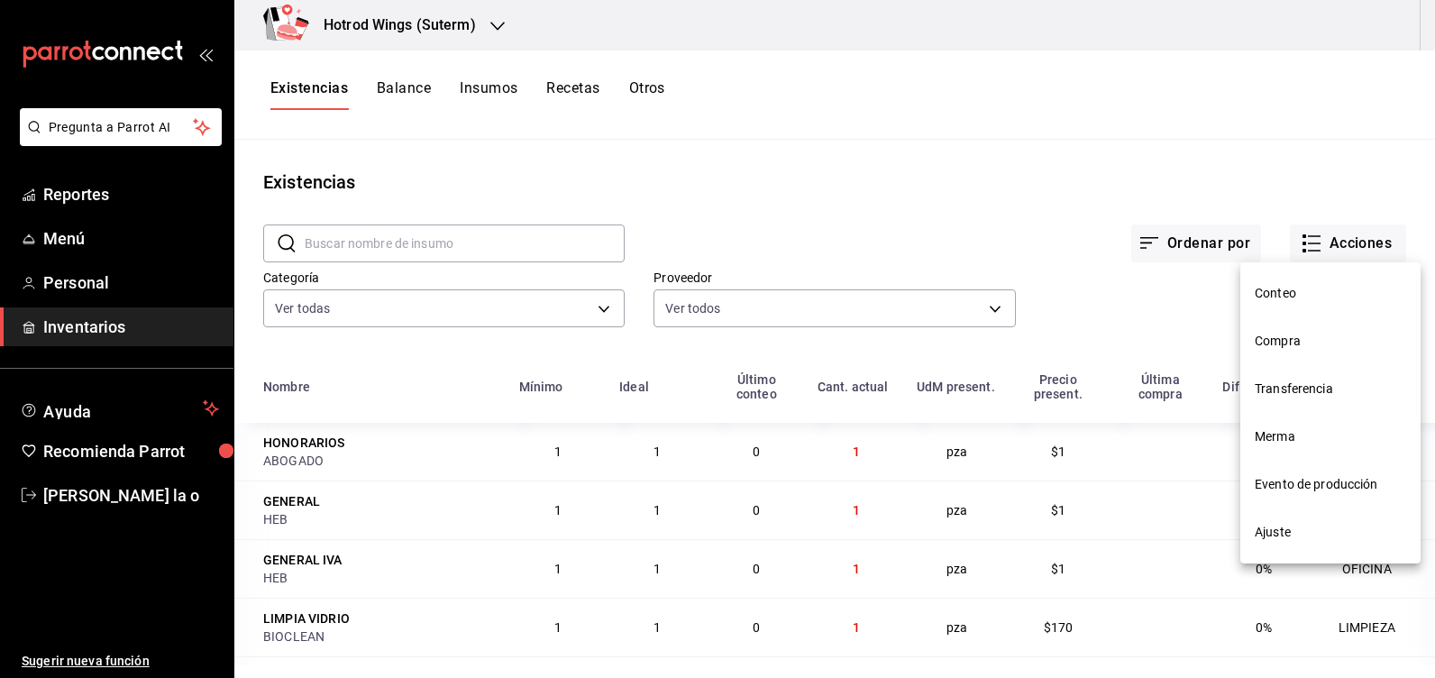
click at [1312, 341] on span "Compra" at bounding box center [1330, 341] width 151 height 19
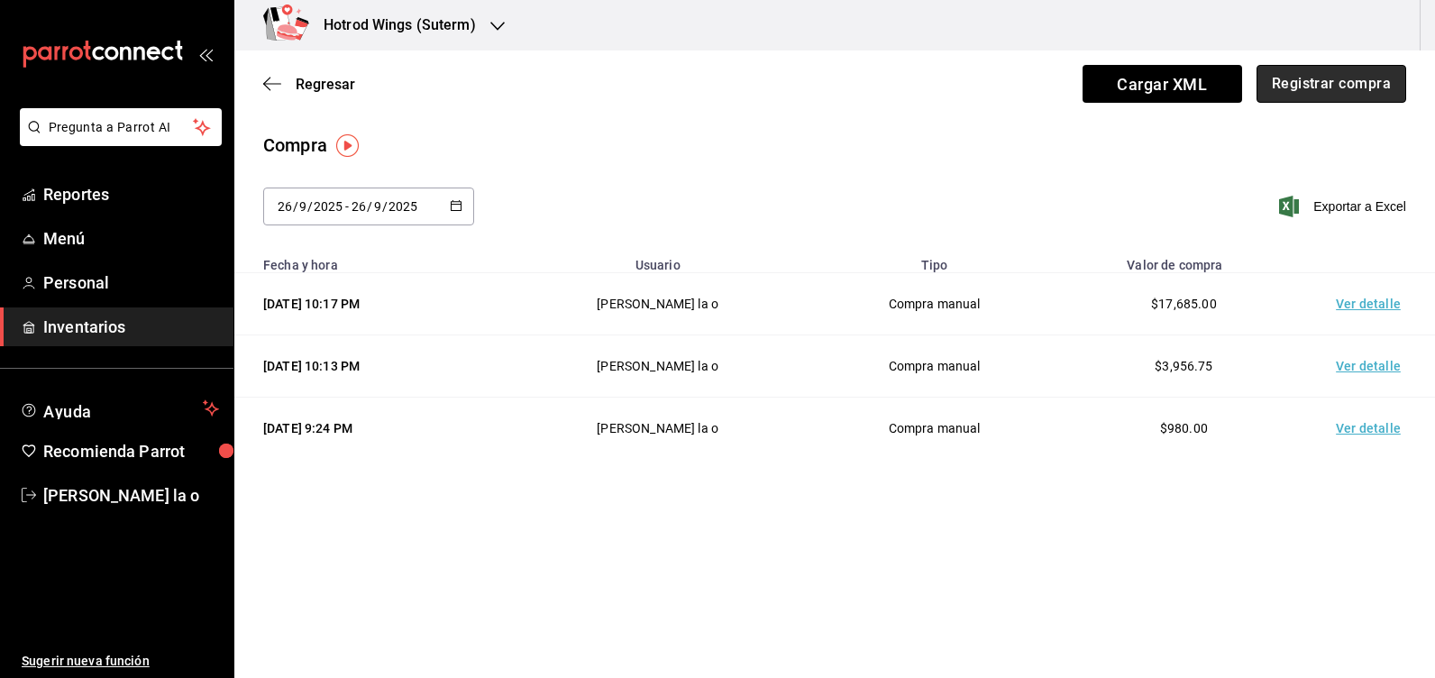
click at [1355, 84] on button "Registrar compra" at bounding box center [1332, 84] width 150 height 38
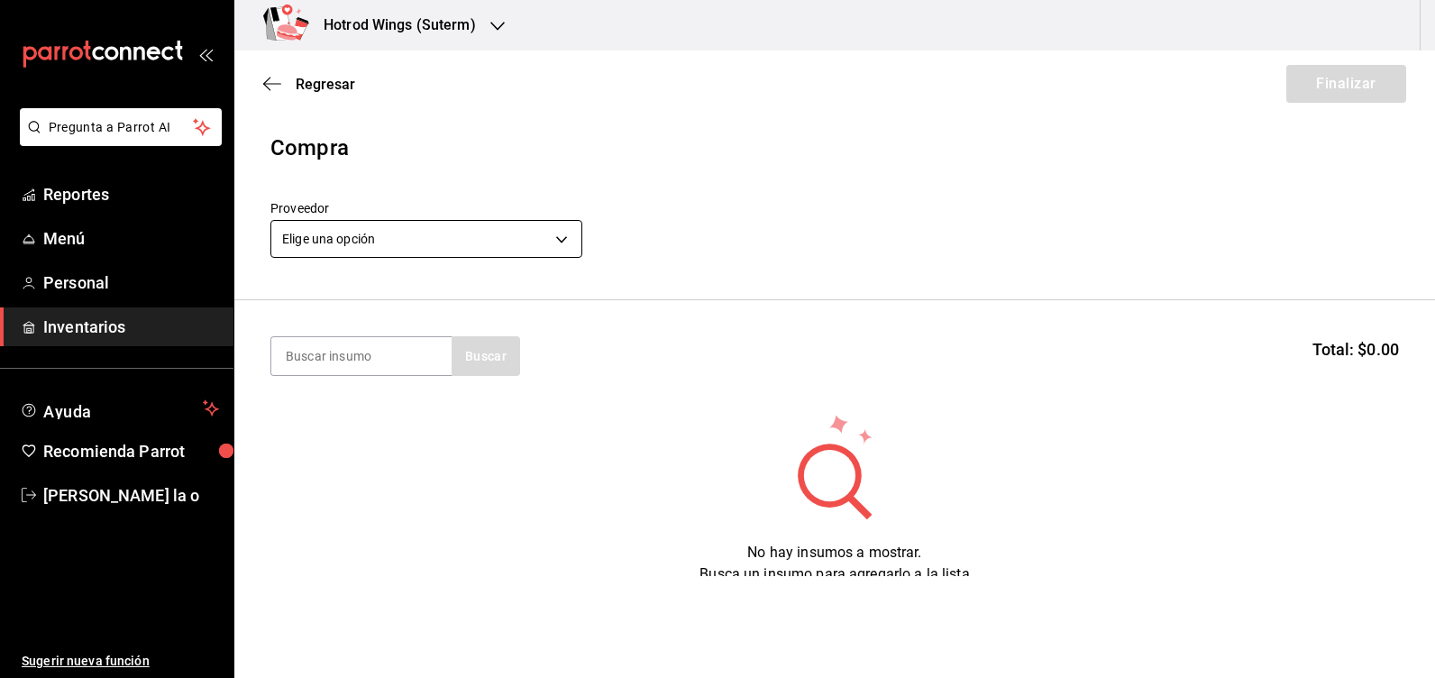
click at [554, 242] on body "Pregunta a Parrot AI Reportes Menú Personal Inventarios Ayuda Recomienda Parrot…" at bounding box center [717, 288] width 1435 height 576
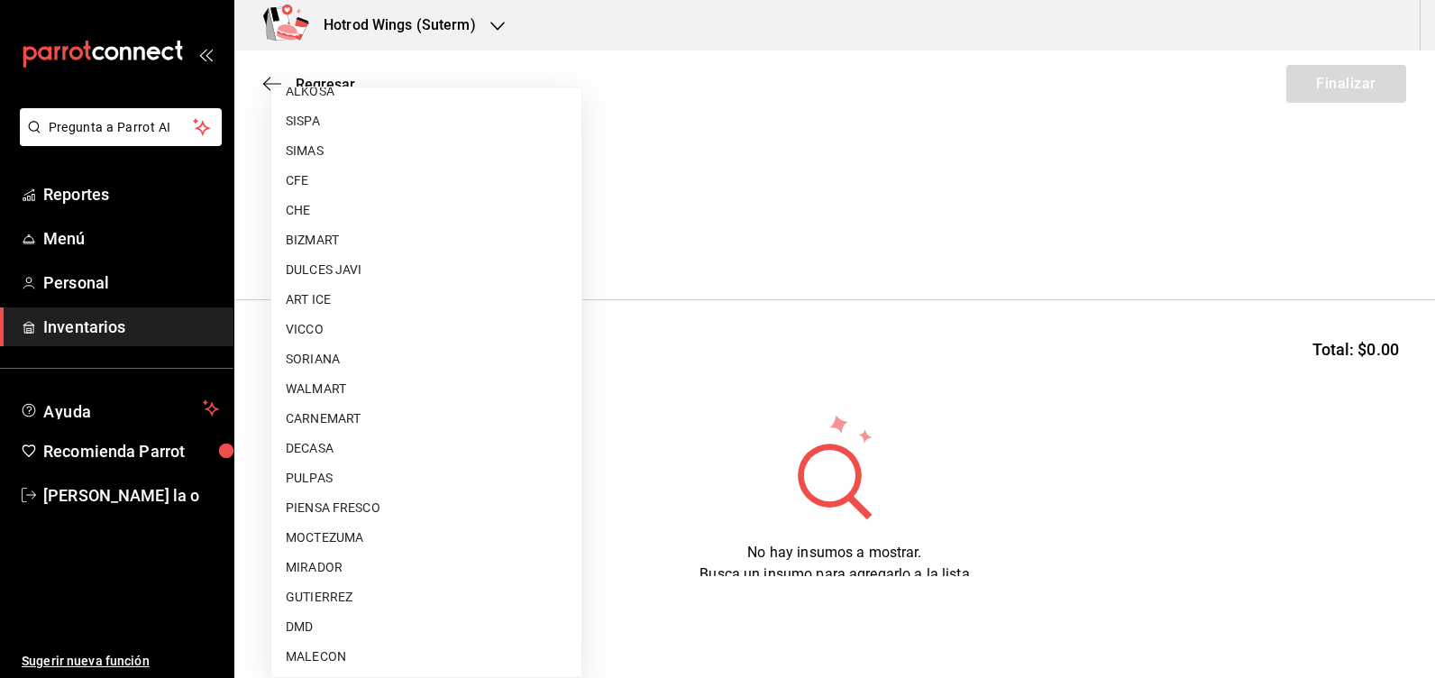
scroll to position [1358, 0]
click at [373, 328] on li "CARNEMART" at bounding box center [426, 328] width 310 height 30
type input "eca350a2-9016-411f-85b5-03c45e2cf8f6"
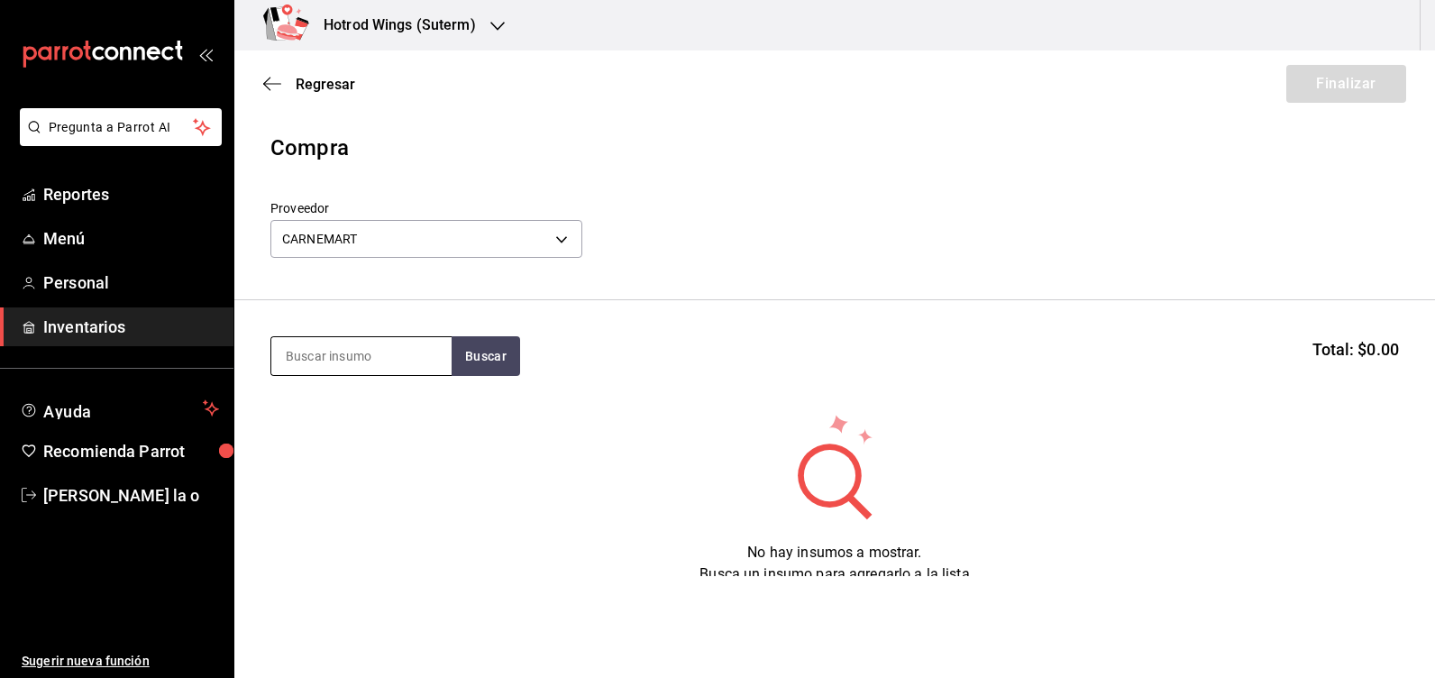
click at [385, 354] on input at bounding box center [361, 356] width 180 height 38
type input "CRIS"
click at [495, 358] on button "Buscar" at bounding box center [486, 356] width 69 height 40
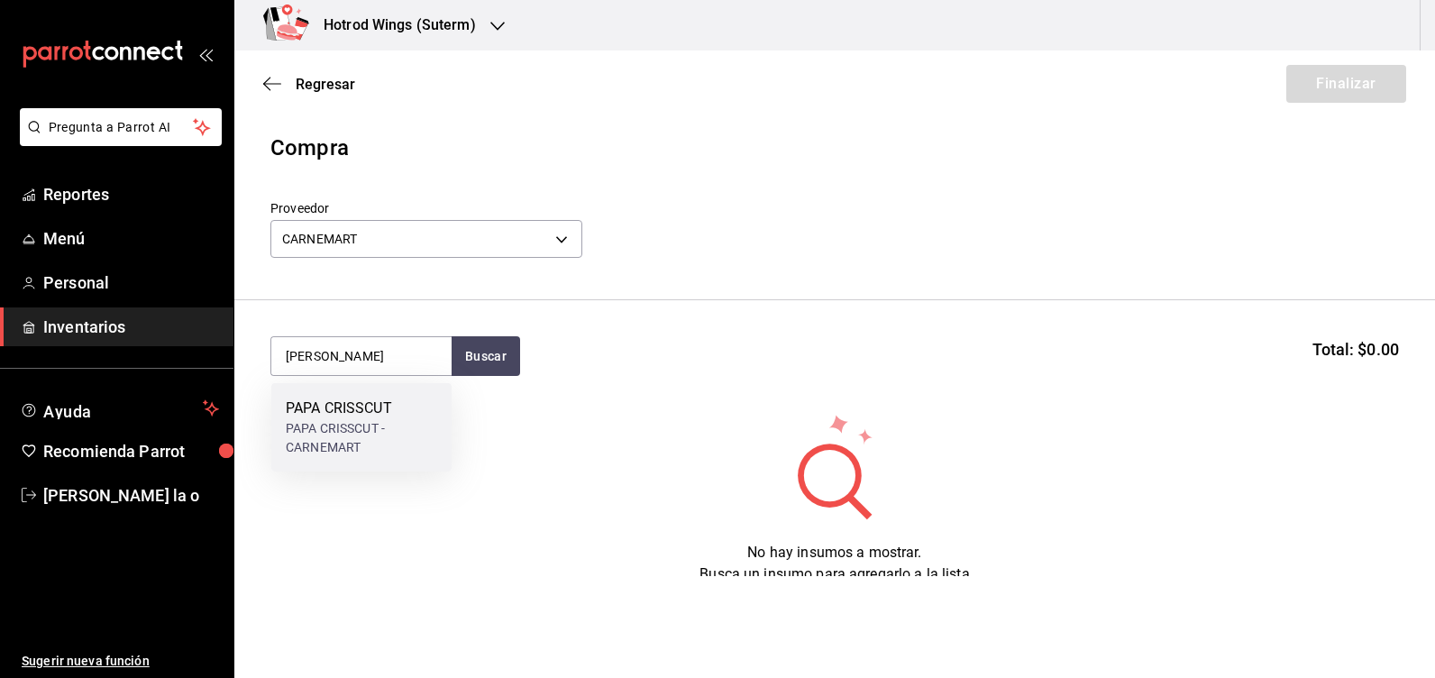
drag, startPoint x: 449, startPoint y: 416, endPoint x: 442, endPoint y: 422, distance: 9.6
click at [442, 422] on div "PAPA CRISSCUT PAPA CRISSCUT - CARNEMART" at bounding box center [361, 427] width 180 height 88
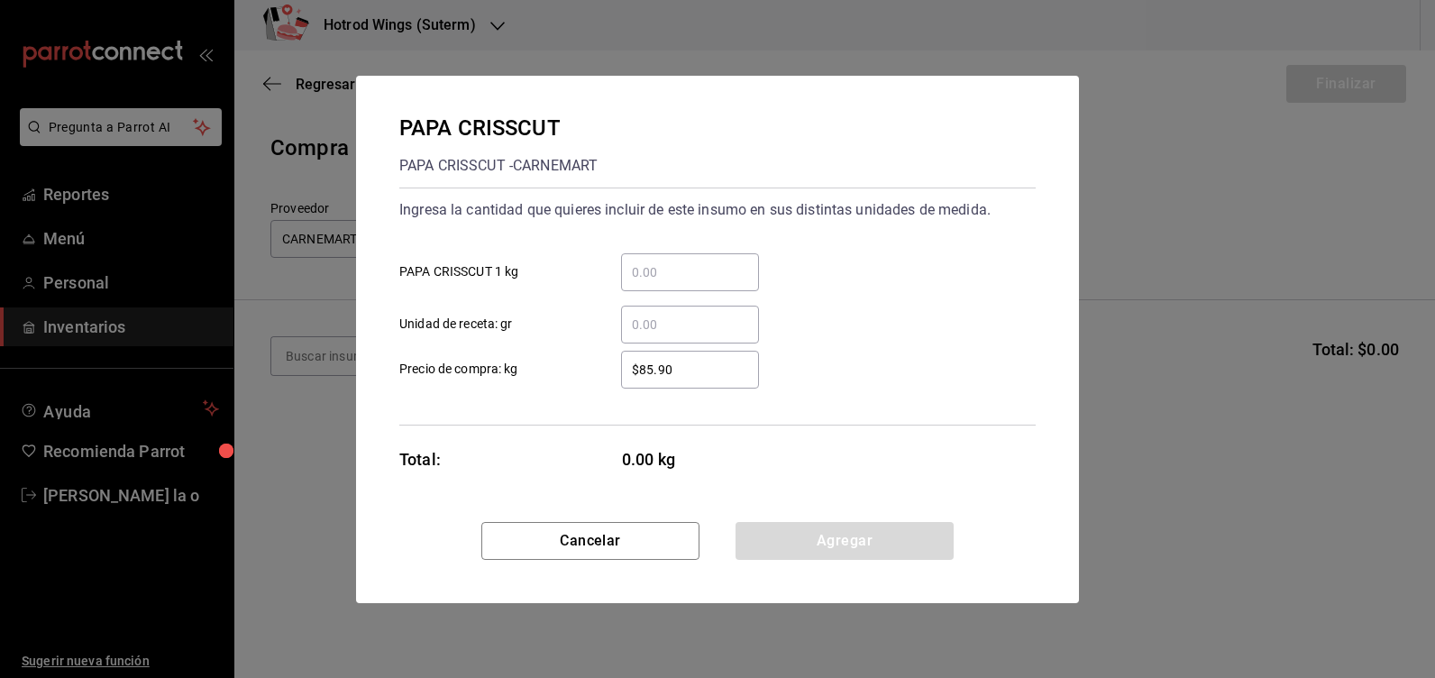
click at [653, 278] on input "​ PAPA CRISSCUT 1 kg" at bounding box center [690, 272] width 138 height 22
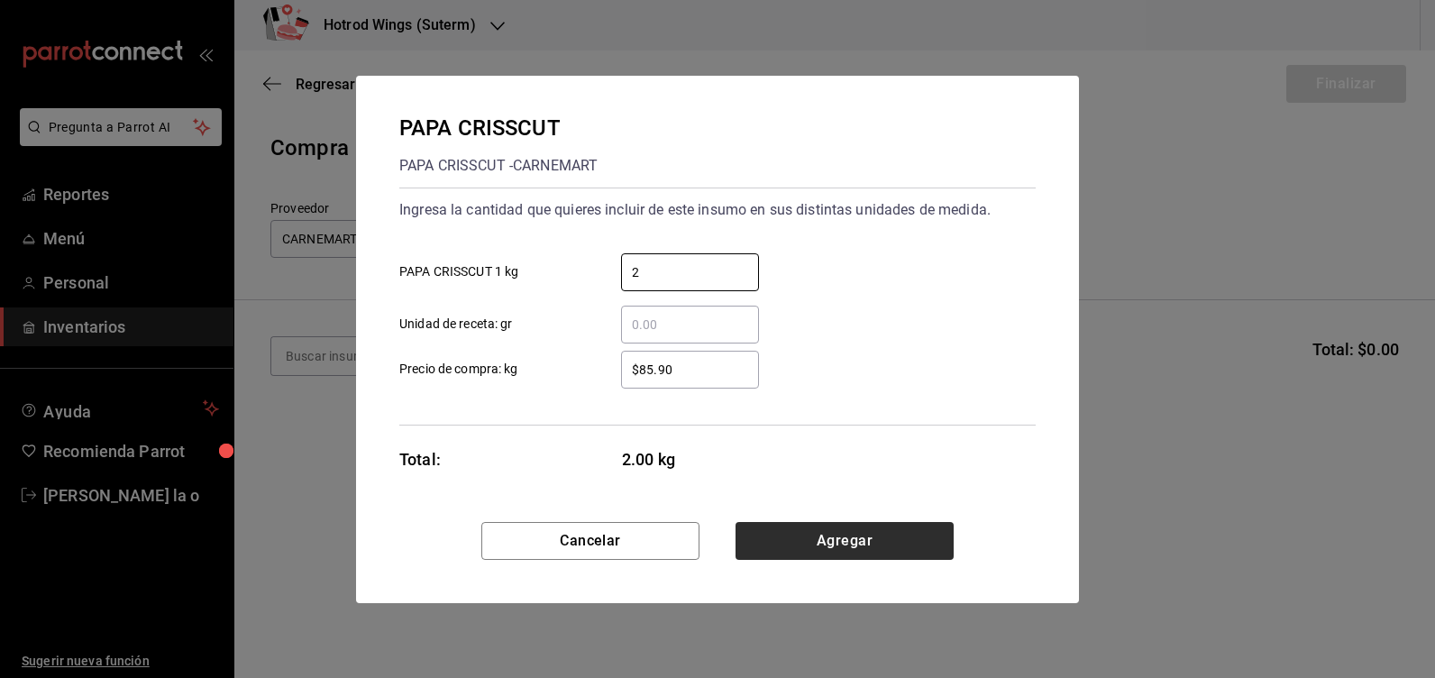
type input "2"
click at [797, 539] on button "Agregar" at bounding box center [845, 541] width 218 height 38
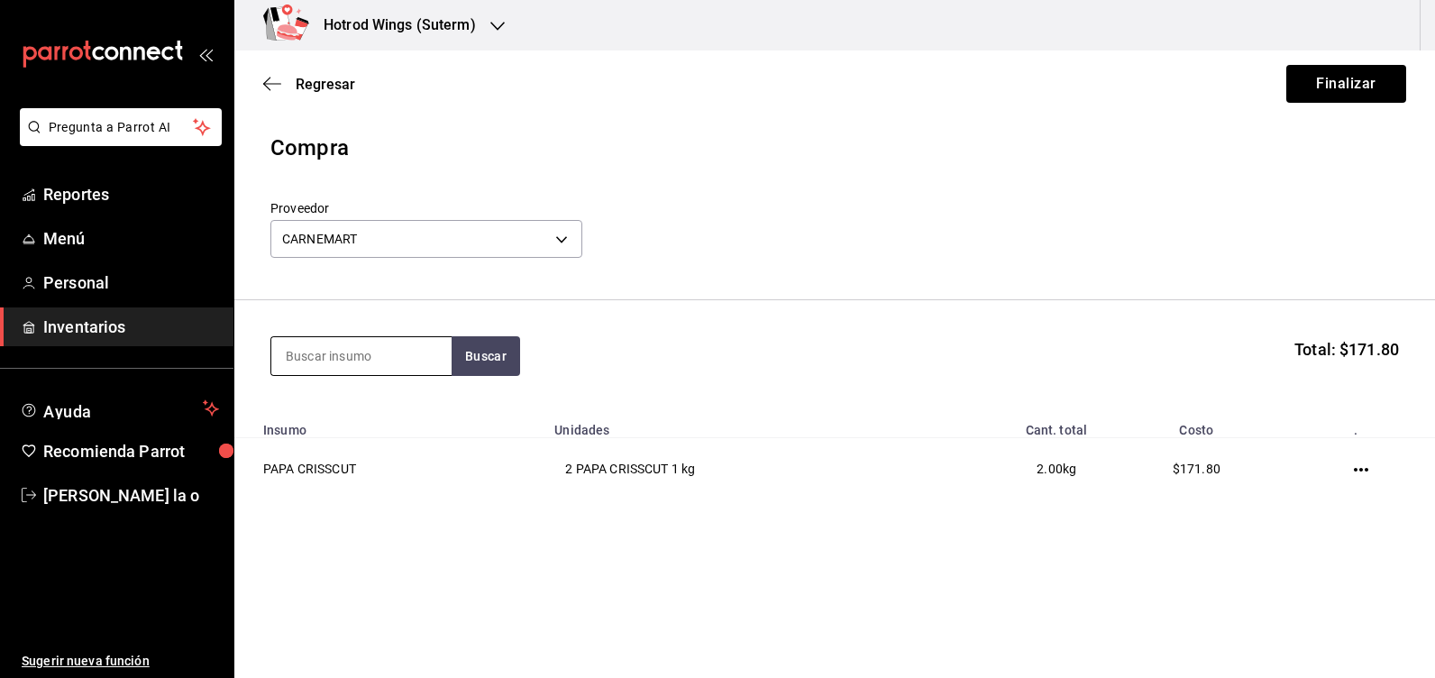
click at [299, 350] on input at bounding box center [361, 356] width 180 height 38
type input "QUESO"
click at [488, 356] on button "Buscar" at bounding box center [486, 356] width 69 height 40
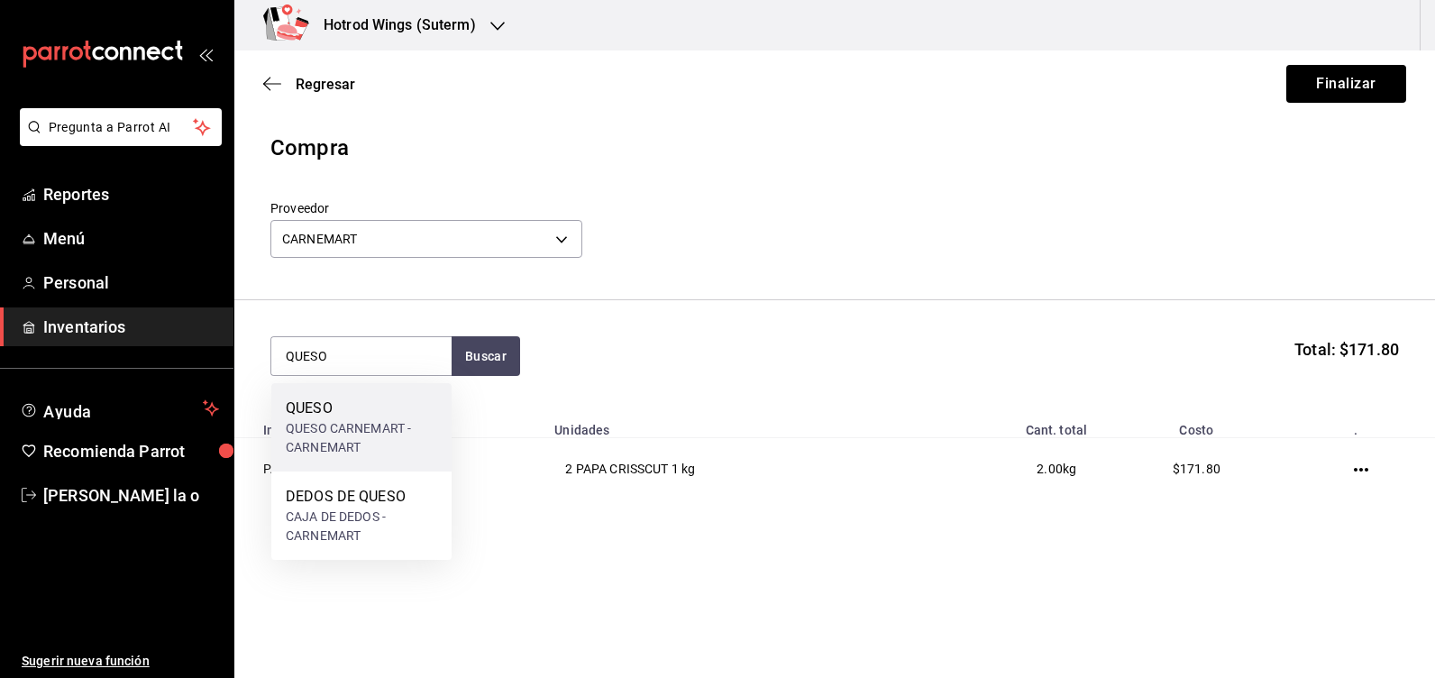
click at [361, 423] on div "QUESO CARNEMART - CARNEMART" at bounding box center [361, 438] width 151 height 38
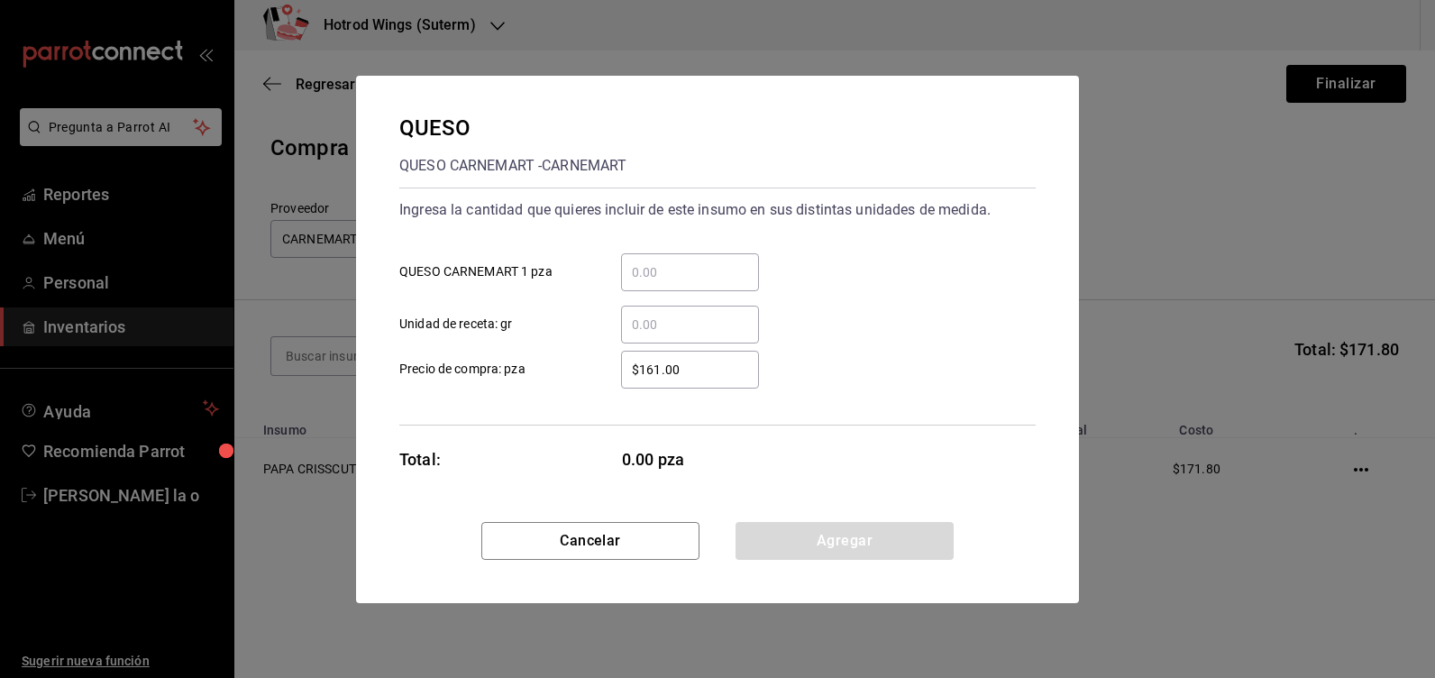
click at [660, 268] on input "​ QUESO CARNEMART 1 pza" at bounding box center [690, 272] width 138 height 22
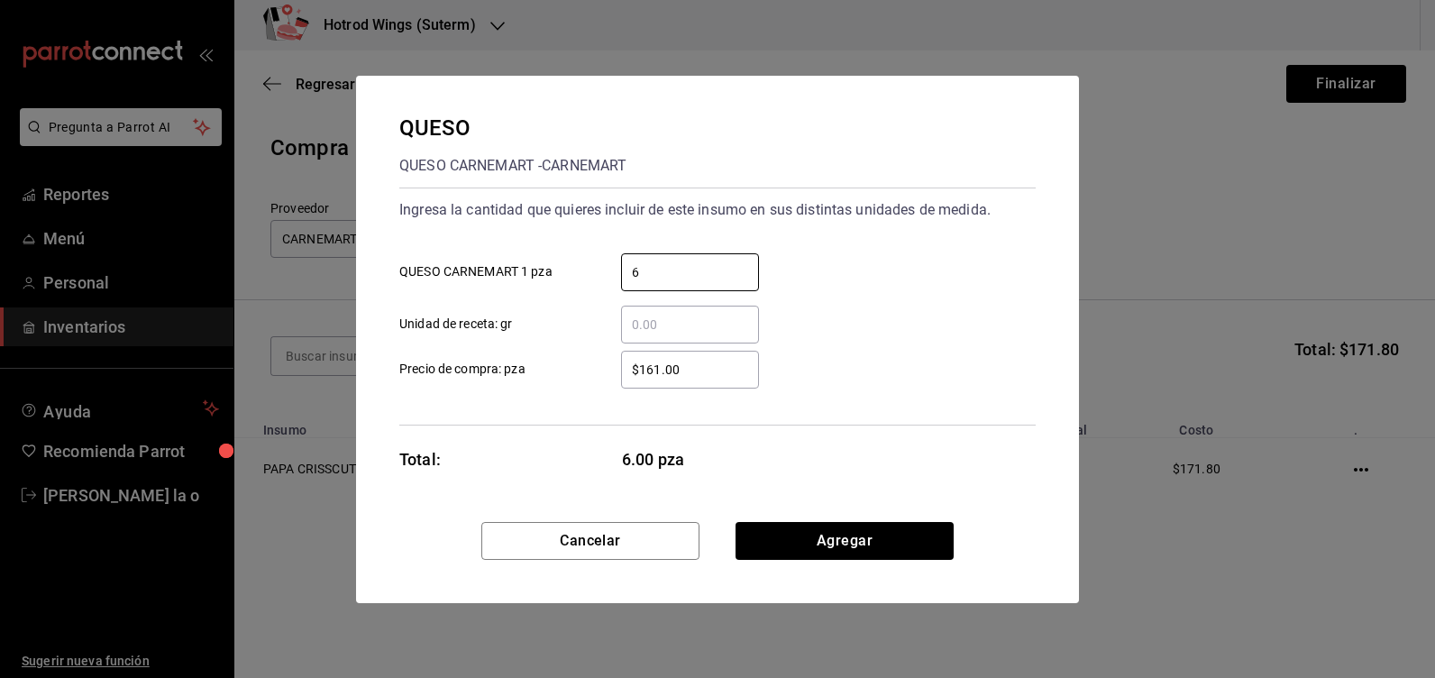
type input "6"
click at [723, 383] on div "$161.00 ​" at bounding box center [690, 370] width 138 height 38
click at [723, 380] on input "$161.00" at bounding box center [690, 370] width 138 height 22
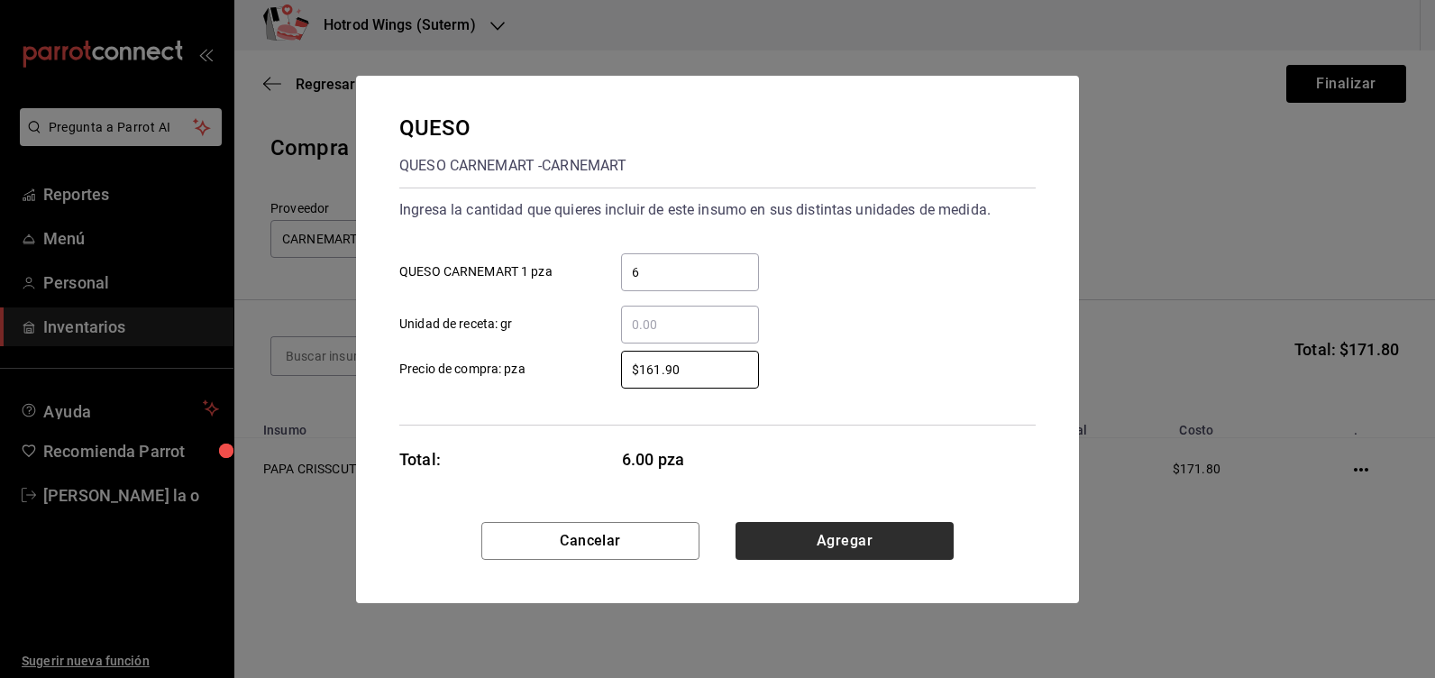
type input "$161.90"
click at [809, 532] on button "Agregar" at bounding box center [845, 541] width 218 height 38
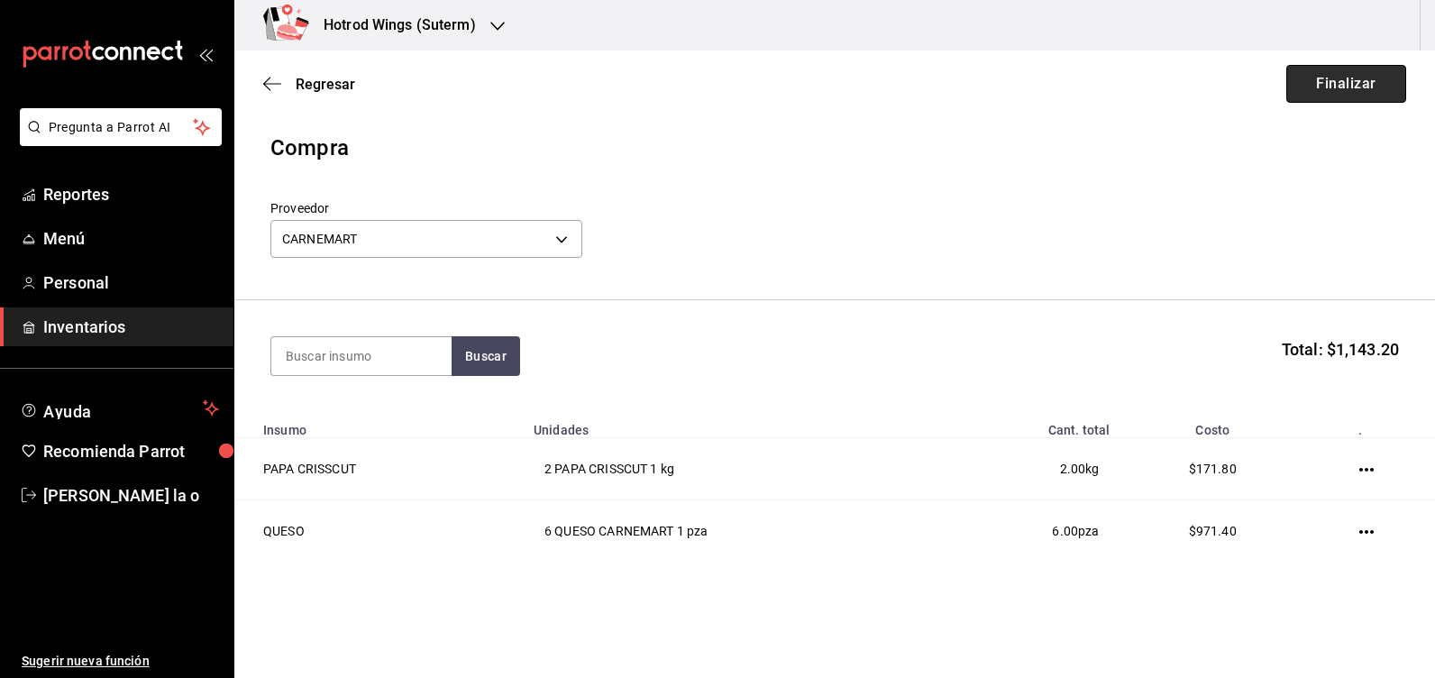
click at [1326, 91] on button "Finalizar" at bounding box center [1346, 84] width 120 height 38
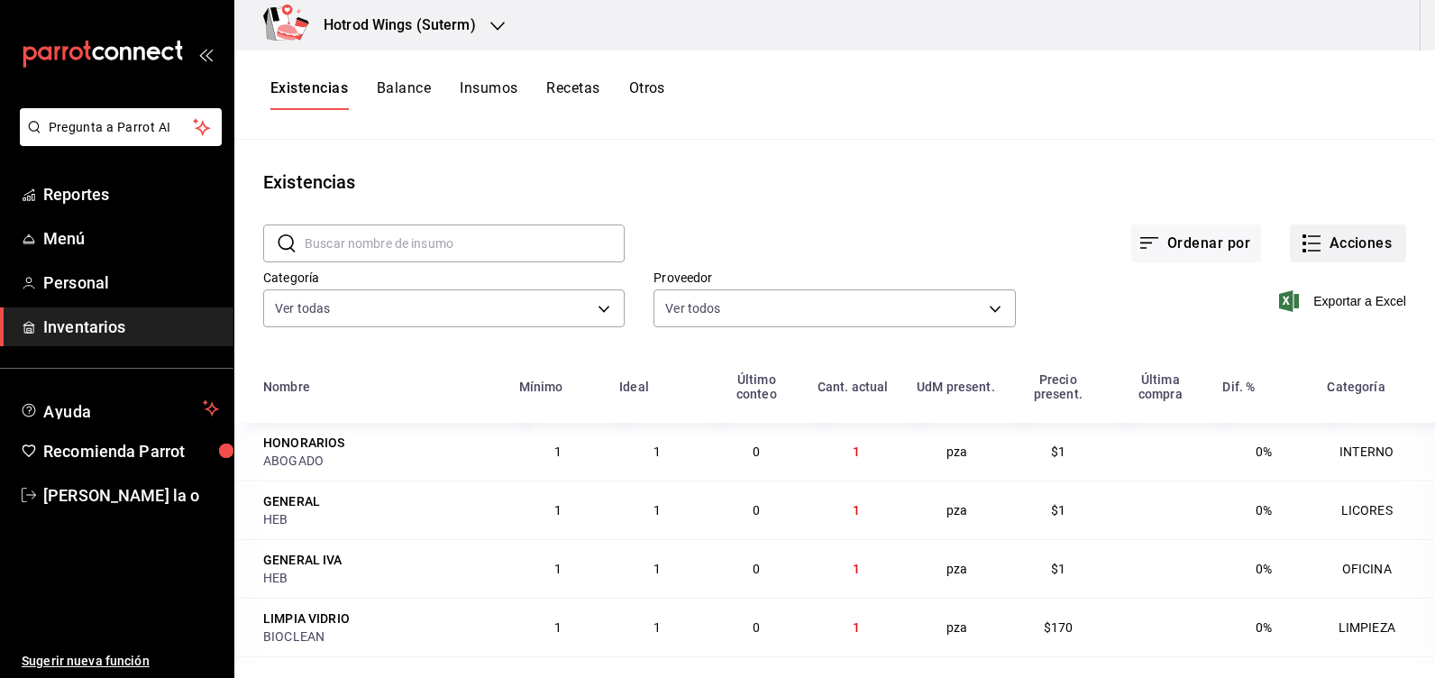
click at [1320, 235] on button "Acciones" at bounding box center [1348, 243] width 116 height 38
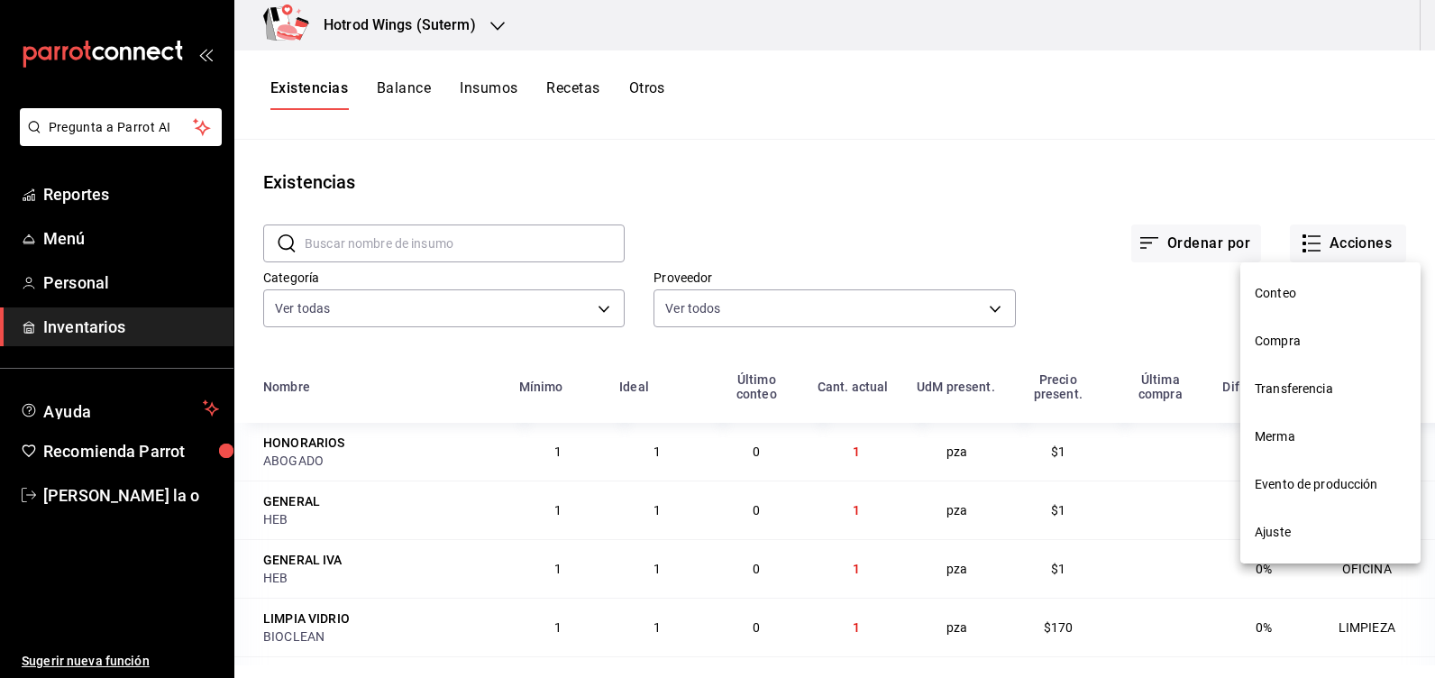
click at [1289, 348] on span "Compra" at bounding box center [1330, 341] width 151 height 19
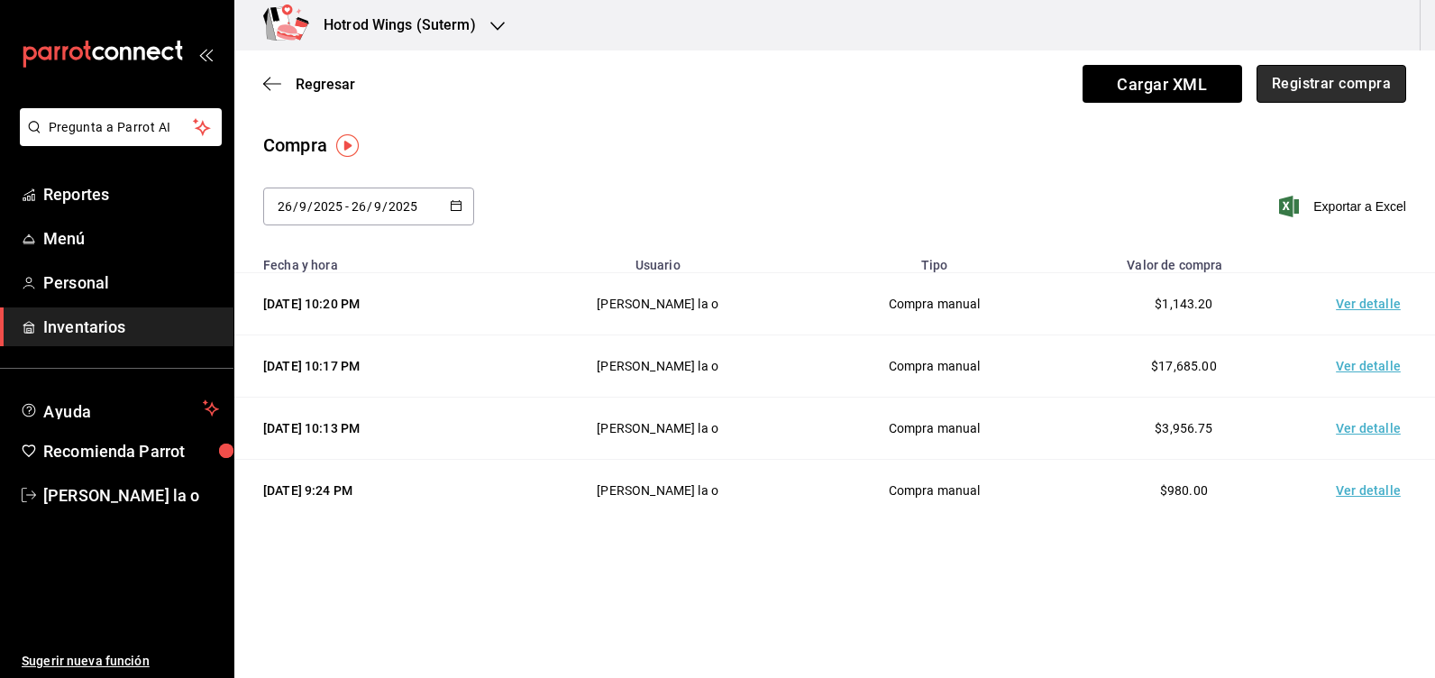
click at [1329, 98] on button "Registrar compra" at bounding box center [1332, 84] width 150 height 38
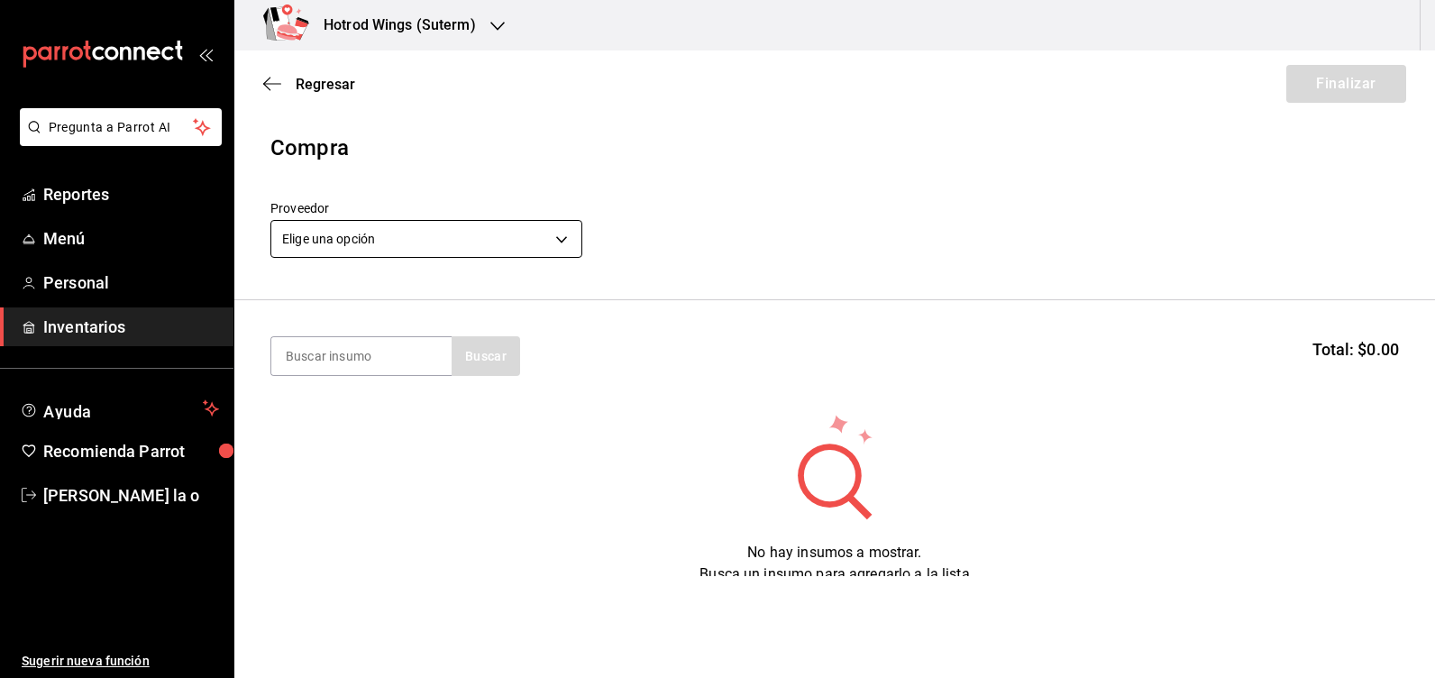
click at [572, 244] on body "Pregunta a Parrot AI Reportes Menú Personal Inventarios Ayuda Recomienda Parrot…" at bounding box center [717, 288] width 1435 height 576
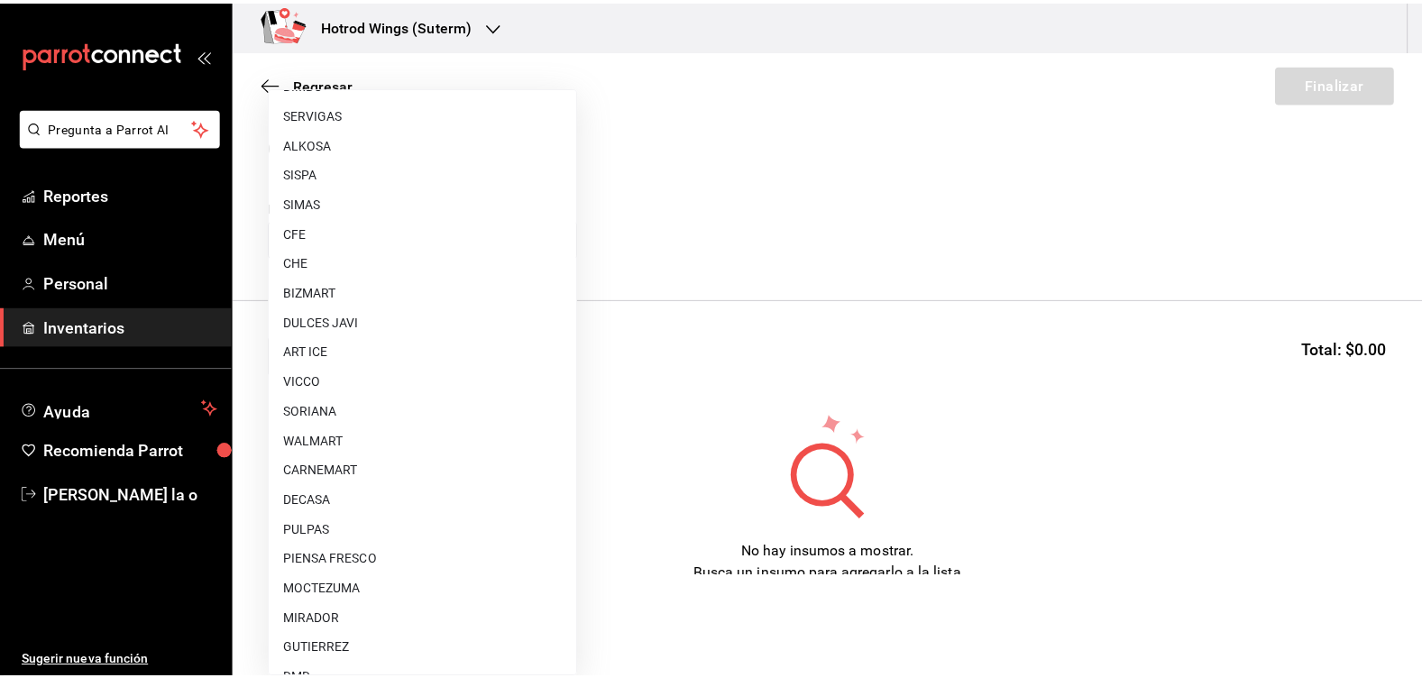
scroll to position [1358, 0]
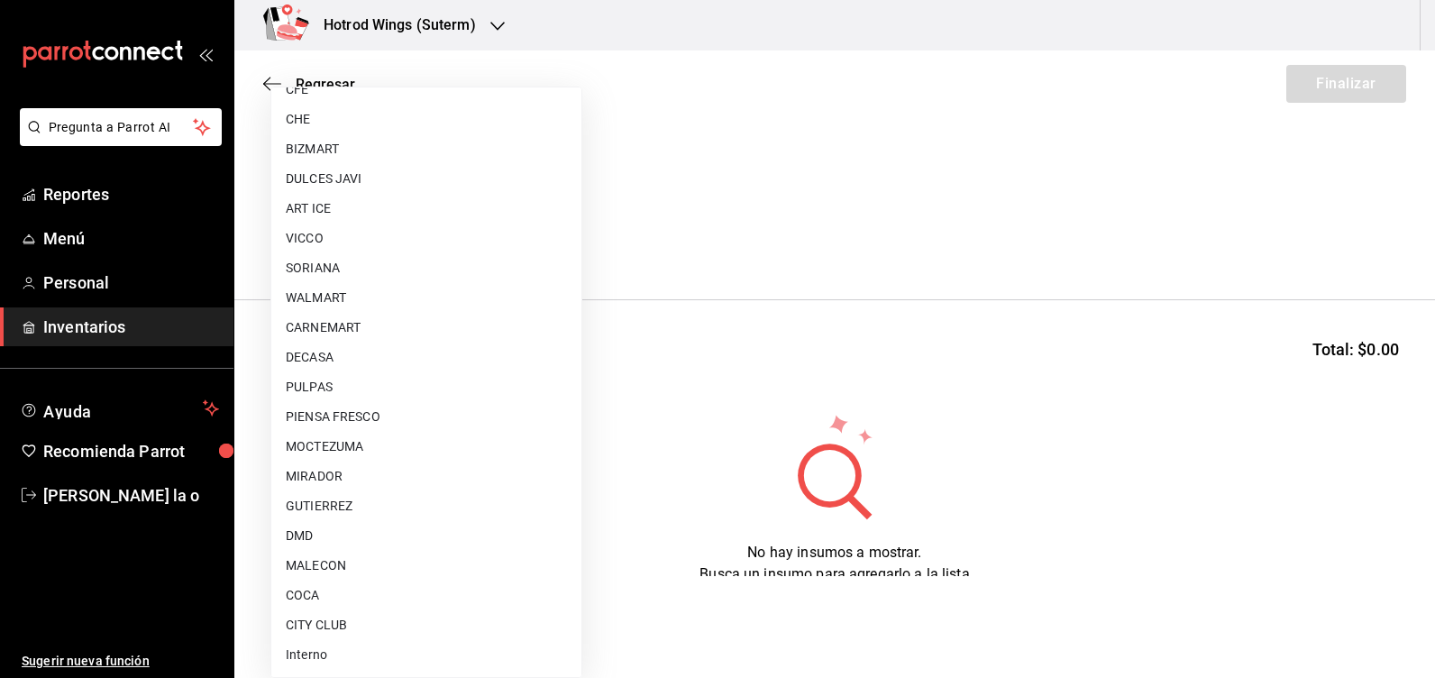
click at [343, 301] on li "WALMART" at bounding box center [426, 298] width 310 height 30
type input "d47c196f-dbcf-4c28-b957-5196d380472f"
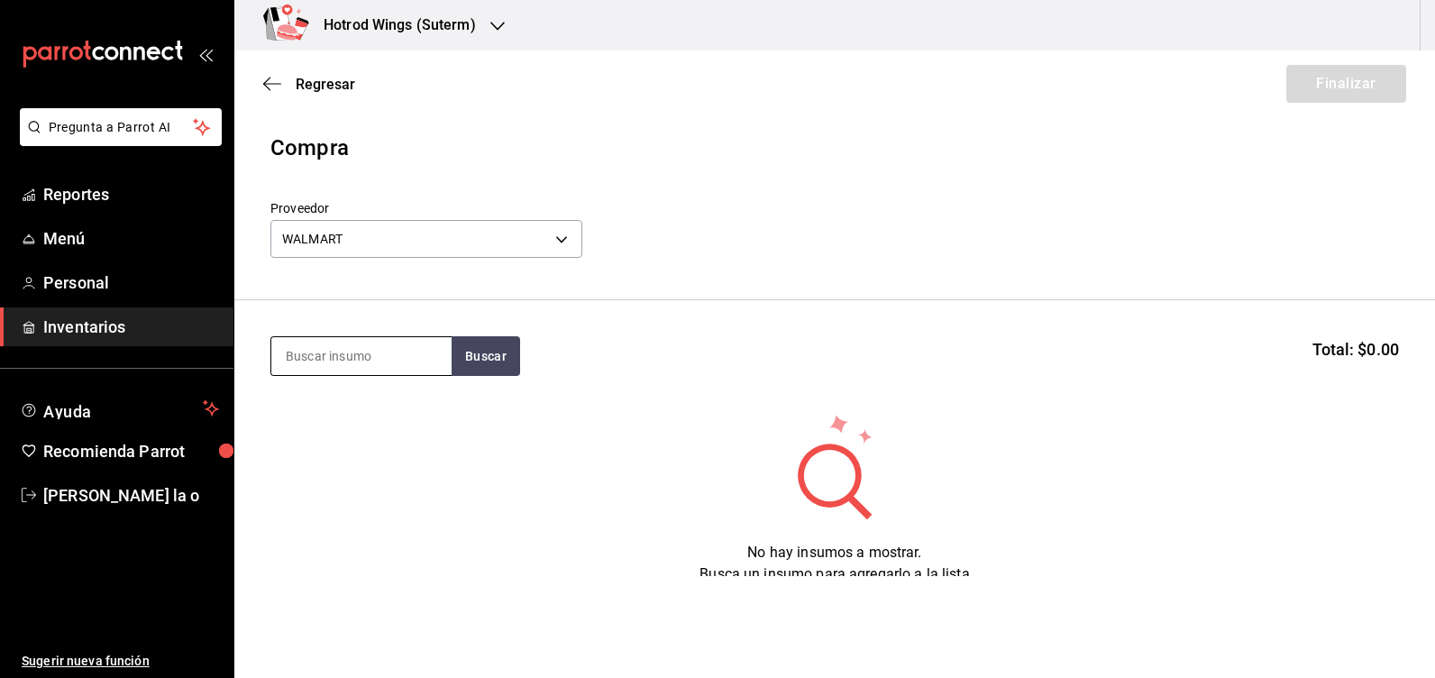
click at [334, 337] on input at bounding box center [361, 356] width 180 height 38
click at [367, 355] on input at bounding box center [361, 356] width 180 height 38
click at [352, 359] on input at bounding box center [361, 356] width 180 height 38
type input "MEZCL"
click at [487, 370] on button "Buscar" at bounding box center [486, 356] width 69 height 40
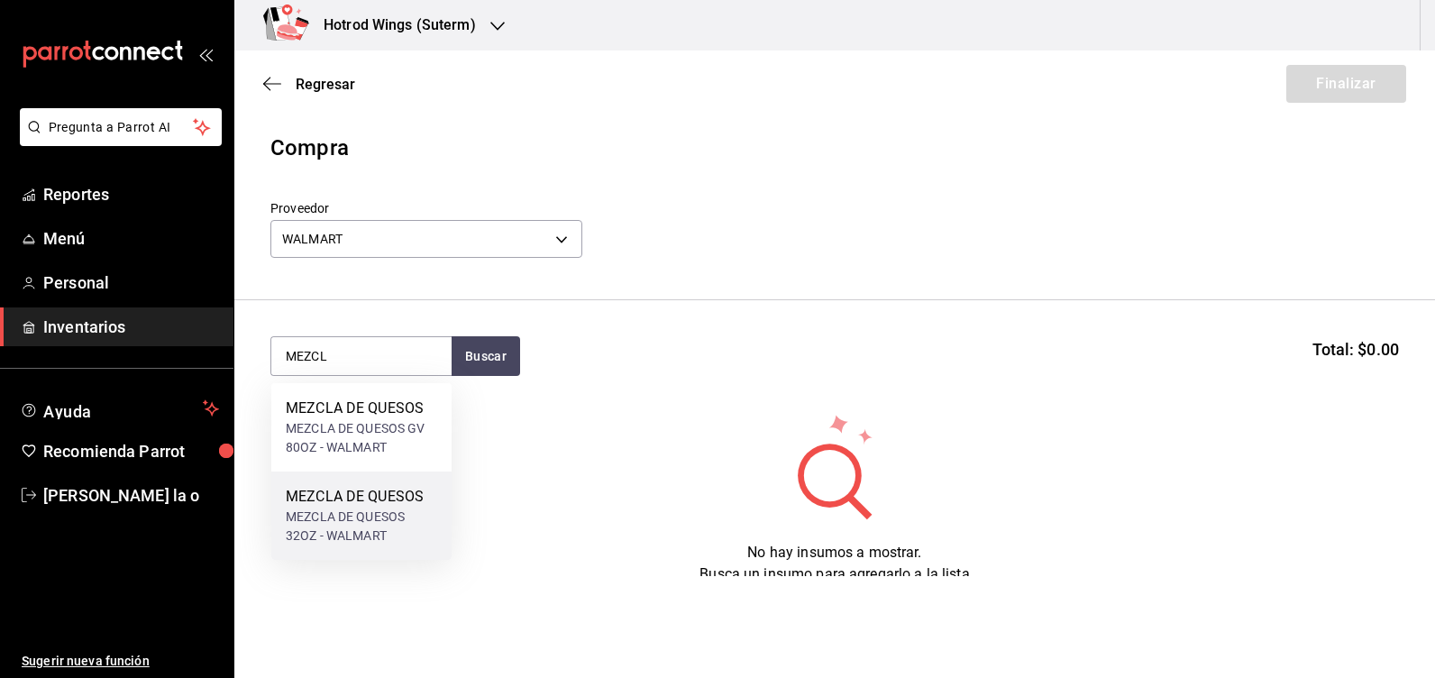
click at [411, 520] on div "MEZCLA DE QUESOS 32OZ - WALMART" at bounding box center [361, 527] width 151 height 38
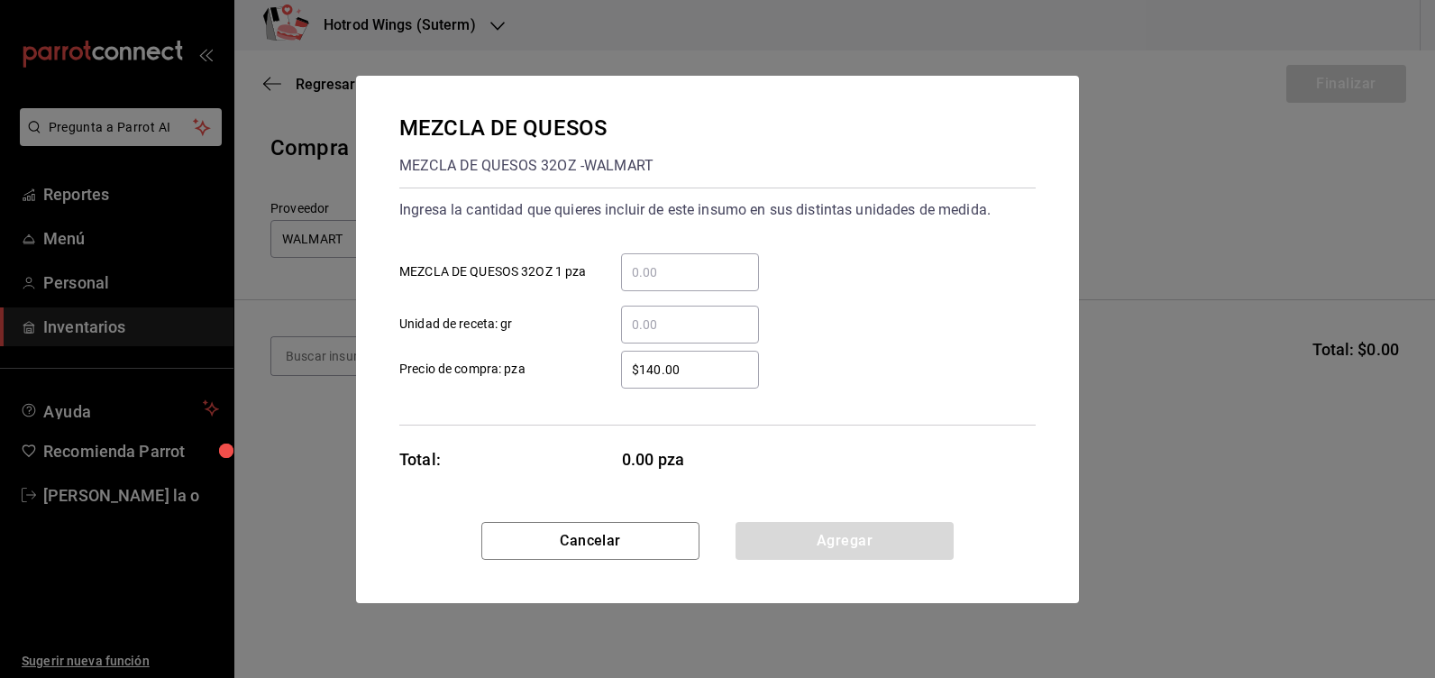
click at [685, 270] on input "​ MEZCLA DE QUESOS 32OZ 1 pza" at bounding box center [690, 272] width 138 height 22
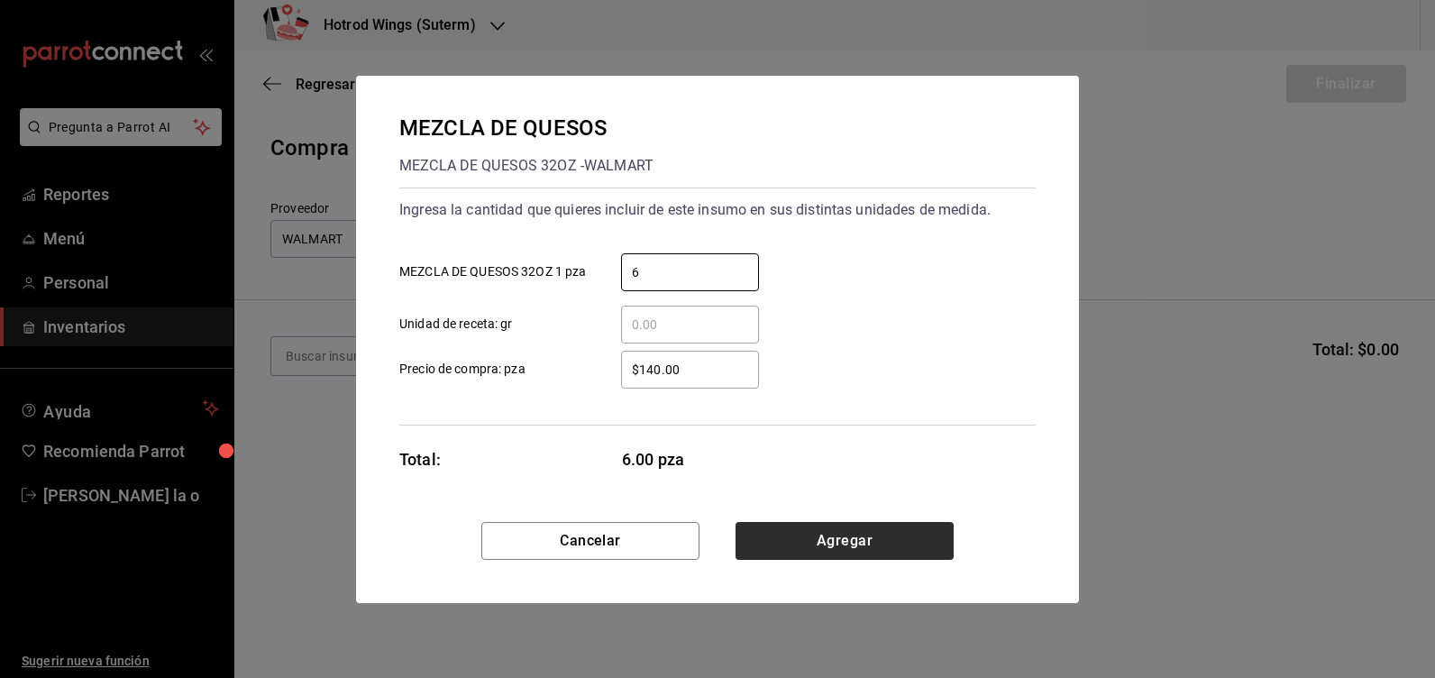
type input "6"
click at [834, 546] on button "Agregar" at bounding box center [845, 541] width 218 height 38
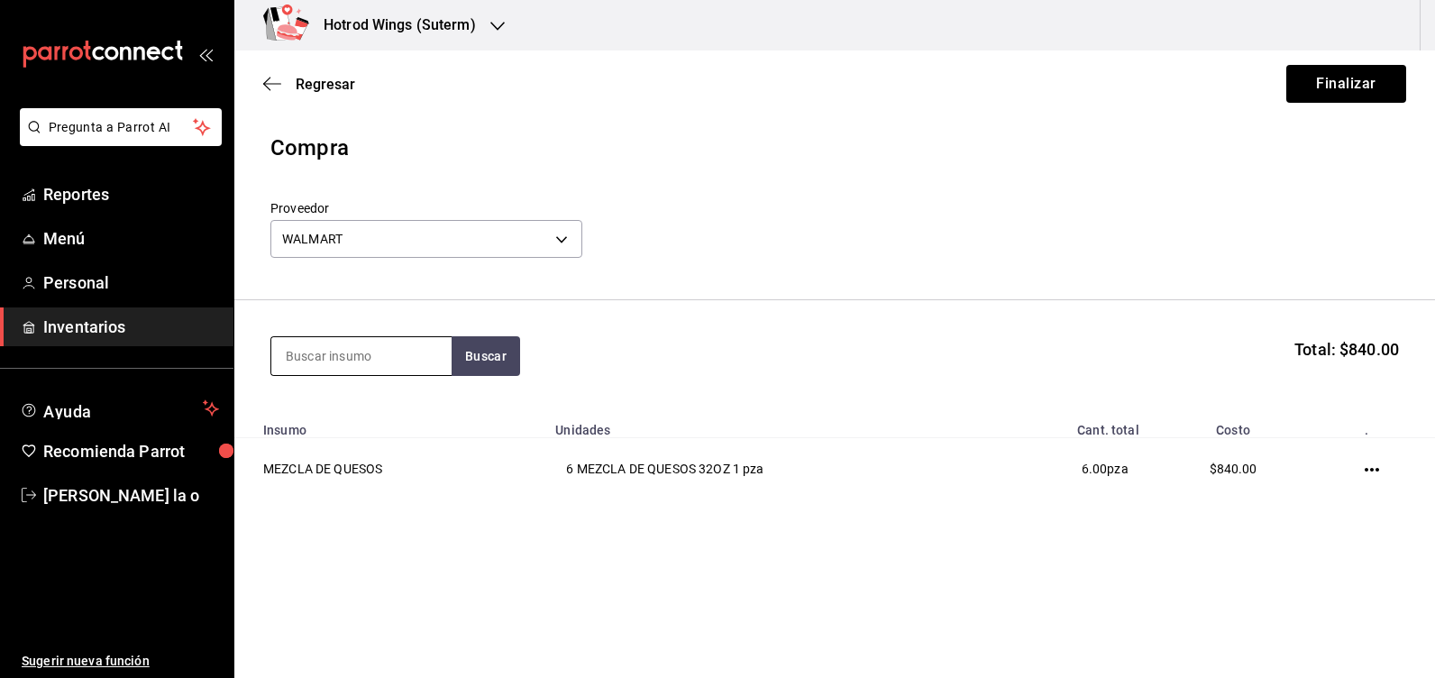
click at [363, 349] on input at bounding box center [361, 356] width 180 height 38
type input "V"
type input "COCA"
click at [484, 365] on button "Buscar" at bounding box center [486, 356] width 69 height 40
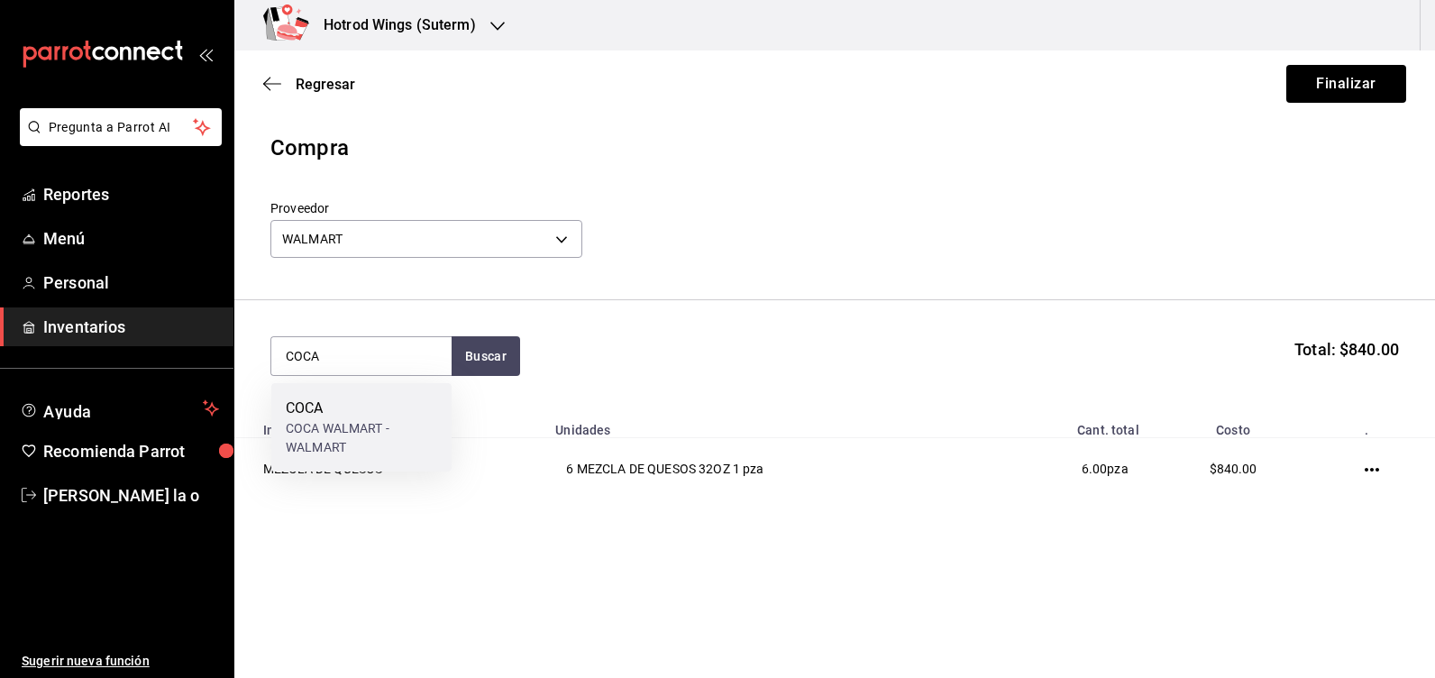
click at [344, 440] on div "COCA WALMART - WALMART" at bounding box center [361, 438] width 151 height 38
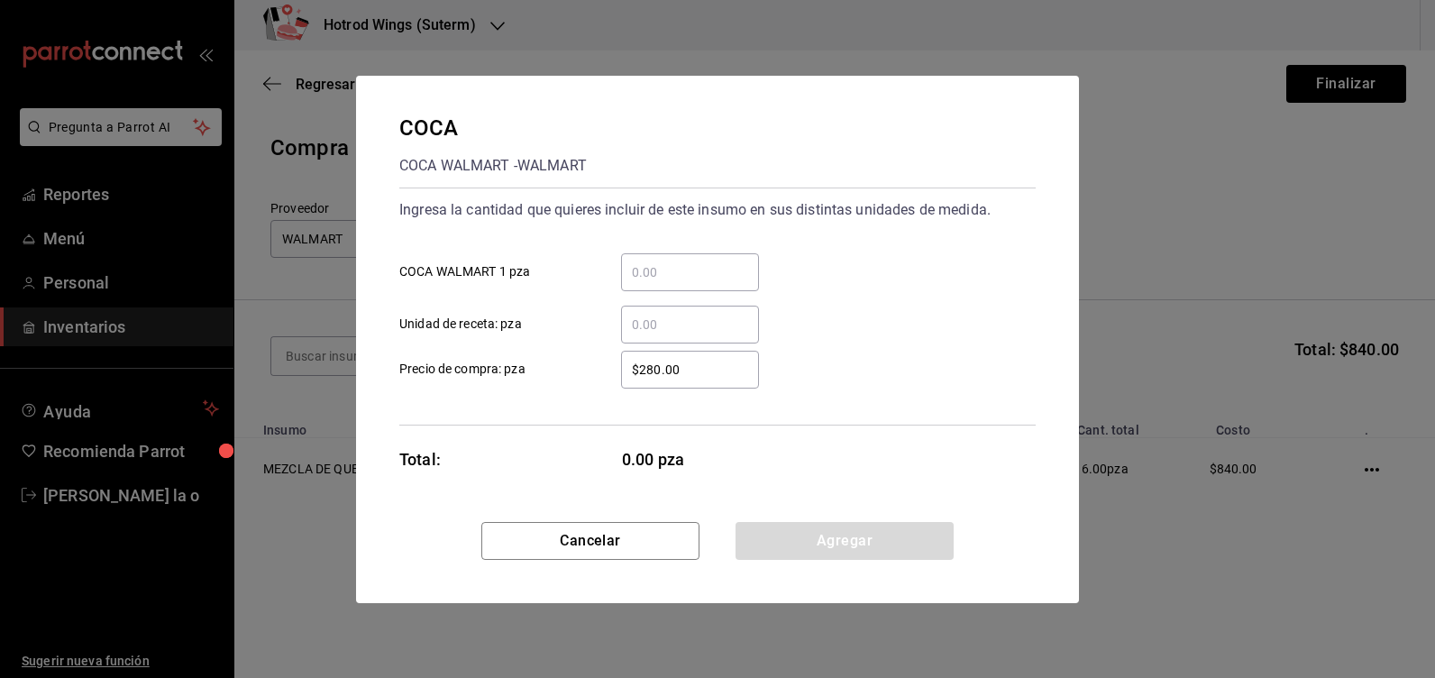
click at [707, 272] on input "​ COCA WALMART 1 pza" at bounding box center [690, 272] width 138 height 22
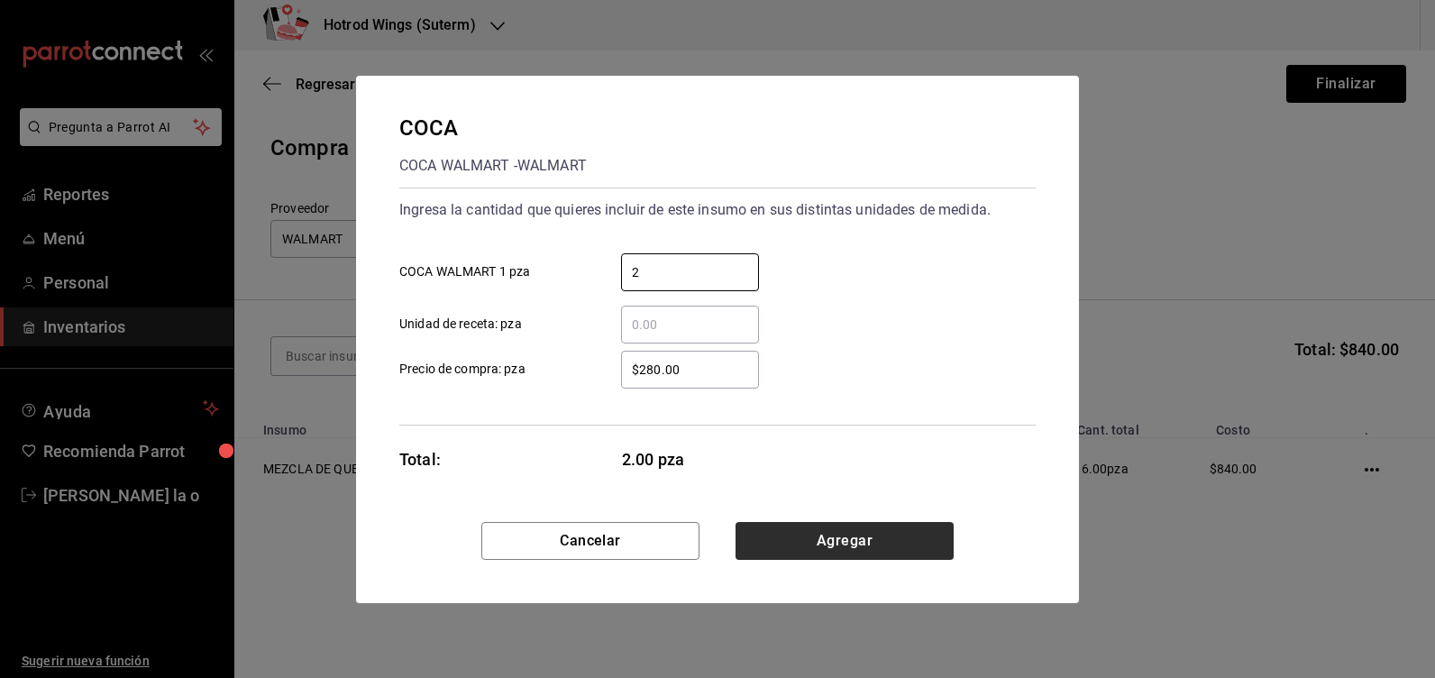
type input "2"
click at [792, 553] on button "Agregar" at bounding box center [845, 541] width 218 height 38
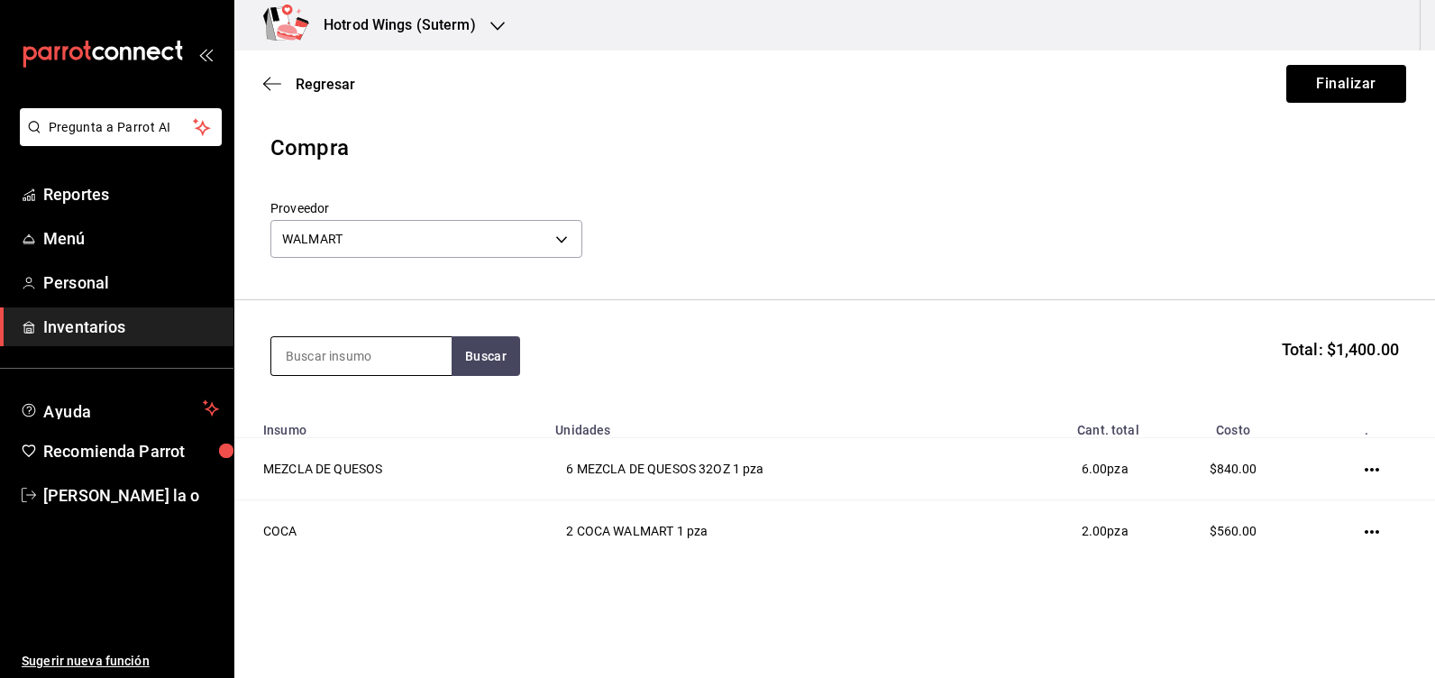
click at [399, 352] on input at bounding box center [361, 356] width 180 height 38
type input "TOCINO"
click at [488, 355] on button "Buscar" at bounding box center [486, 356] width 69 height 40
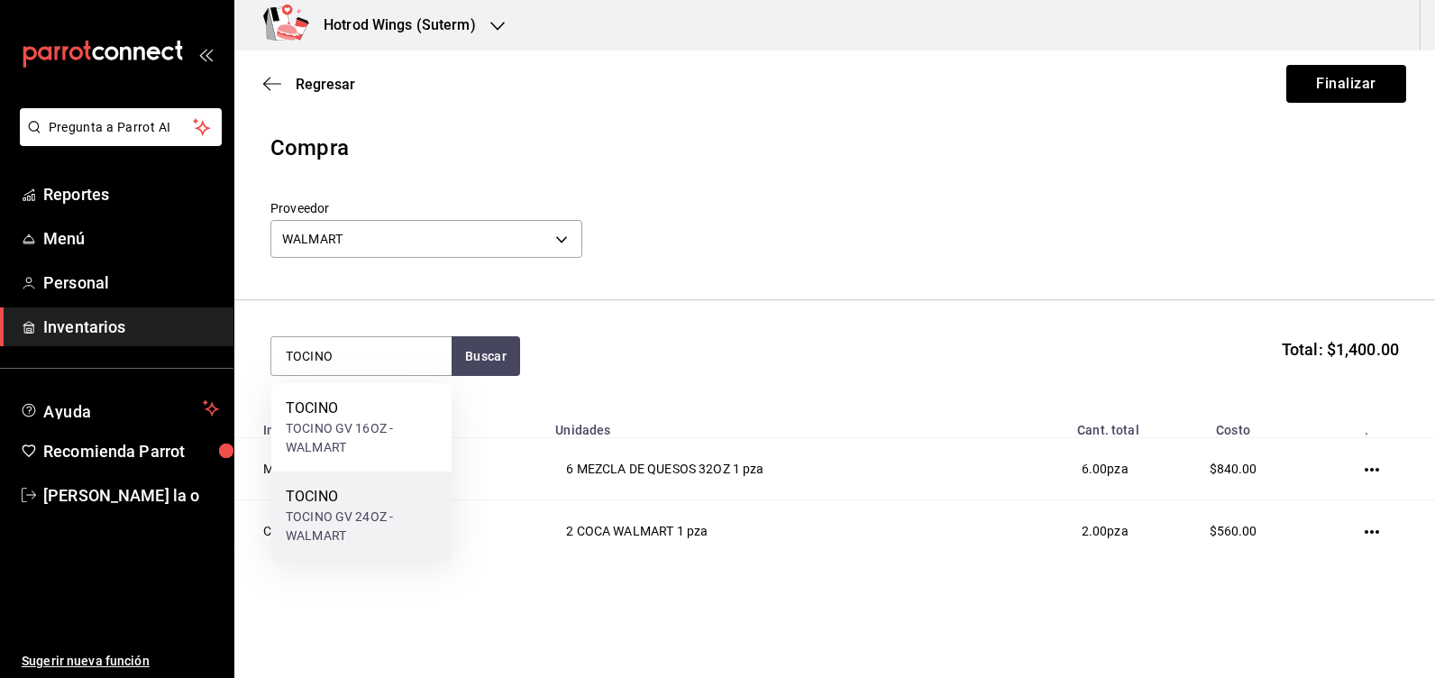
click at [394, 523] on div "TOCINO GV 24OZ - WALMART" at bounding box center [361, 527] width 151 height 38
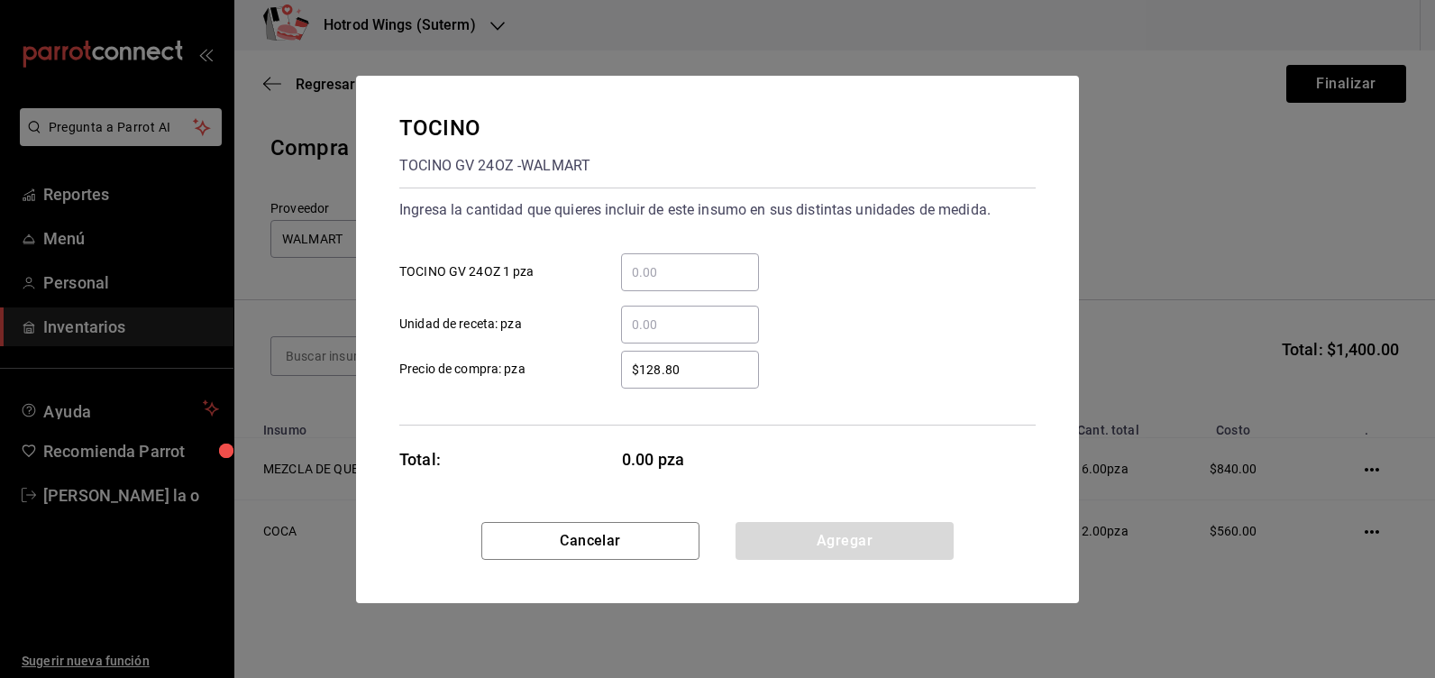
click at [663, 274] on input "​ TOCINO GV 24OZ 1 pza" at bounding box center [690, 272] width 138 height 22
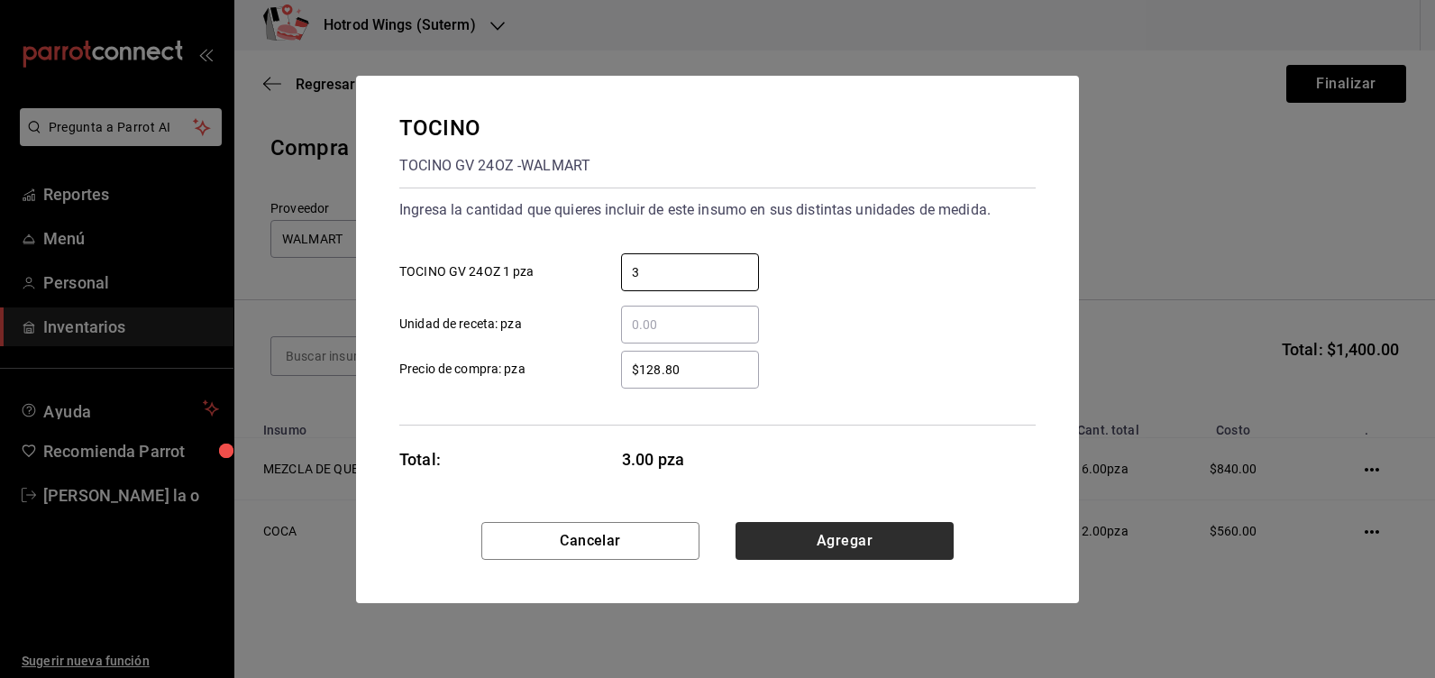
type input "3"
click at [870, 530] on button "Agregar" at bounding box center [845, 541] width 218 height 38
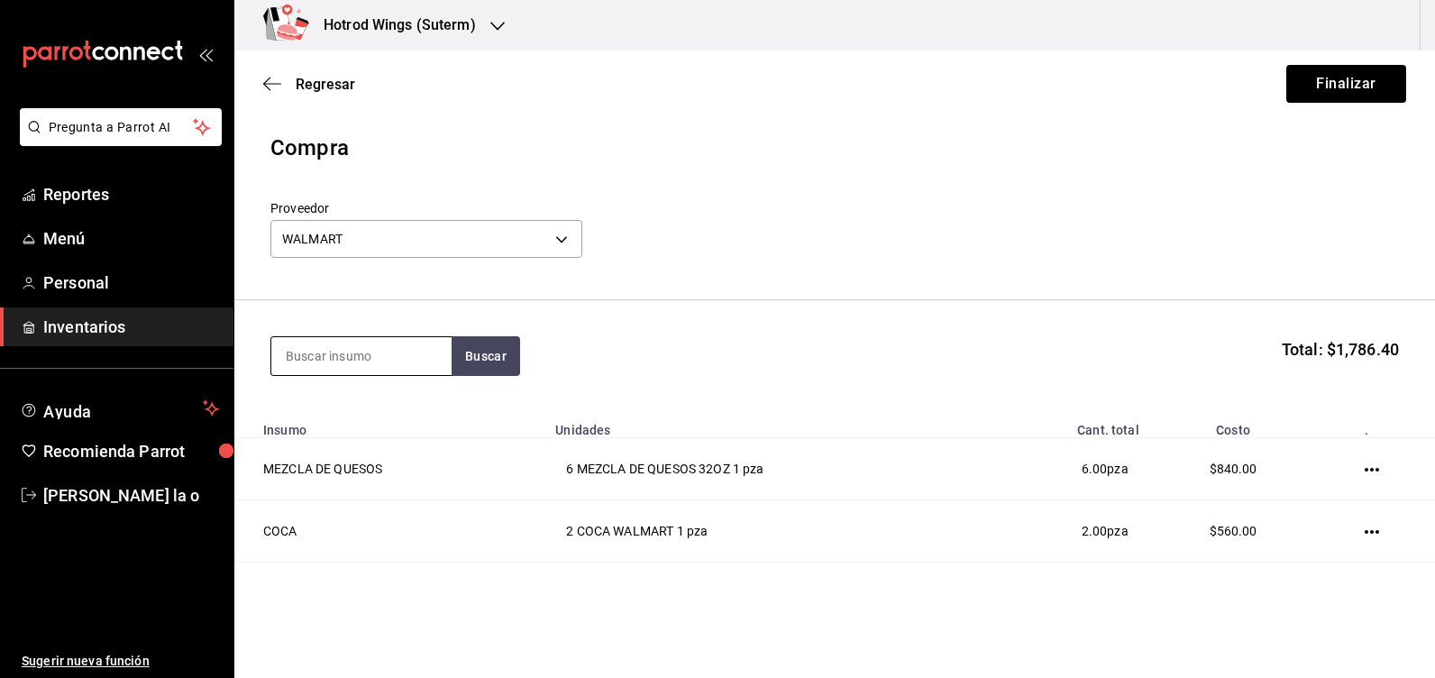
click at [350, 350] on input at bounding box center [361, 356] width 180 height 38
type input "QUESO"
click at [478, 349] on button "Buscar" at bounding box center [486, 356] width 69 height 40
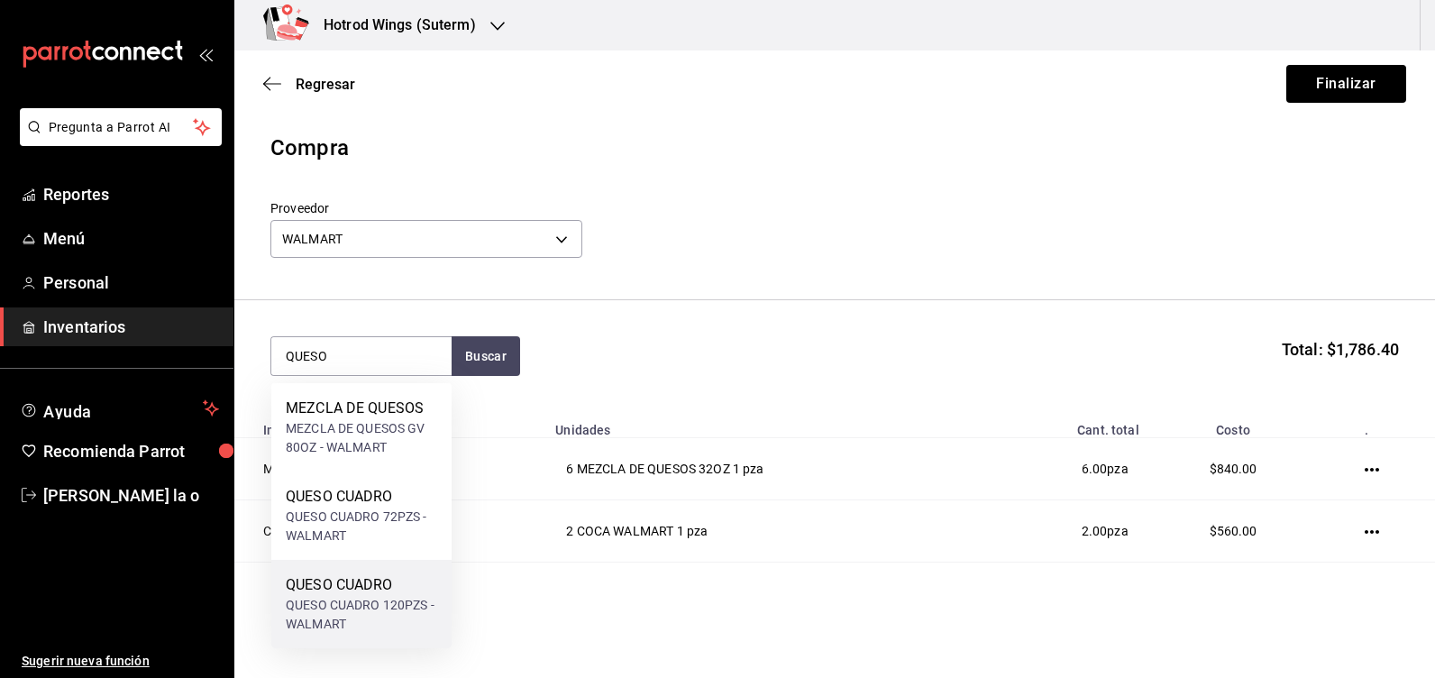
click at [372, 588] on div "QUESO CUADRO" at bounding box center [361, 585] width 151 height 22
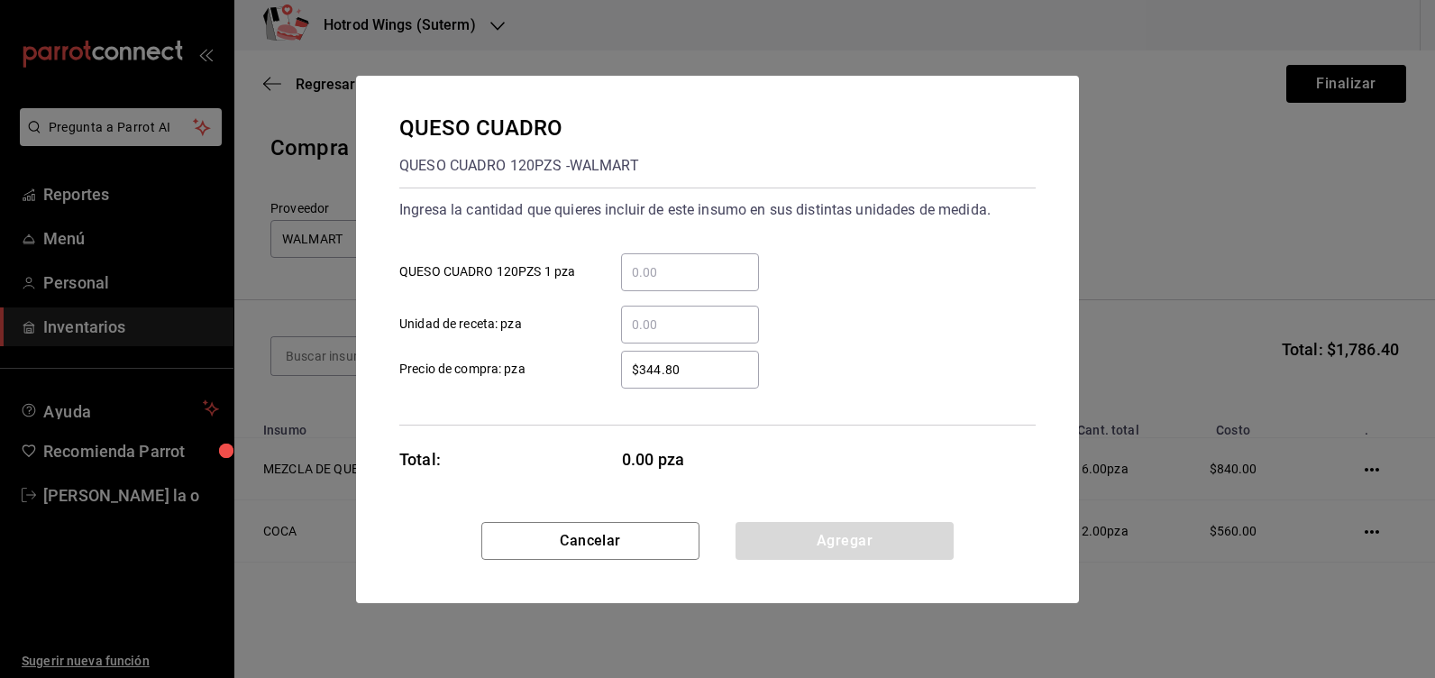
click at [670, 261] on input "​ QUESO CUADRO 120PZS 1 pza" at bounding box center [690, 272] width 138 height 22
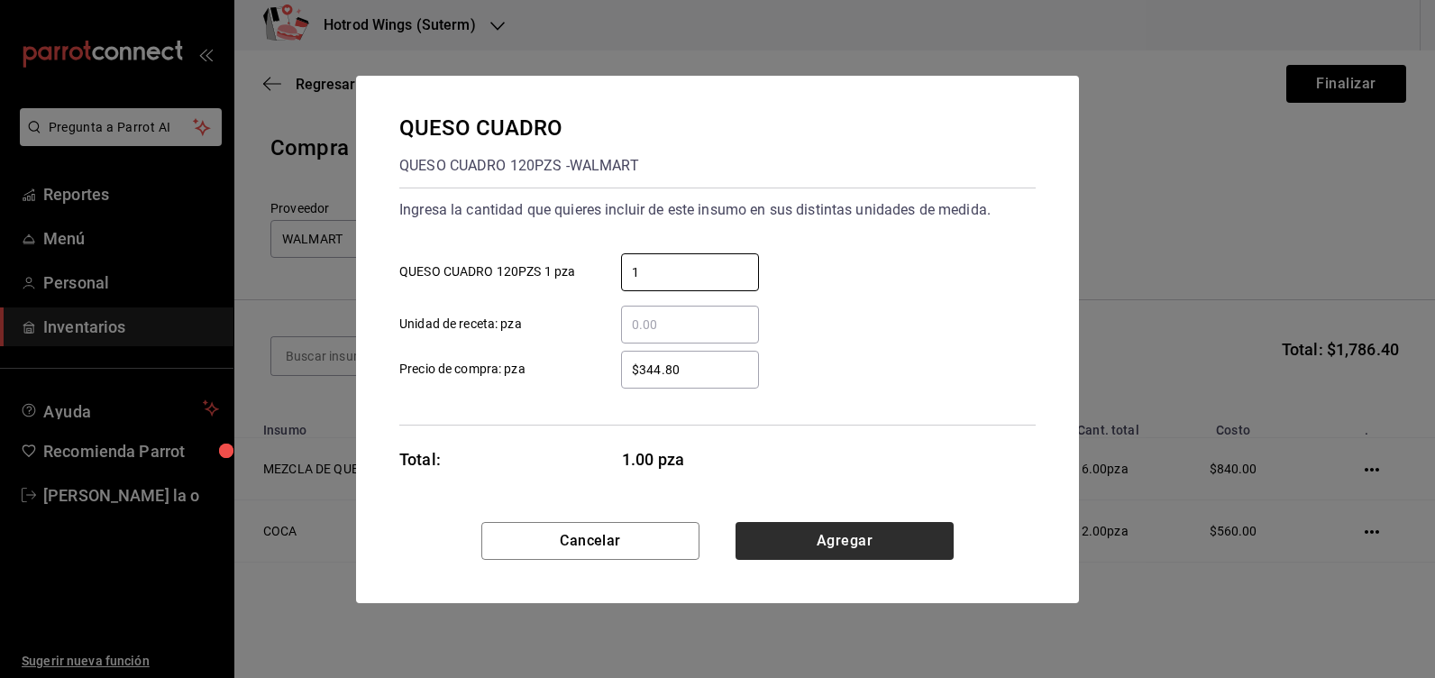
type input "1"
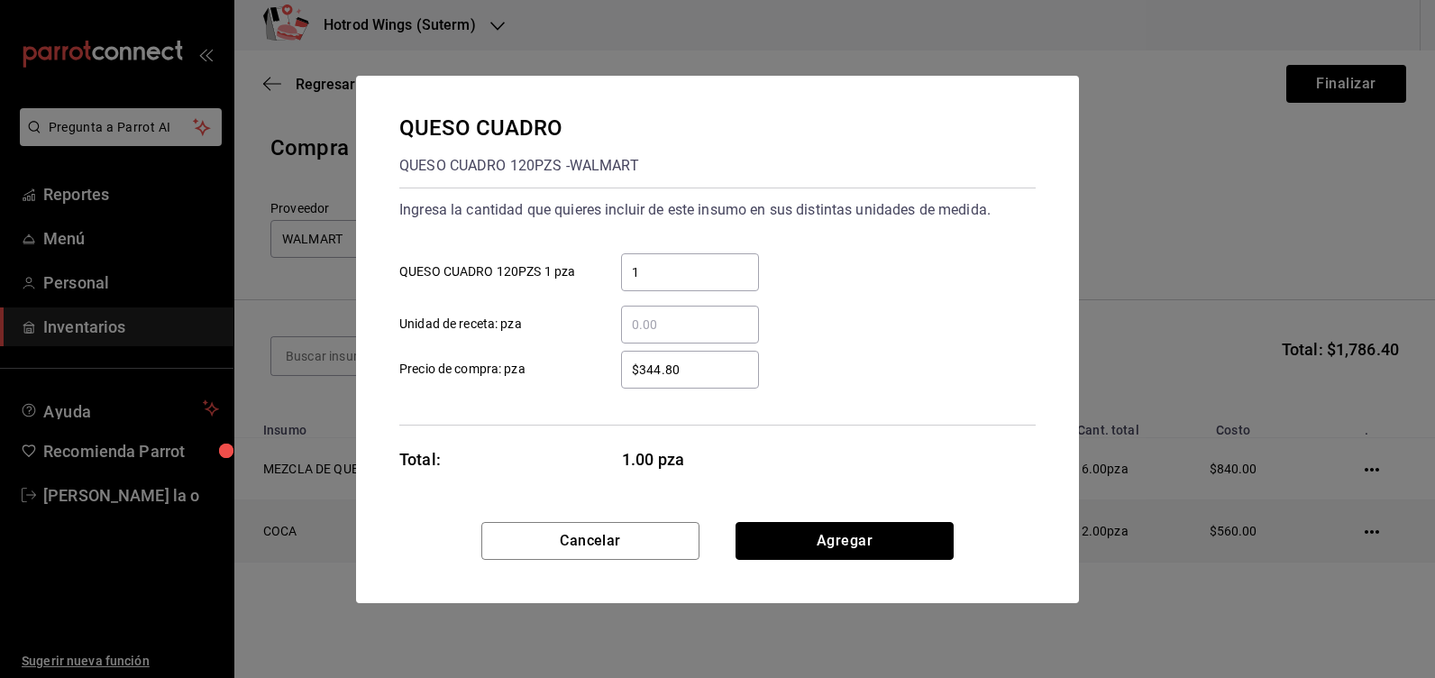
drag, startPoint x: 837, startPoint y: 543, endPoint x: 834, endPoint y: 528, distance: 14.7
click at [836, 544] on button "Agregar" at bounding box center [845, 541] width 218 height 38
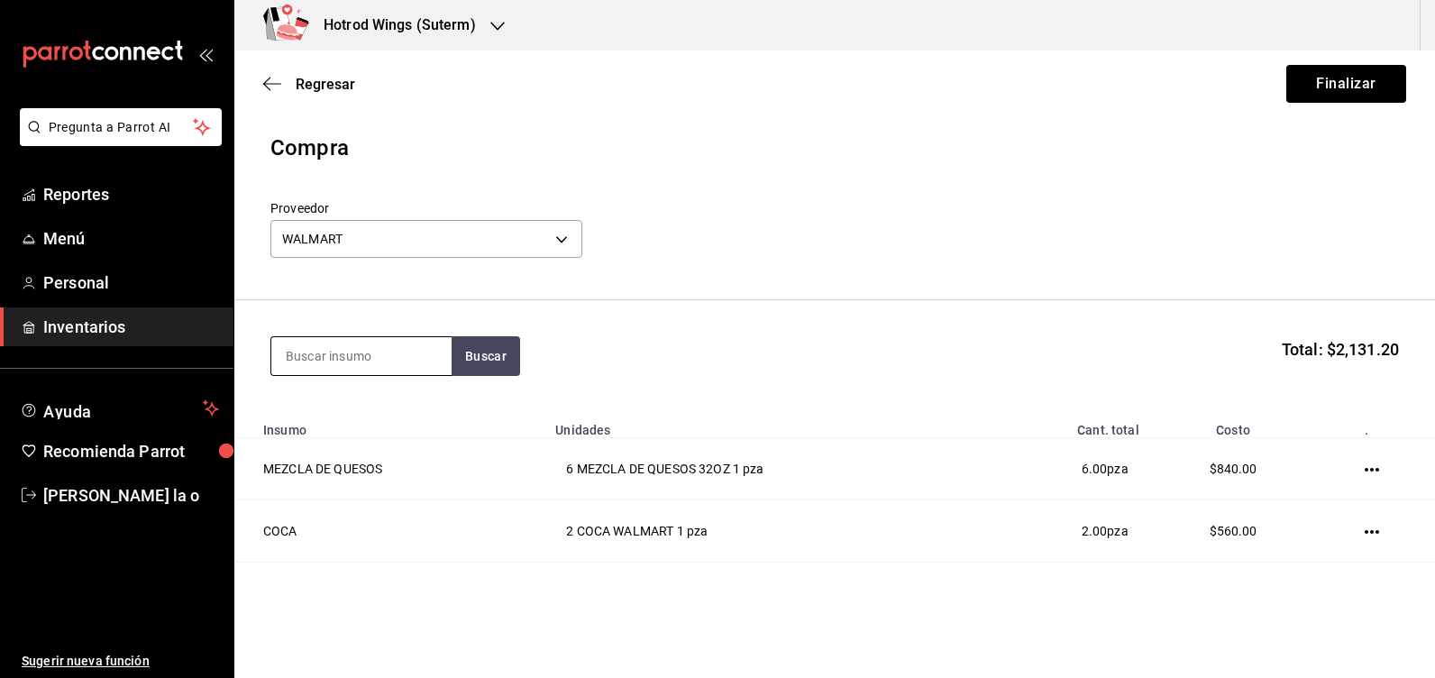
click at [298, 352] on input at bounding box center [361, 356] width 180 height 38
click at [487, 350] on button "Buscar" at bounding box center [486, 356] width 69 height 40
click at [483, 350] on button "Buscar" at bounding box center [486, 356] width 69 height 40
click at [381, 357] on input "MACA" at bounding box center [361, 356] width 180 height 38
type input "M"
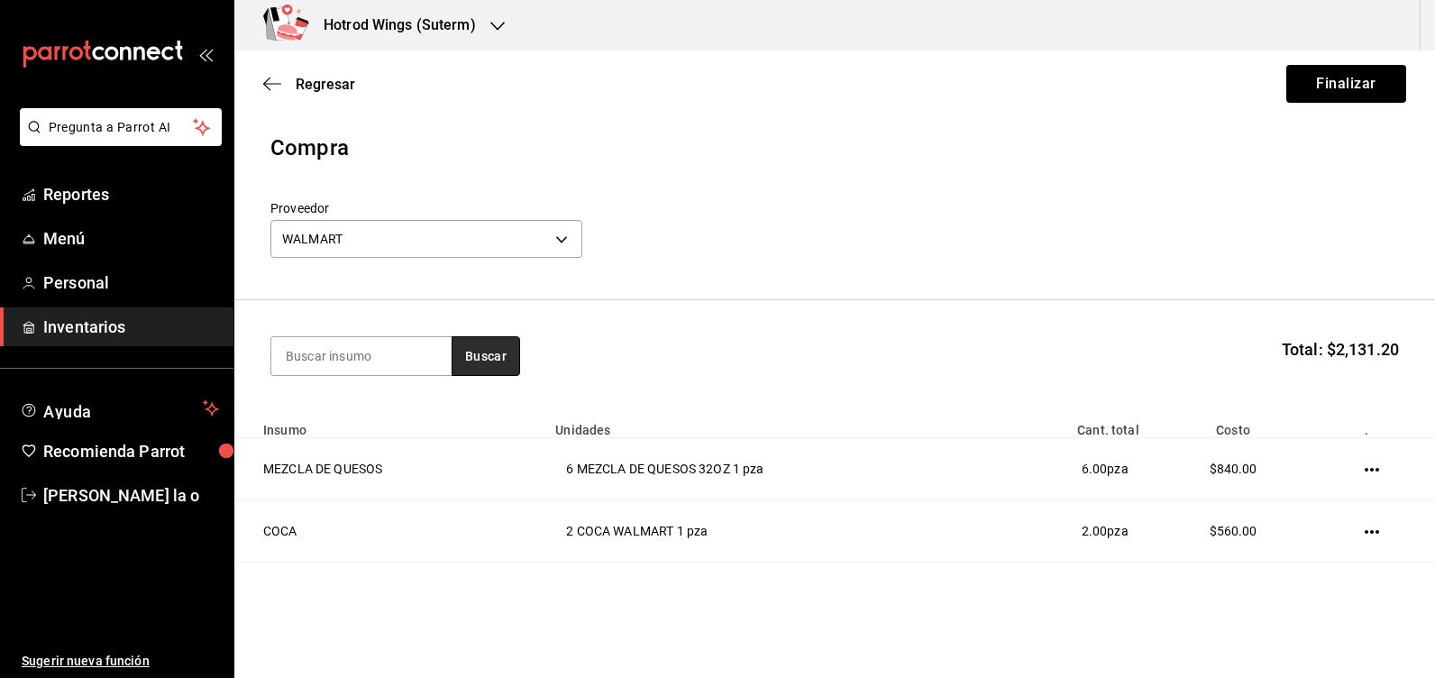
click at [489, 355] on button "Buscar" at bounding box center [486, 356] width 69 height 40
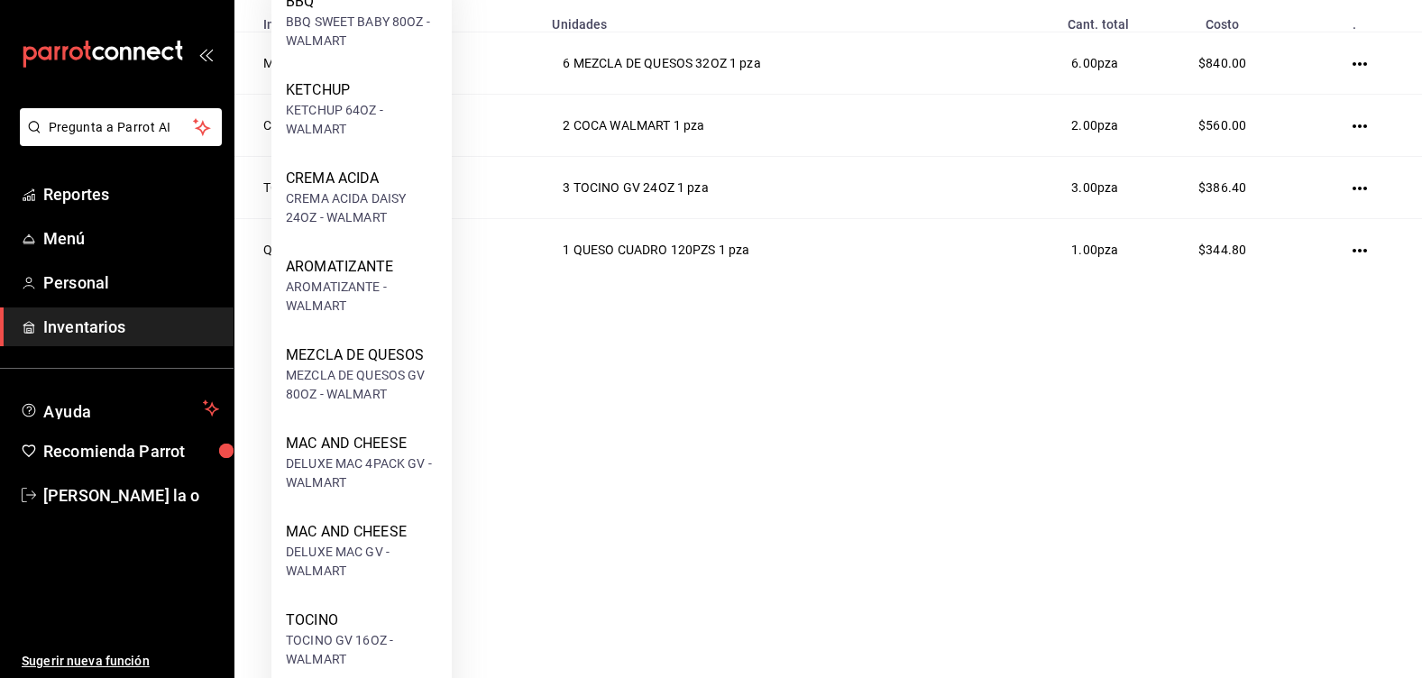
scroll to position [270, 0]
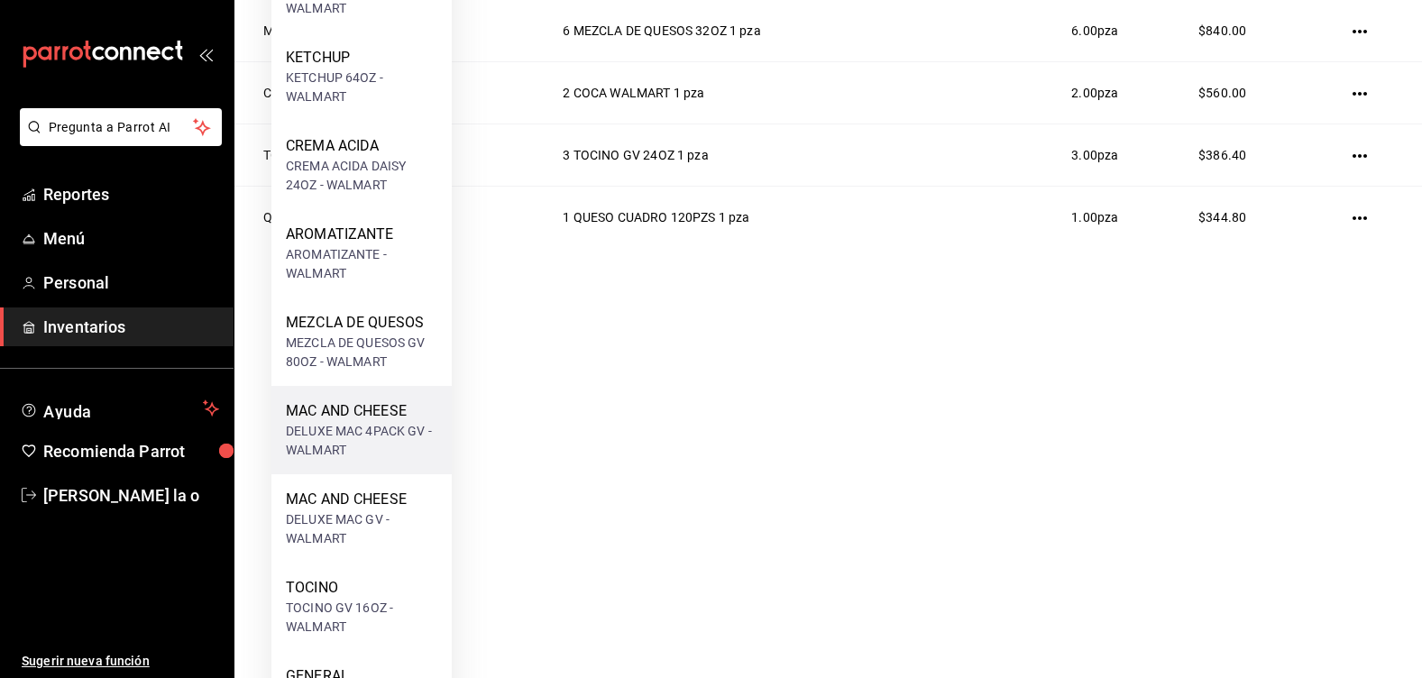
click at [356, 410] on div "MAC AND CHEESE" at bounding box center [361, 411] width 151 height 22
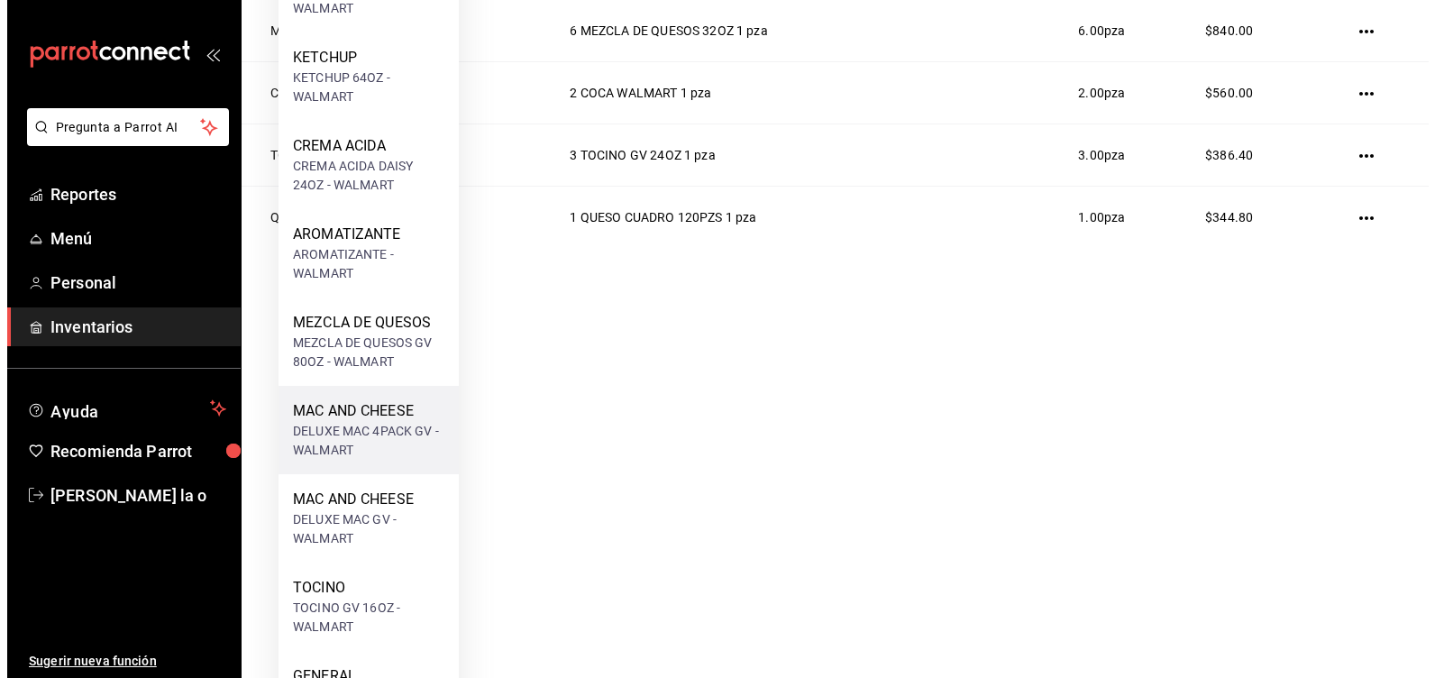
scroll to position [0, 0]
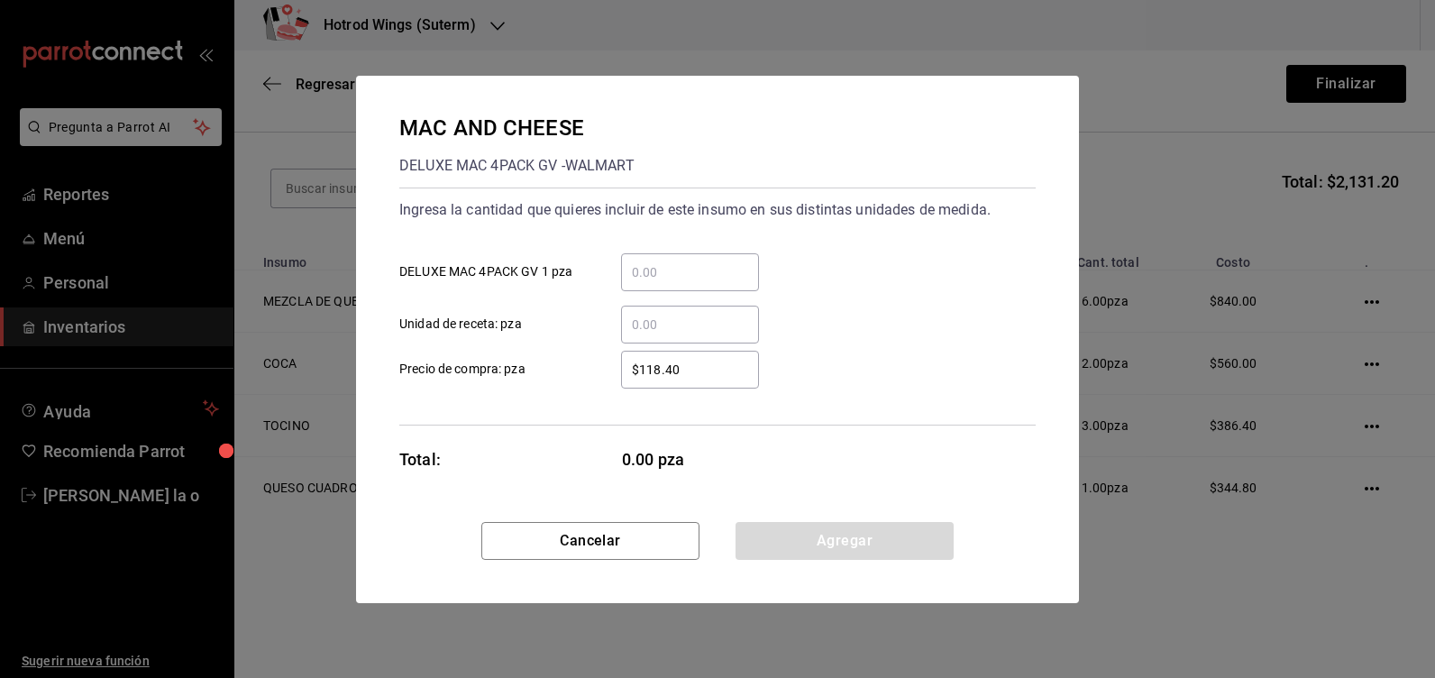
click at [642, 268] on input "​ DELUXE MAC 4PACK GV 1 pza" at bounding box center [690, 272] width 138 height 22
type input "8"
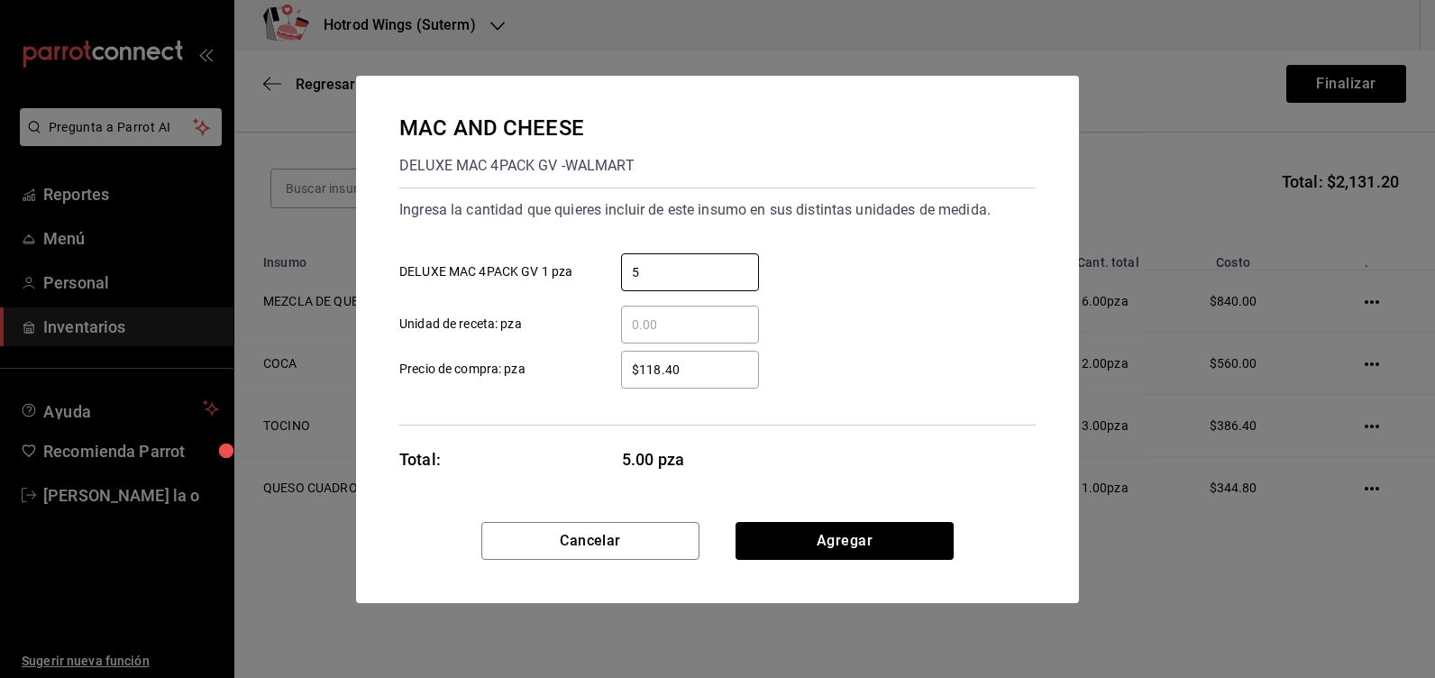
type input "5"
drag, startPoint x: 685, startPoint y: 375, endPoint x: 1434, endPoint y: 365, distance: 749.1
click at [693, 371] on input "$118.40" at bounding box center [690, 370] width 138 height 22
type input "$1"
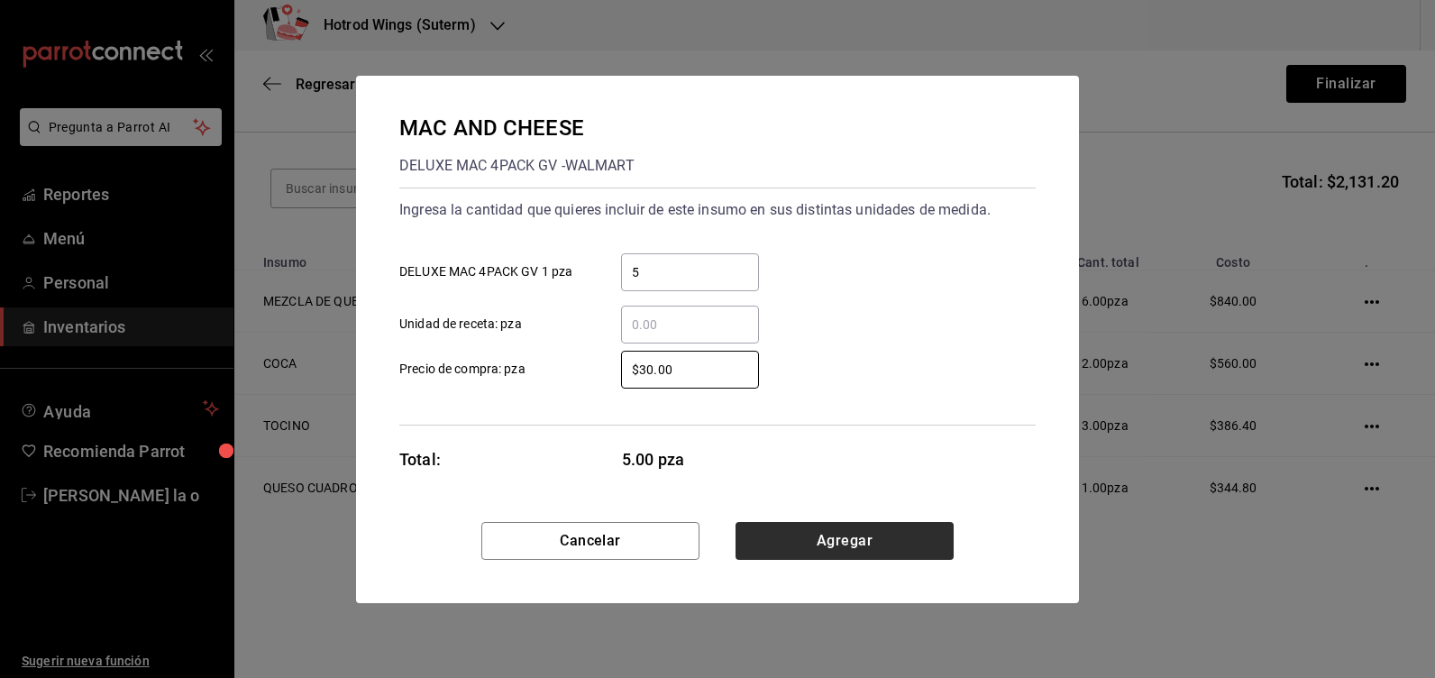
type input "$30.00"
click at [895, 527] on button "Agregar" at bounding box center [845, 541] width 218 height 38
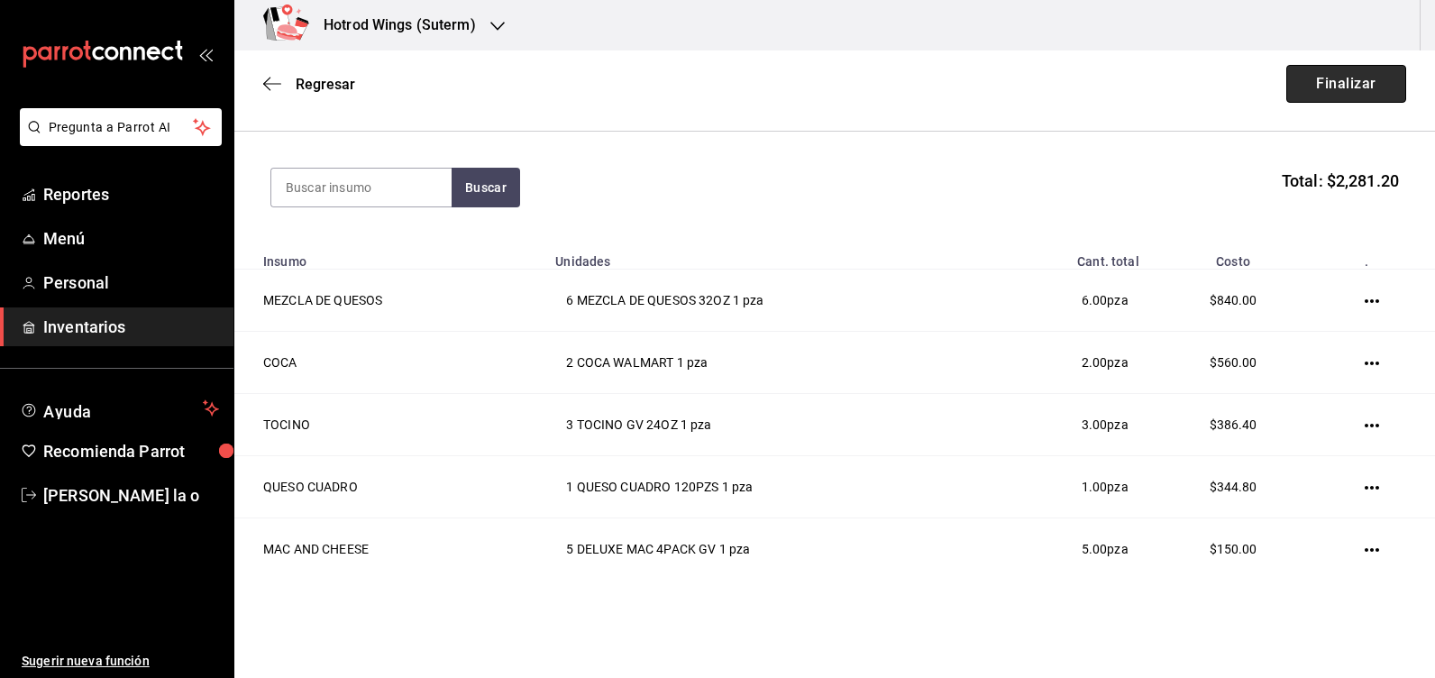
click at [1324, 81] on button "Finalizar" at bounding box center [1346, 84] width 120 height 38
